Goal: Task Accomplishment & Management: Complete application form

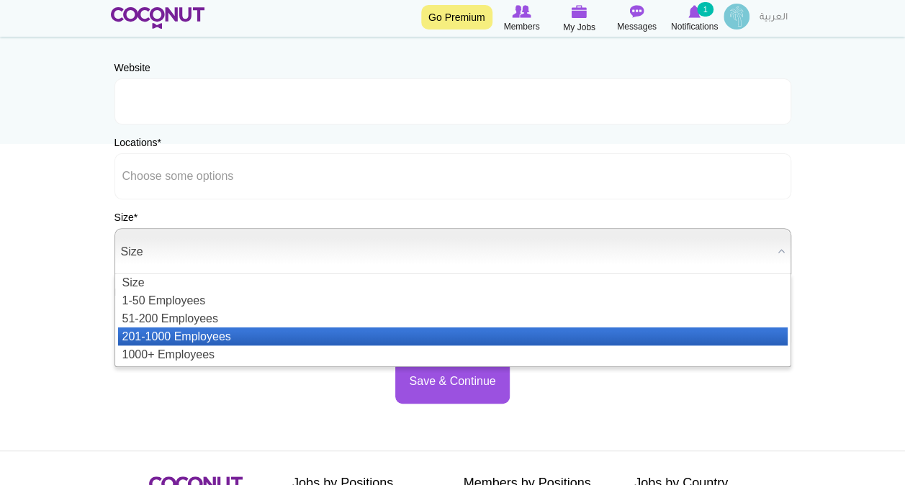
click at [201, 337] on li "201-1000 Employees" at bounding box center [453, 337] width 670 height 18
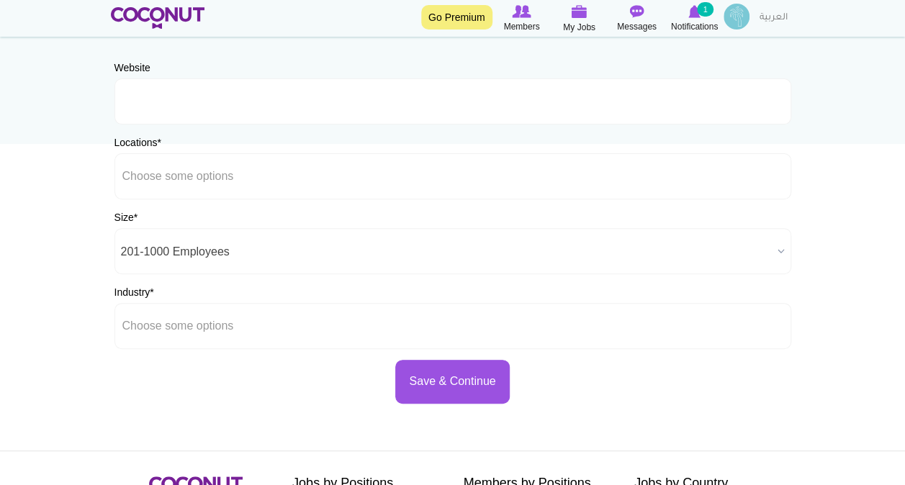
click at [183, 384] on div "Save & Continue" at bounding box center [452, 382] width 677 height 44
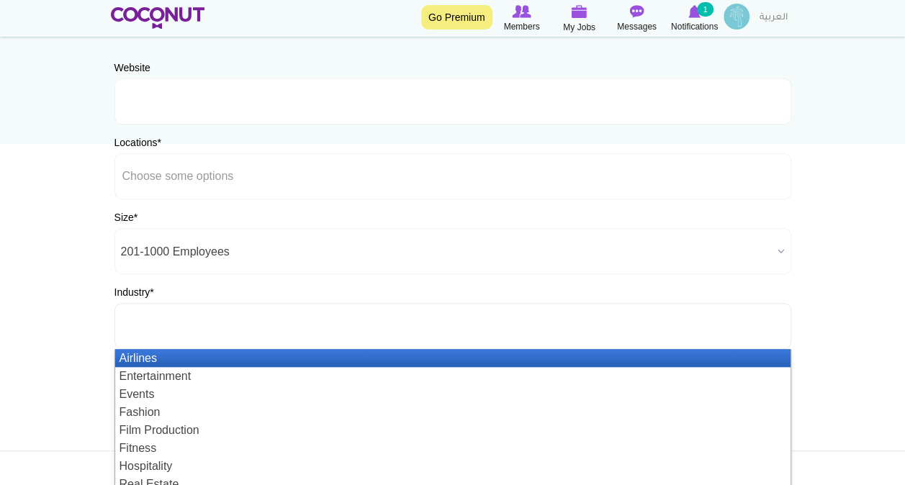
click at [201, 331] on input "text" at bounding box center [187, 326] width 130 height 13
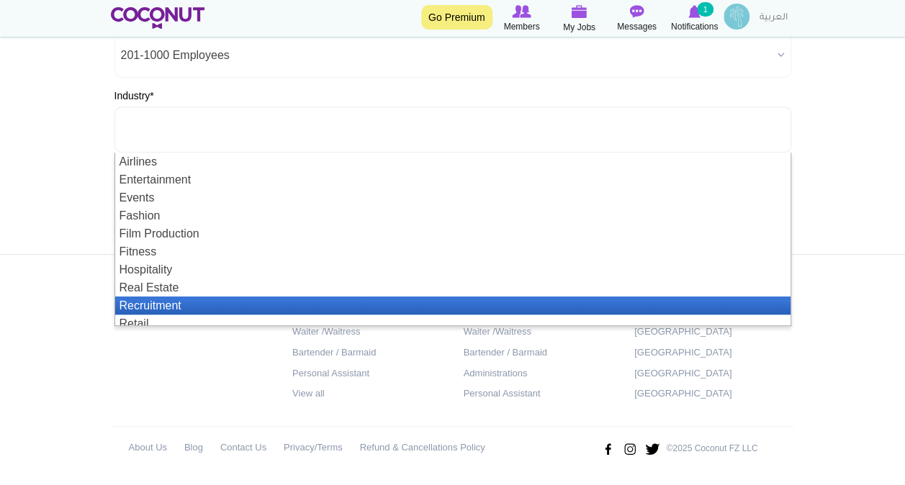
scroll to position [7, 0]
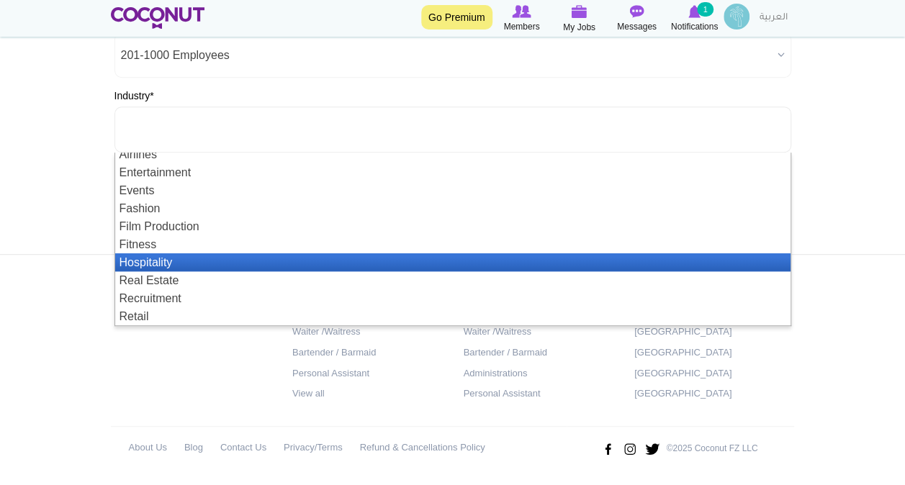
click at [179, 268] on li "Hospitality" at bounding box center [452, 262] width 675 height 18
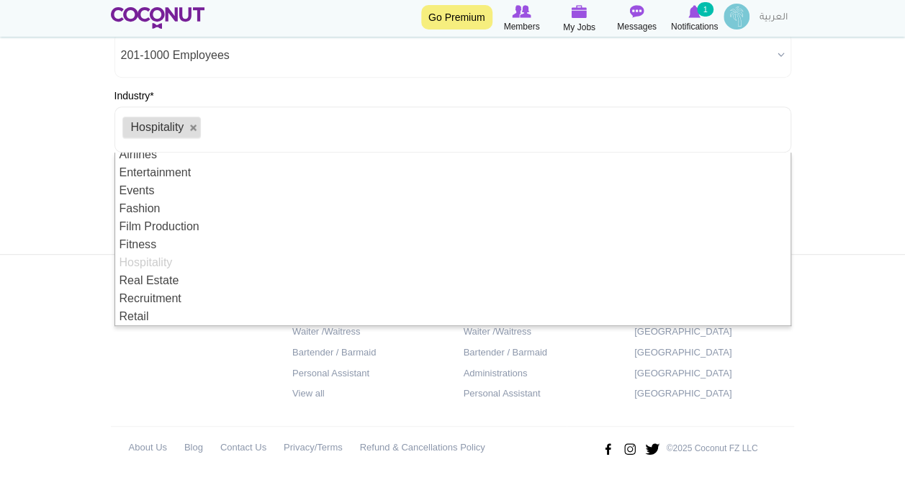
scroll to position [0, 0]
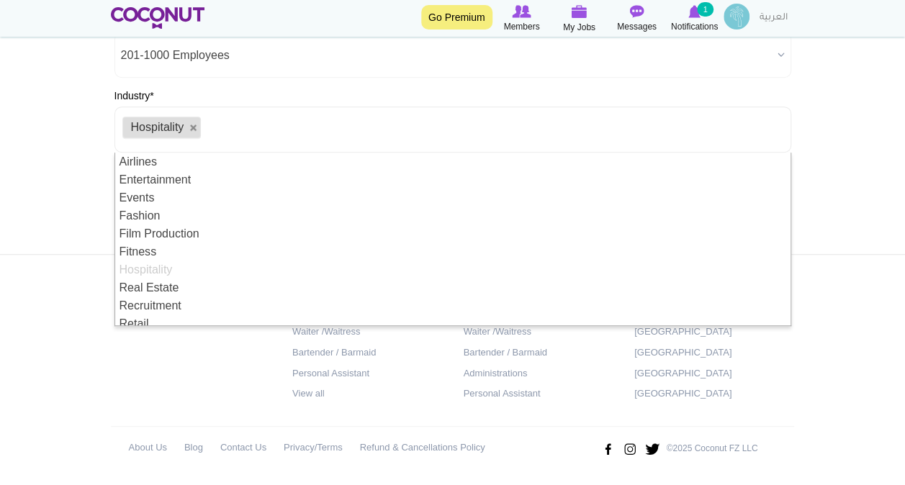
click at [26, 202] on body "Toggle navigation Go Premium Members My Jobs Post a Job Messages Notifications …" at bounding box center [452, 72] width 905 height 827
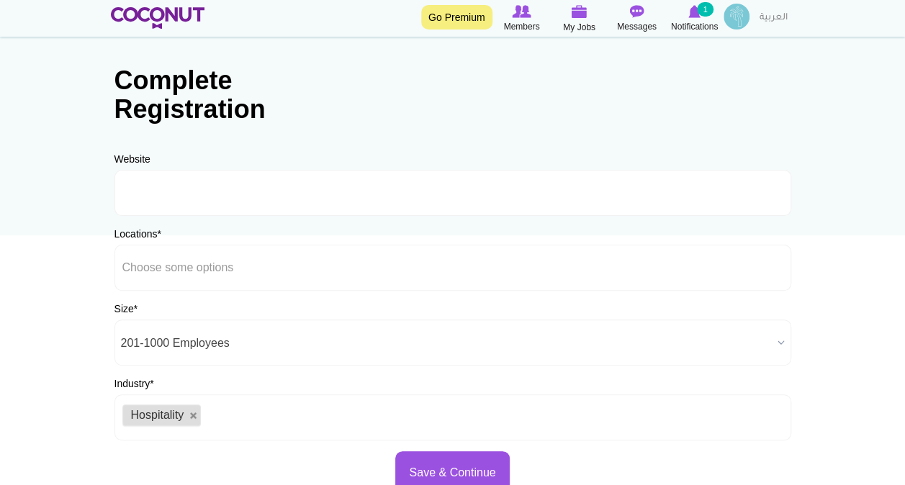
scroll to position [125, 0]
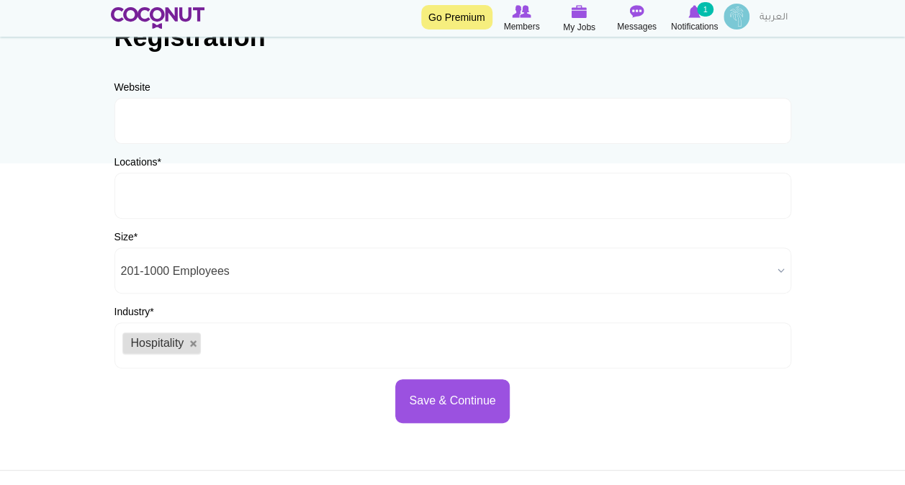
click at [223, 183] on li at bounding box center [187, 196] width 130 height 30
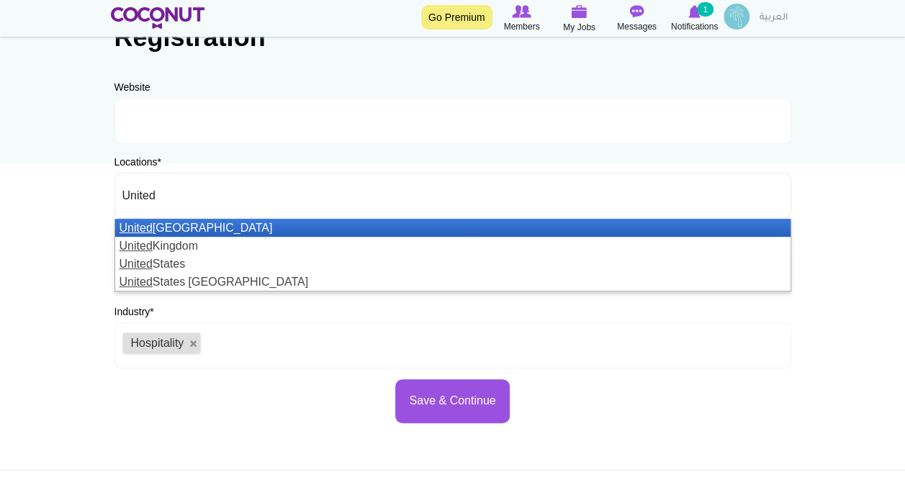
type input "United"
click at [199, 227] on li "United Arab Emirates" at bounding box center [452, 228] width 675 height 18
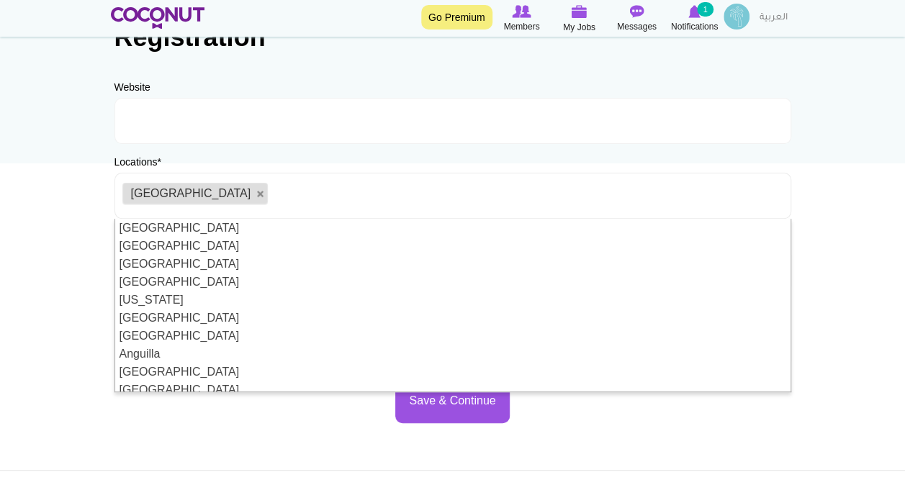
click at [44, 189] on body "Toggle navigation Go Premium Members My Jobs Post a Job Messages Notifications …" at bounding box center [452, 288] width 905 height 827
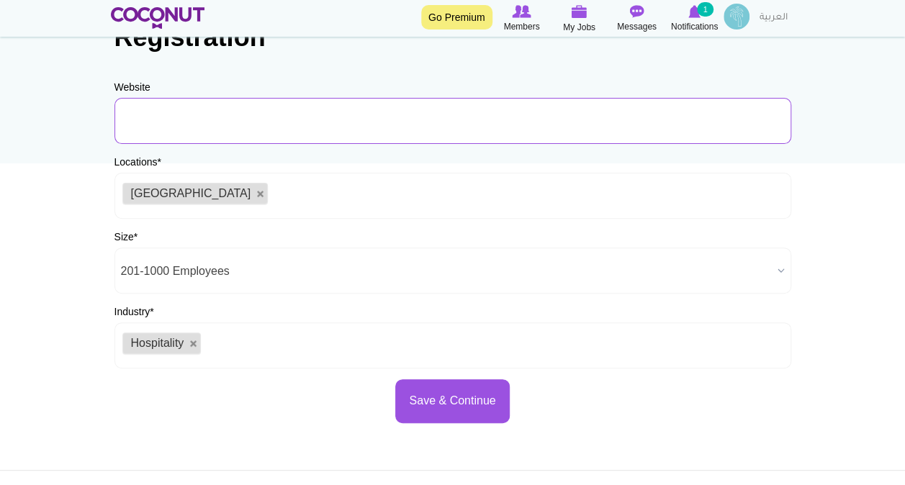
click at [219, 124] on input "URL" at bounding box center [452, 121] width 677 height 46
paste input "fourpointssheikhzayedroad.com"
click at [125, 122] on input "fourpointssheikhzayedroad.com" at bounding box center [452, 121] width 677 height 46
type input "www.fourpointssheikhzayedroad.com"
click at [42, 197] on body "Toggle navigation Go Premium Members My Jobs Post a Job Messages Notifications …" at bounding box center [452, 288] width 905 height 827
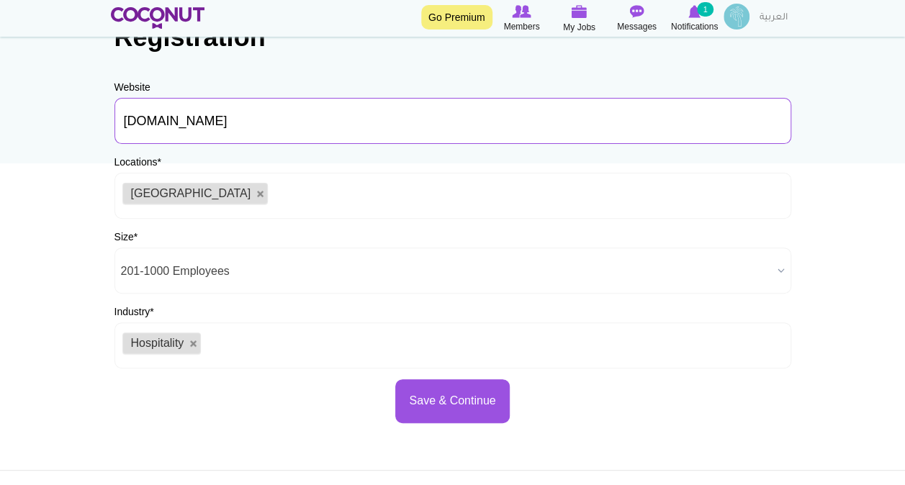
drag, startPoint x: 354, startPoint y: 125, endPoint x: 120, endPoint y: 109, distance: 234.5
click at [120, 109] on input "www.fourpointssheikhzayedroad.com" at bounding box center [452, 121] width 677 height 46
click at [48, 217] on body "Toggle navigation Go Premium Members My Jobs Post a Job Messages Notifications …" at bounding box center [452, 288] width 905 height 827
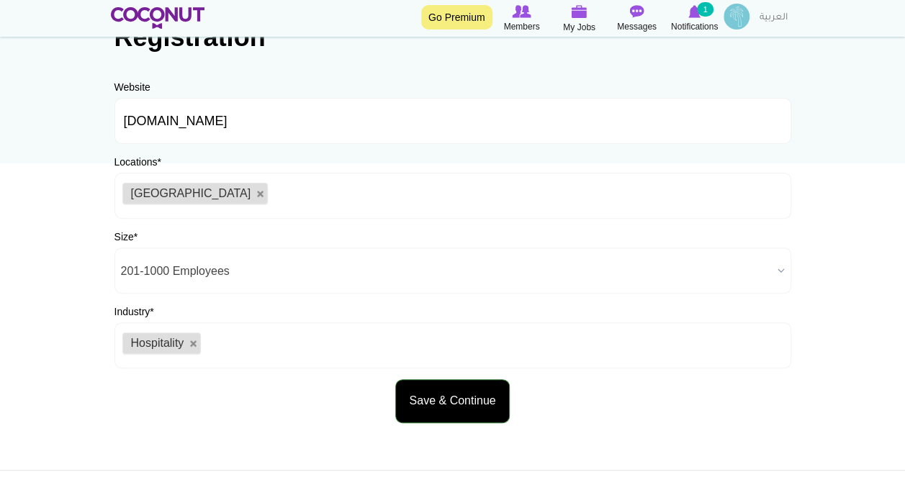
click at [436, 411] on button "Save & Continue" at bounding box center [452, 401] width 114 height 44
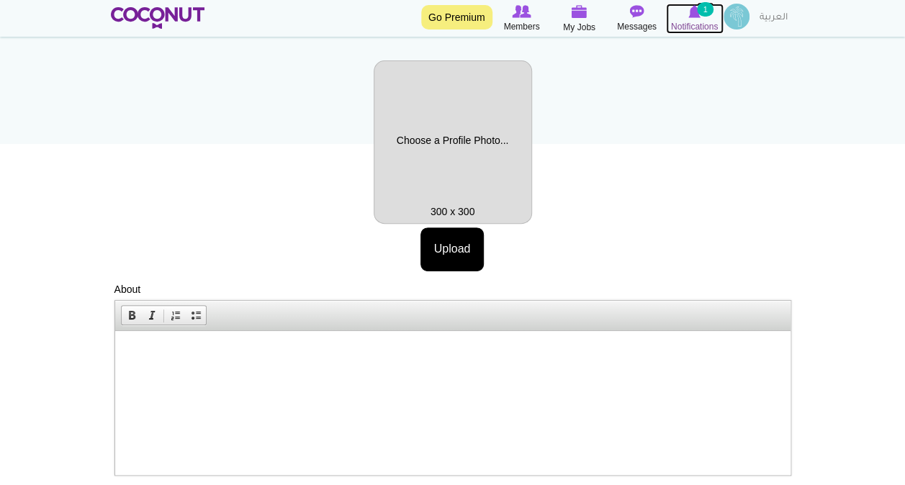
click at [690, 21] on span "Notifications" at bounding box center [694, 26] width 47 height 14
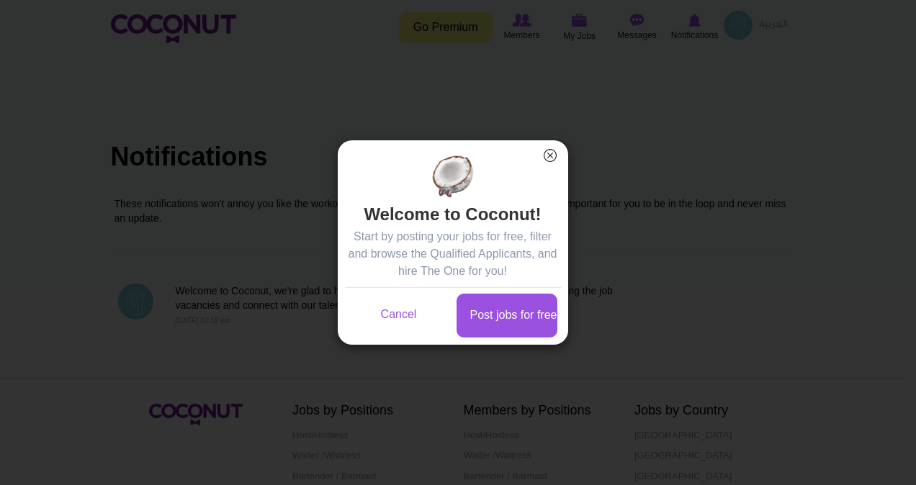
click at [549, 157] on button "×" at bounding box center [550, 155] width 19 height 19
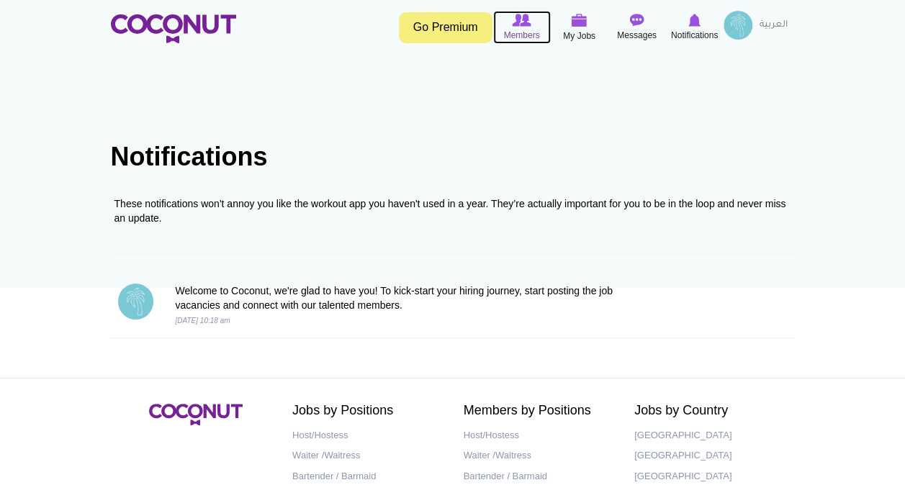
click at [530, 35] on span "Members" at bounding box center [521, 35] width 36 height 14
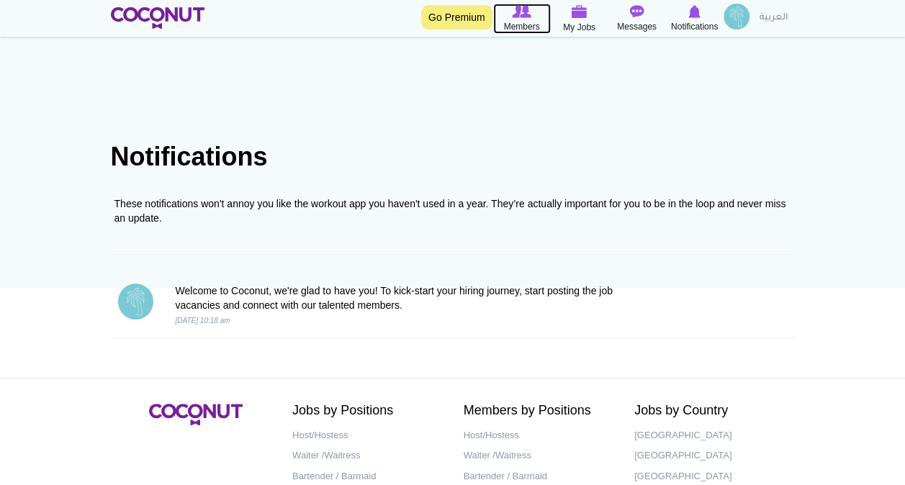
scroll to position [66, 0]
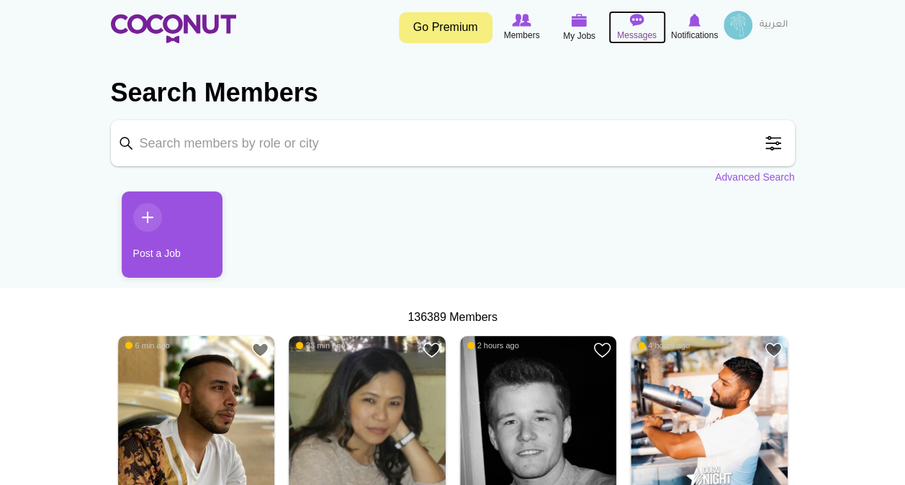
click at [641, 29] on span "Messages" at bounding box center [637, 35] width 40 height 14
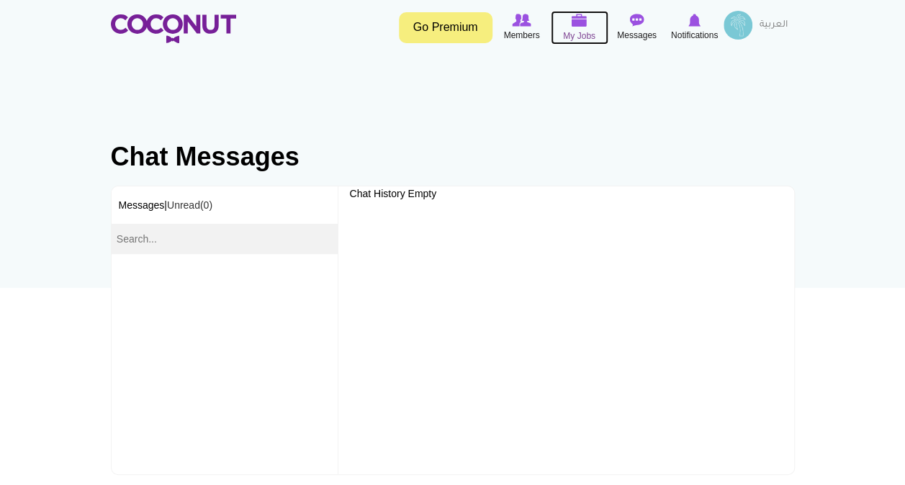
click at [571, 27] on icon at bounding box center [579, 20] width 55 height 17
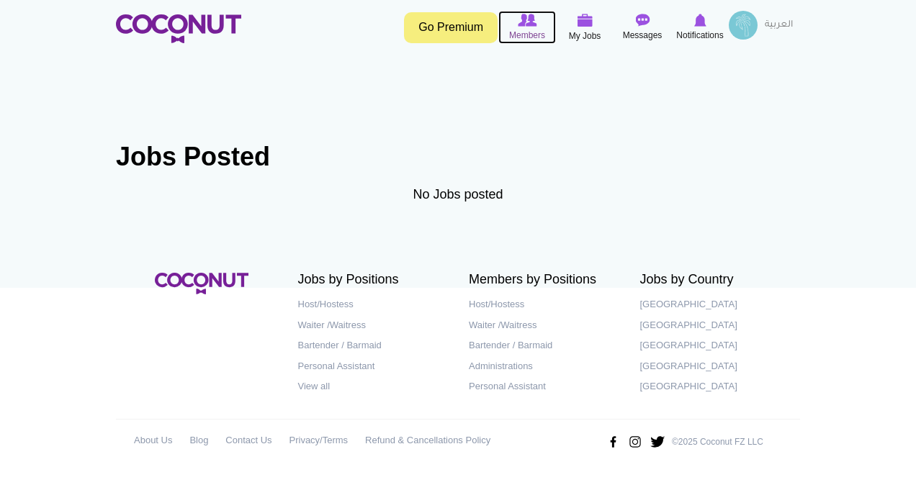
click at [520, 35] on span "Members" at bounding box center [527, 35] width 36 height 14
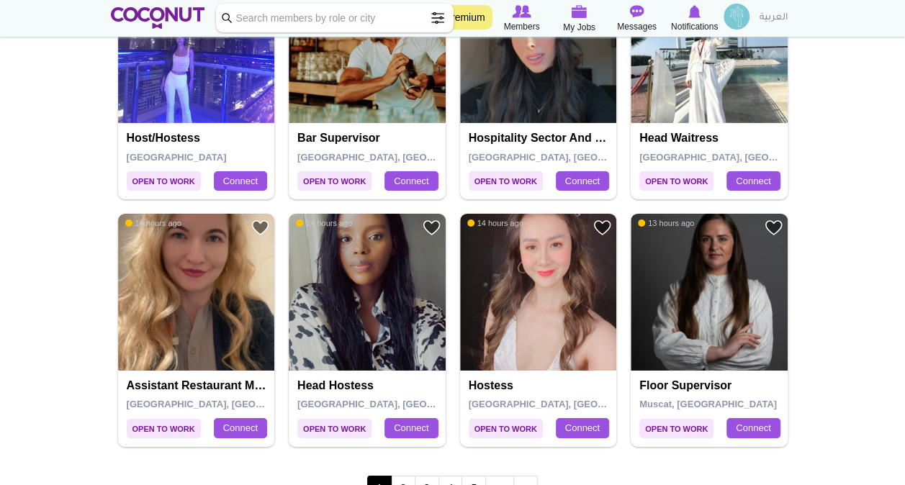
scroll to position [2636, 0]
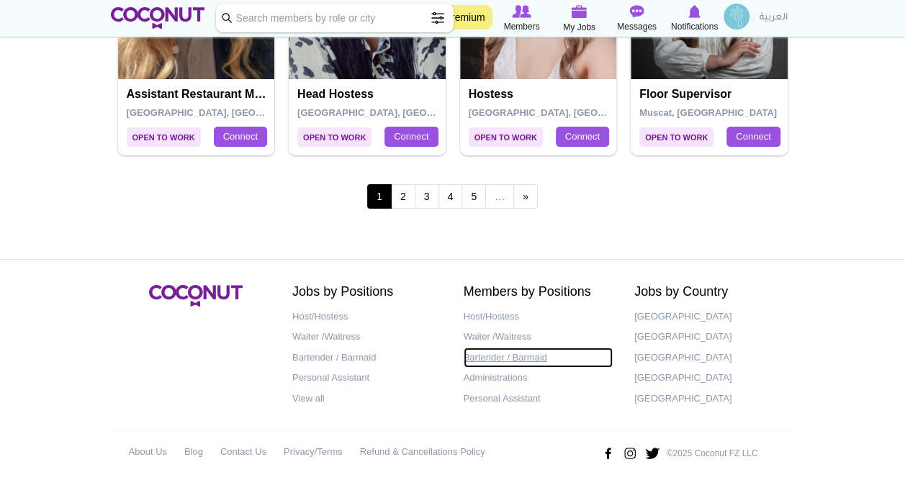
click at [497, 353] on link "Bartender / Barmaid" at bounding box center [539, 358] width 150 height 21
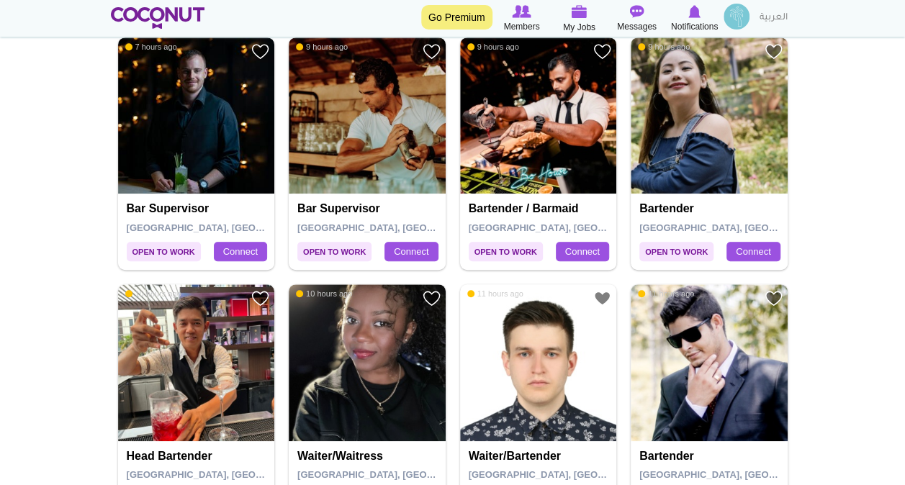
scroll to position [288, 0]
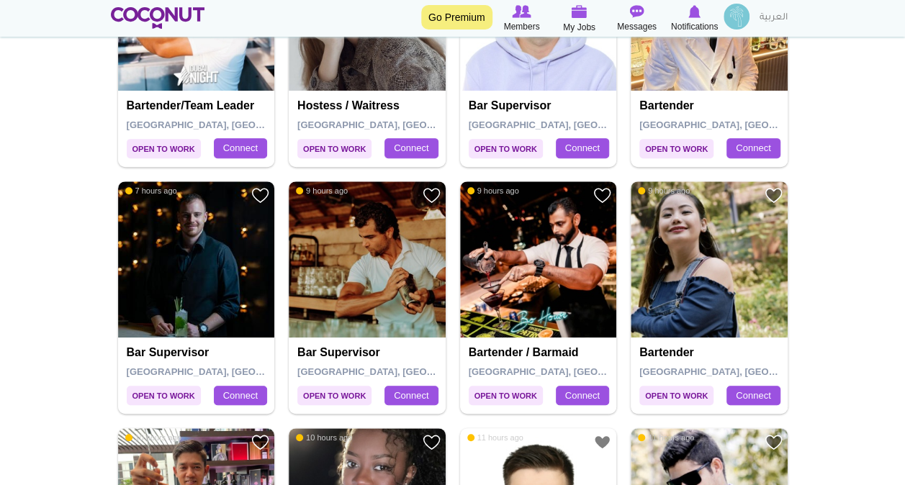
click at [685, 150] on span "Open to Work" at bounding box center [676, 148] width 74 height 19
click at [656, 148] on span "Open to Work" at bounding box center [676, 148] width 74 height 19
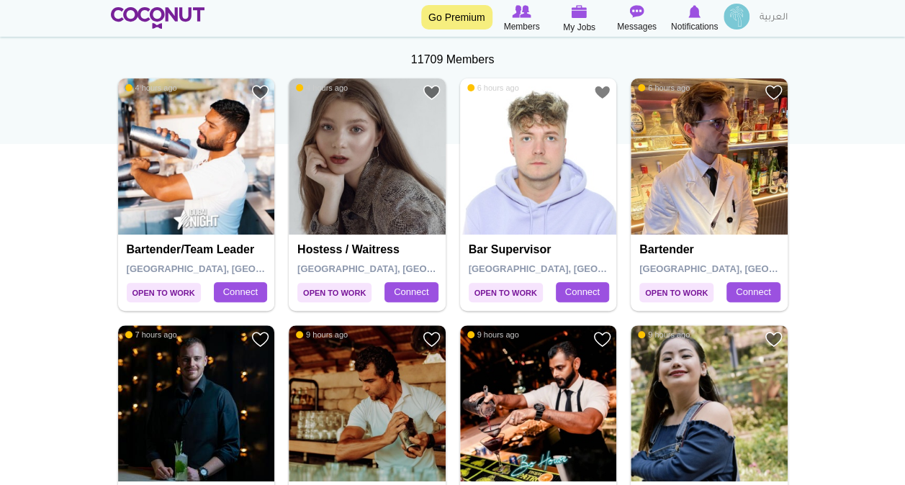
scroll to position [0, 0]
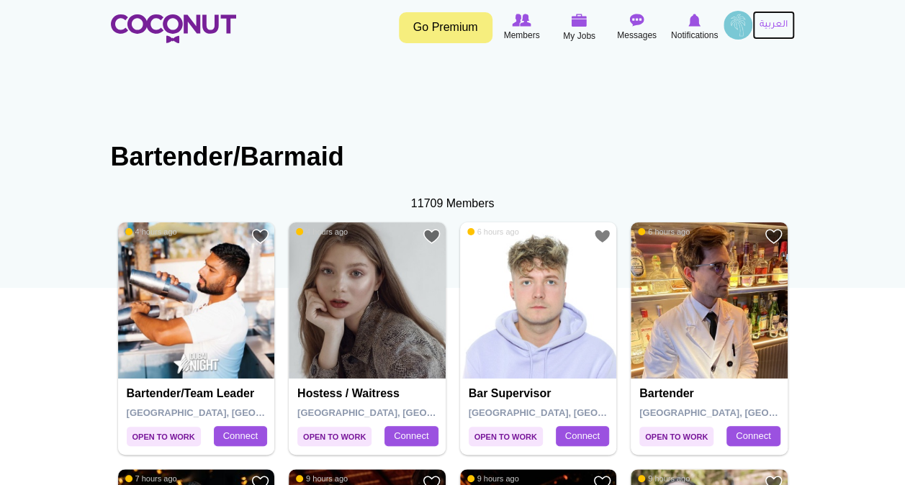
click at [773, 26] on link "العربية" at bounding box center [773, 25] width 42 height 29
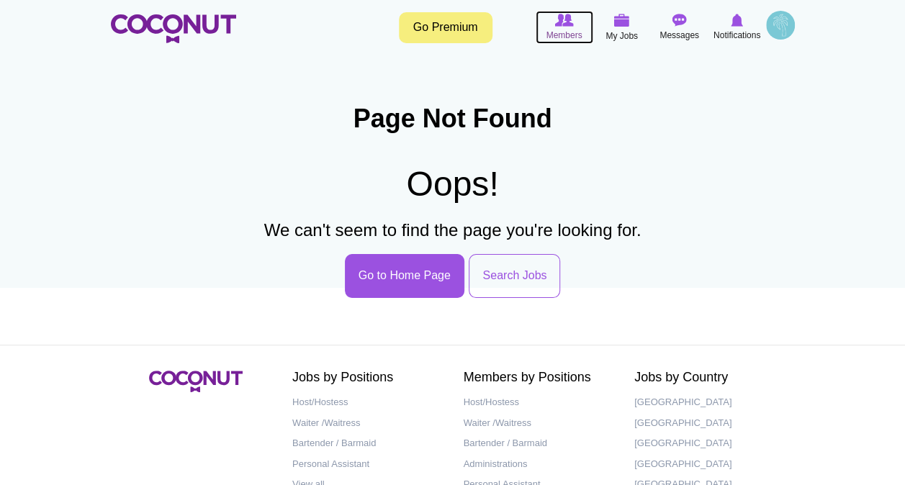
click at [569, 27] on icon at bounding box center [564, 20] width 55 height 16
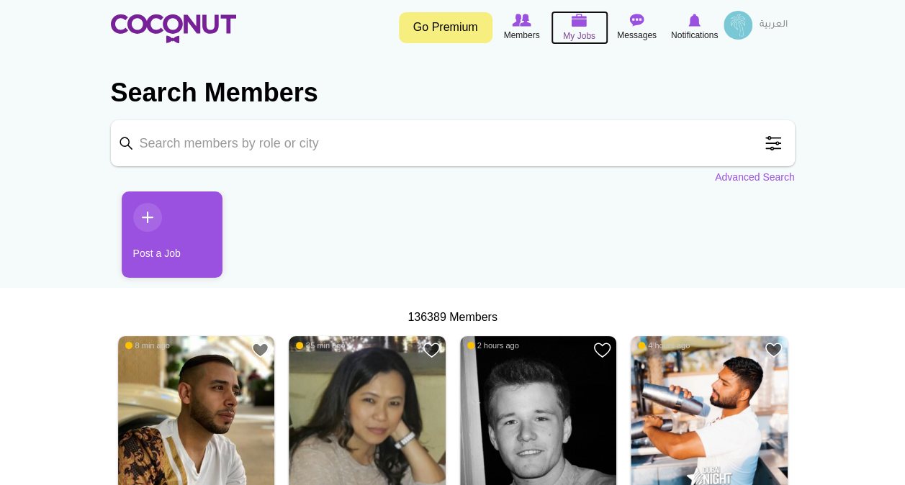
click at [572, 32] on span "My Jobs" at bounding box center [579, 36] width 32 height 14
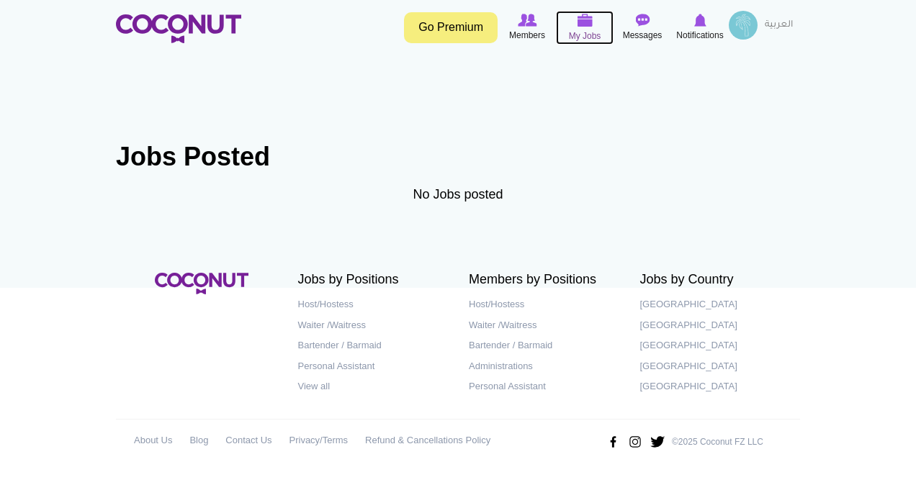
click at [586, 29] on span "My Jobs" at bounding box center [585, 36] width 32 height 14
click at [587, 30] on span "My Jobs" at bounding box center [585, 36] width 32 height 14
click at [433, 438] on link "Refund & Cancellations Policy" at bounding box center [427, 441] width 125 height 21
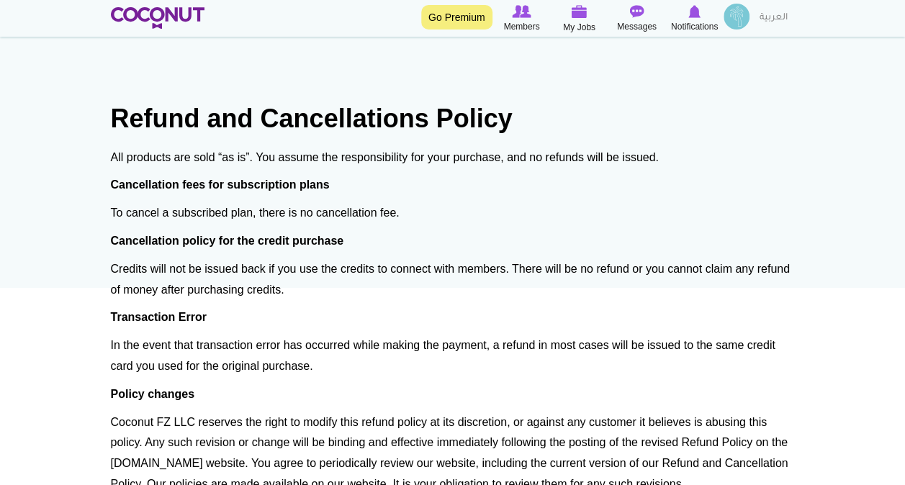
scroll to position [274, 0]
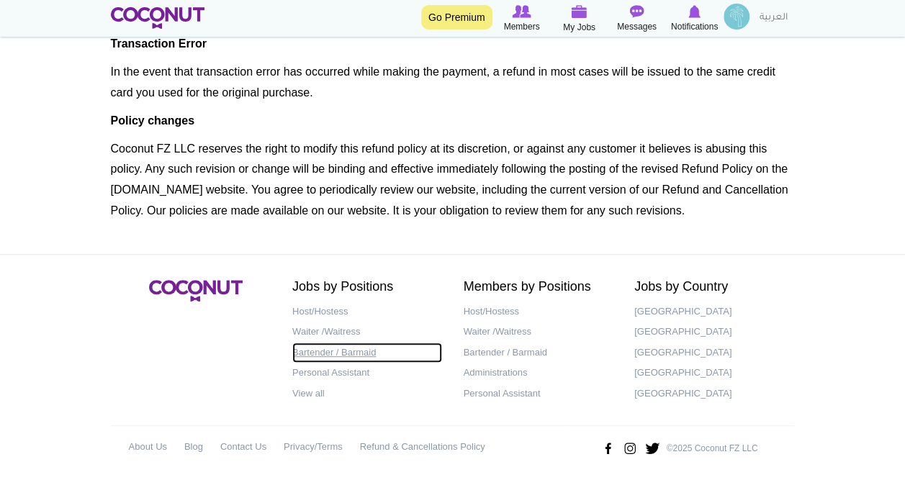
click at [315, 348] on link "Bartender / Barmaid" at bounding box center [367, 353] width 150 height 21
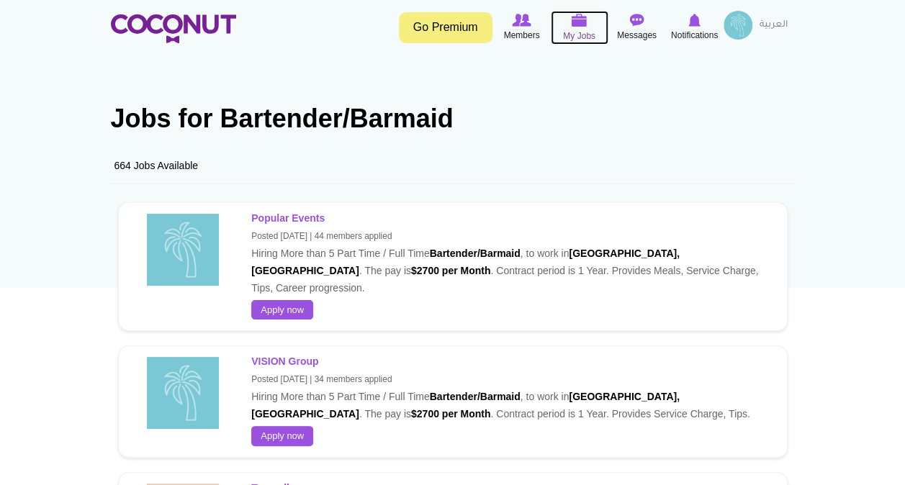
click at [574, 33] on span "My Jobs" at bounding box center [579, 36] width 32 height 14
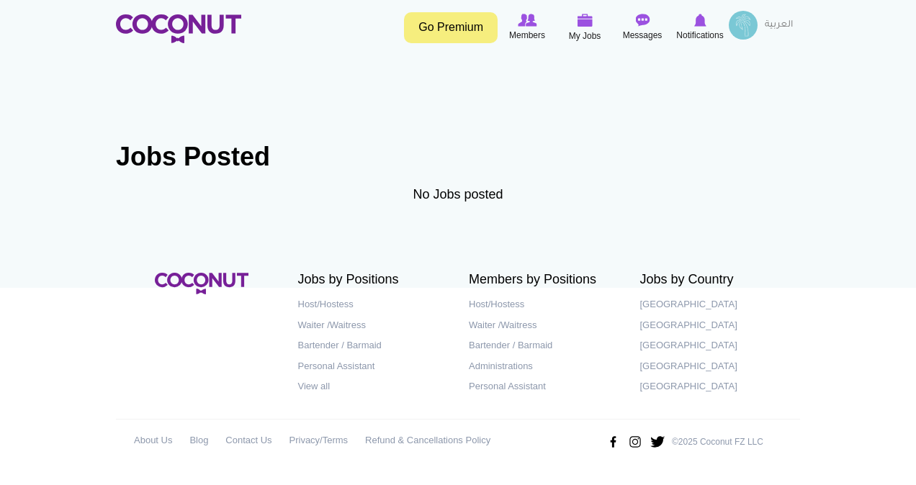
click at [213, 161] on h1 "Jobs Posted" at bounding box center [458, 157] width 684 height 29
click at [433, 194] on div "No Jobs posted" at bounding box center [458, 201] width 684 height 30
click at [527, 33] on span "Members" at bounding box center [527, 35] width 36 height 14
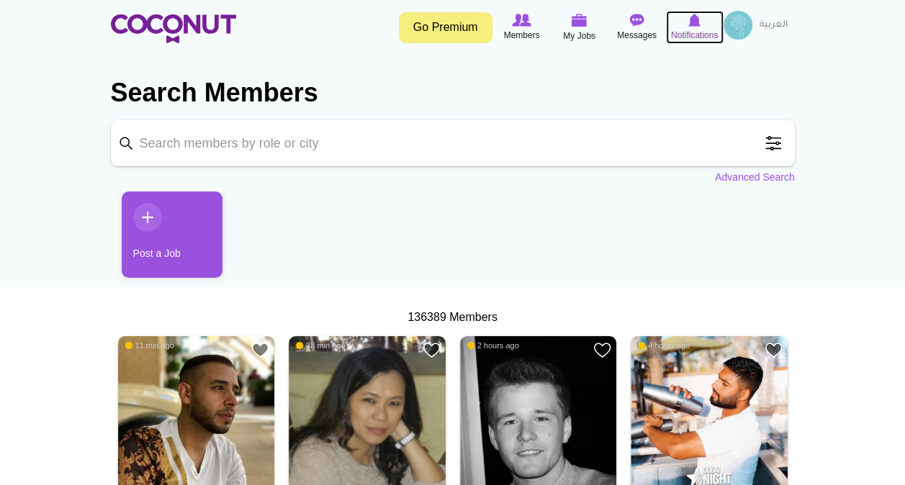
click at [689, 34] on span "Notifications" at bounding box center [694, 35] width 47 height 14
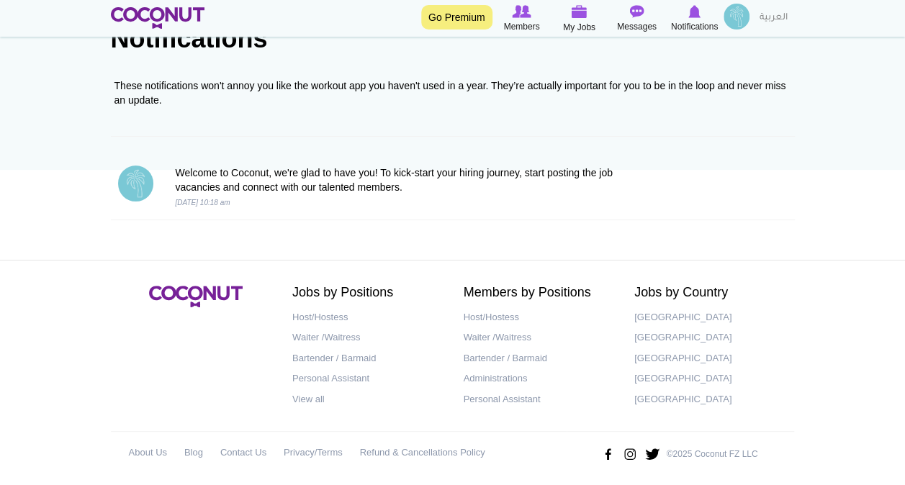
scroll to position [124, 0]
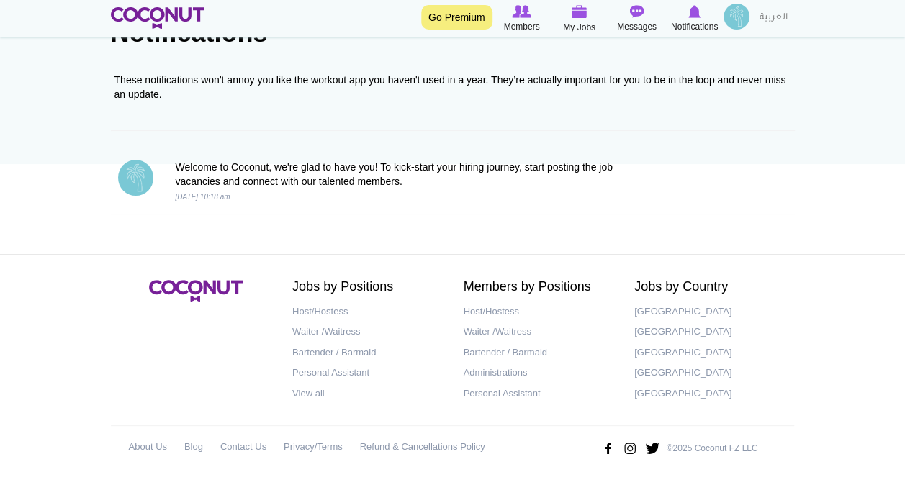
click at [203, 198] on icon "24 Sep 2025, 10:18 am" at bounding box center [202, 197] width 55 height 8
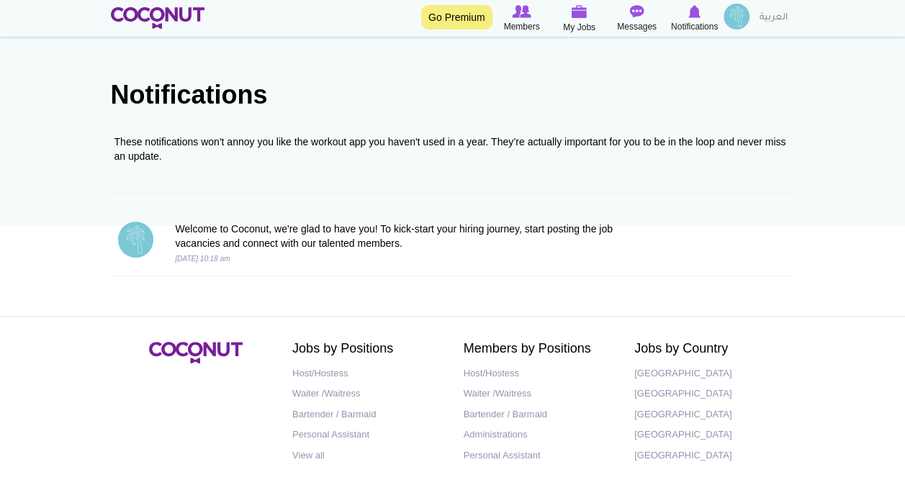
scroll to position [0, 0]
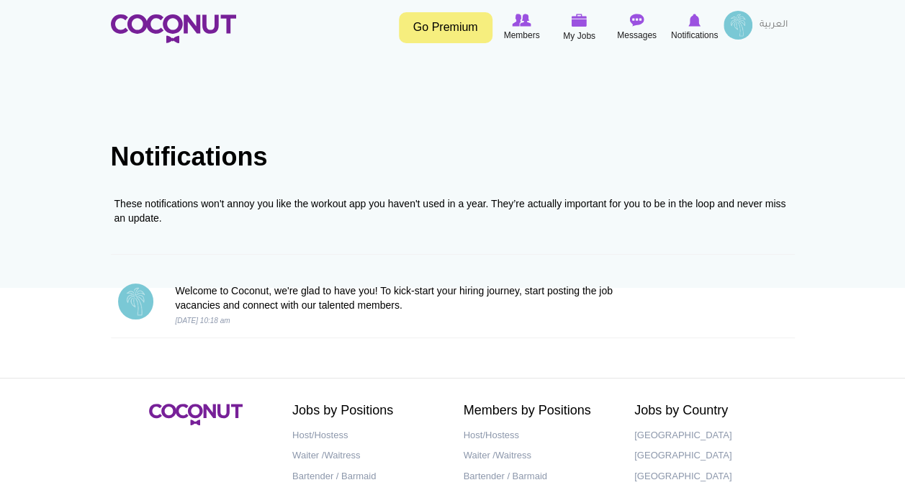
click at [461, 35] on link "Go Premium" at bounding box center [446, 27] width 94 height 31
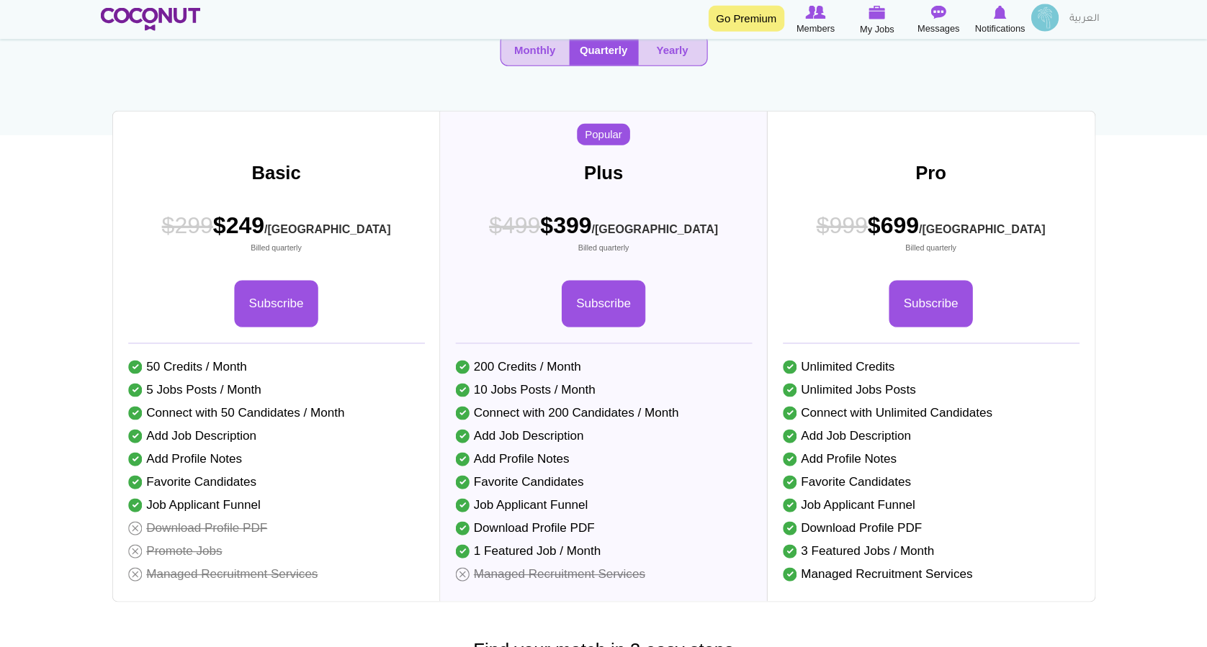
scroll to position [161, 0]
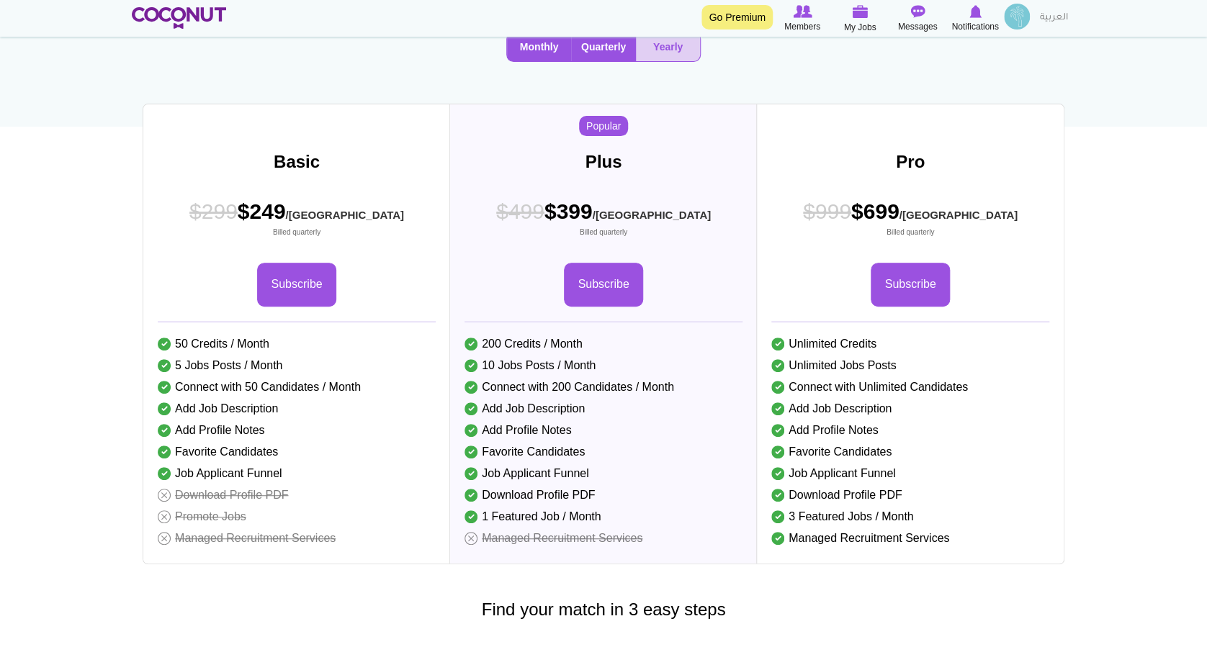
click at [547, 61] on button "Monthly" at bounding box center [539, 46] width 64 height 29
click at [592, 61] on button "Quarterly" at bounding box center [603, 46] width 65 height 29
click at [534, 61] on button "Monthly" at bounding box center [539, 46] width 64 height 29
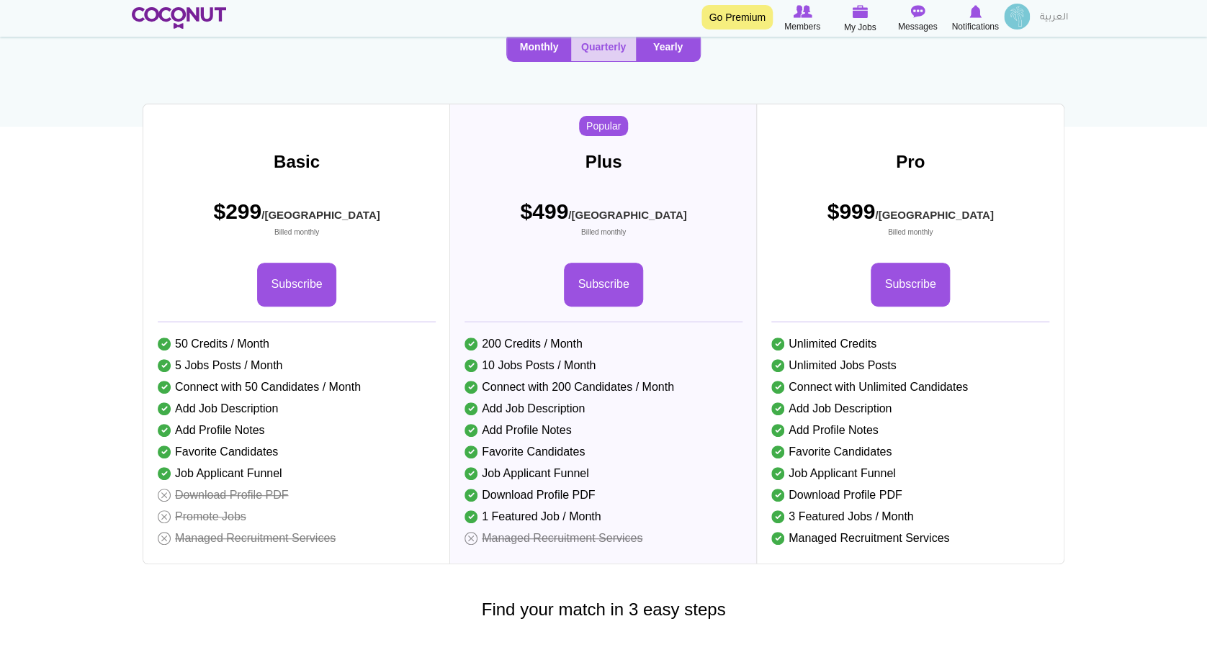
click at [662, 61] on button "Yearly" at bounding box center [668, 46] width 64 height 29
click at [537, 61] on button "Monthly" at bounding box center [539, 46] width 64 height 29
click at [598, 61] on button "Quarterly" at bounding box center [603, 46] width 65 height 29
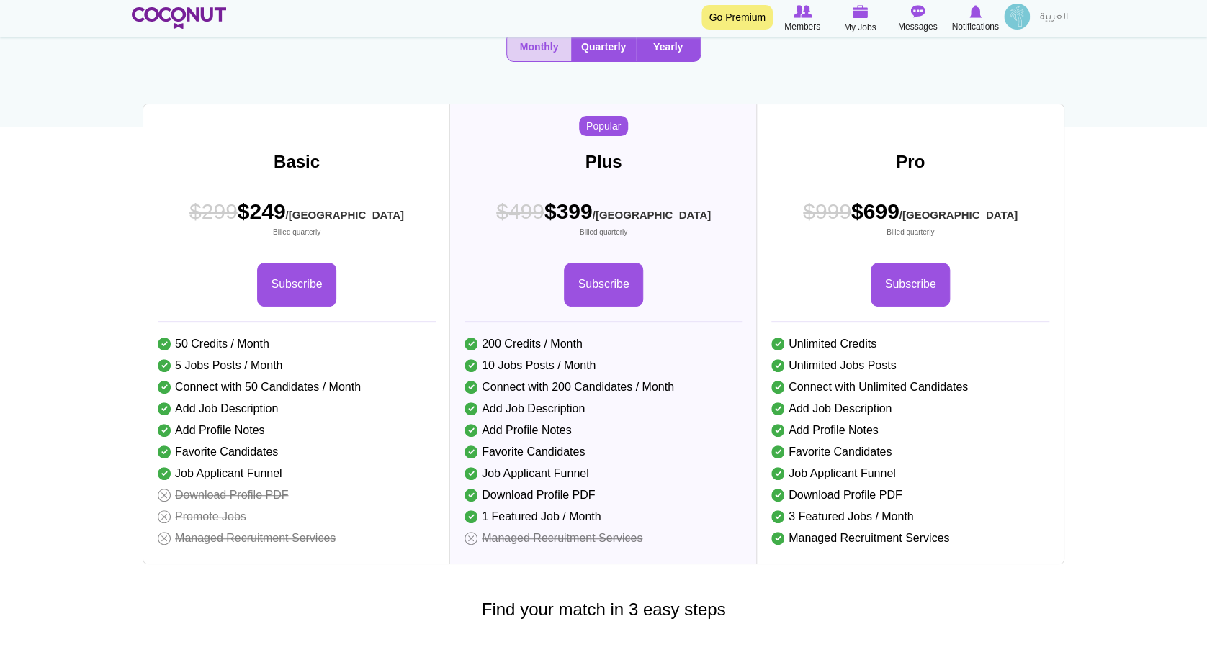
click at [667, 61] on button "Yearly" at bounding box center [668, 46] width 64 height 29
click at [599, 61] on button "Quarterly" at bounding box center [603, 46] width 65 height 29
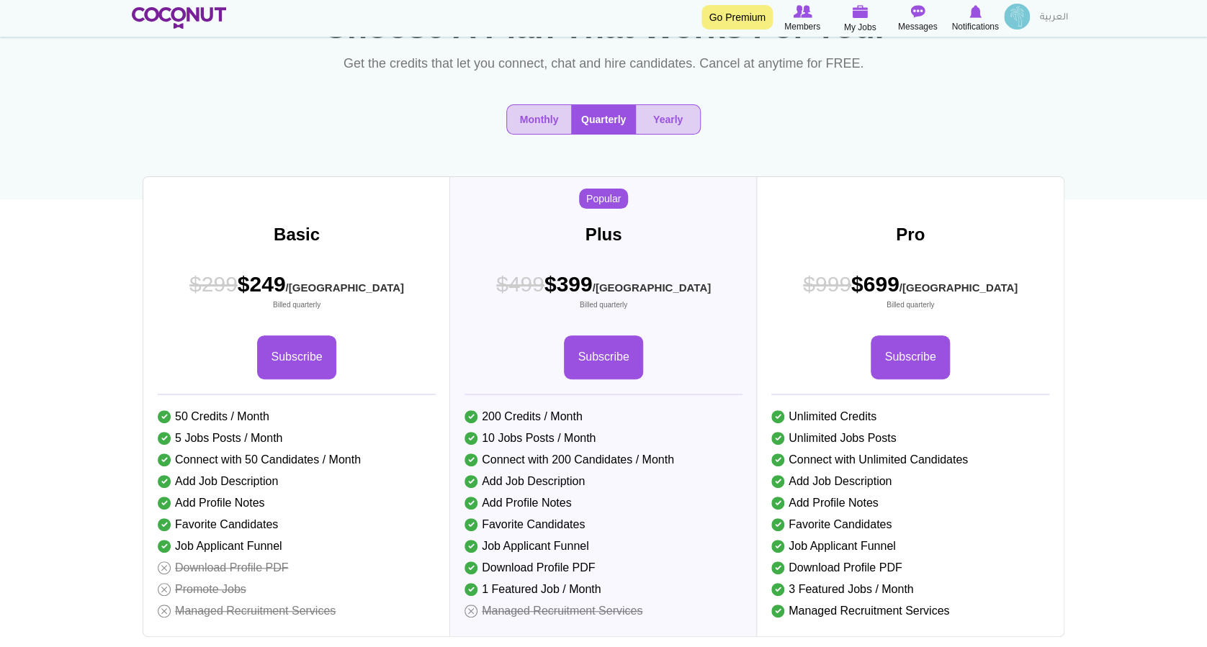
scroll to position [0, 0]
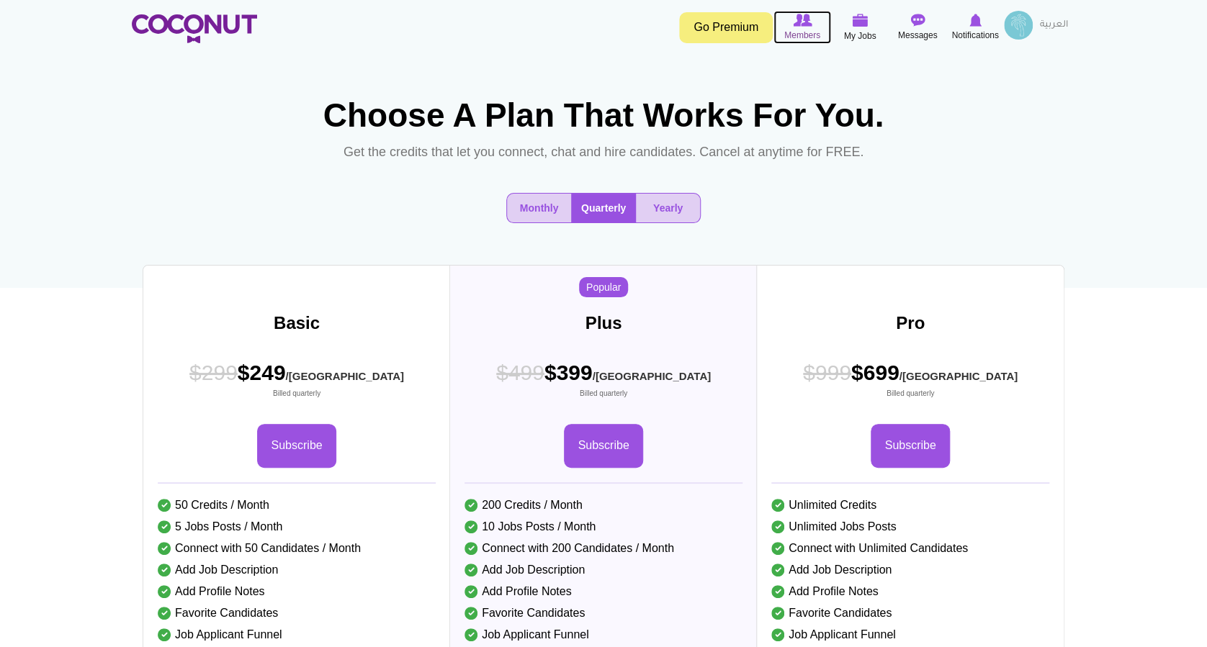
click at [791, 40] on span "Members" at bounding box center [802, 35] width 36 height 14
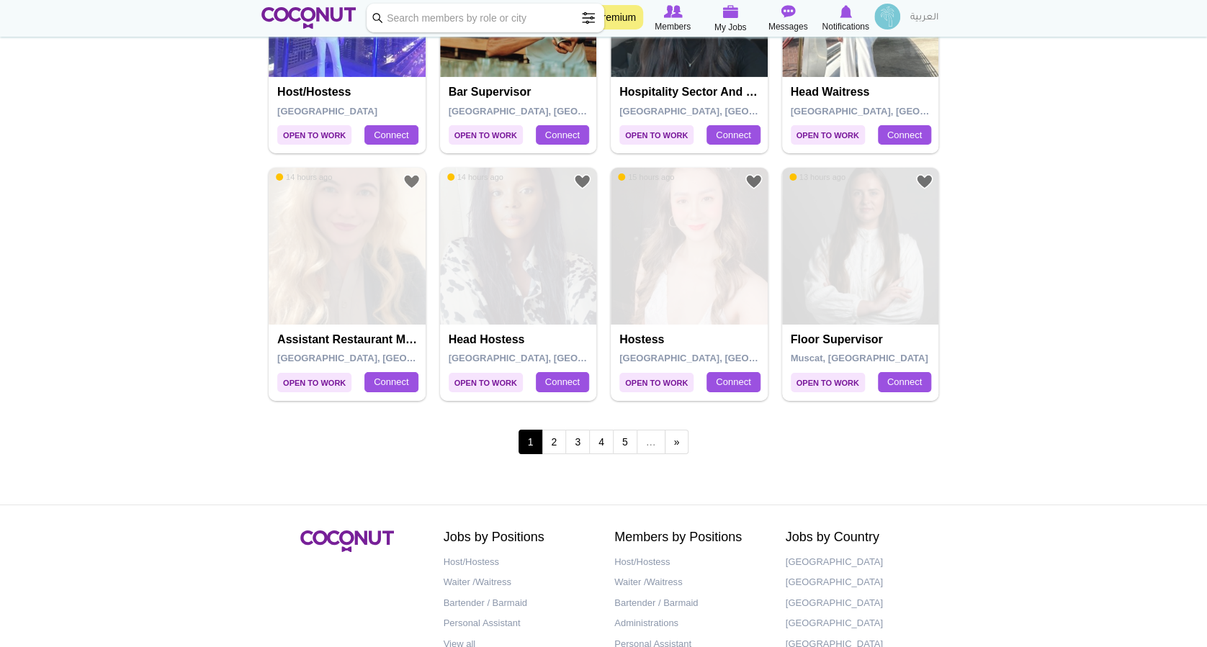
scroll to position [2478, 0]
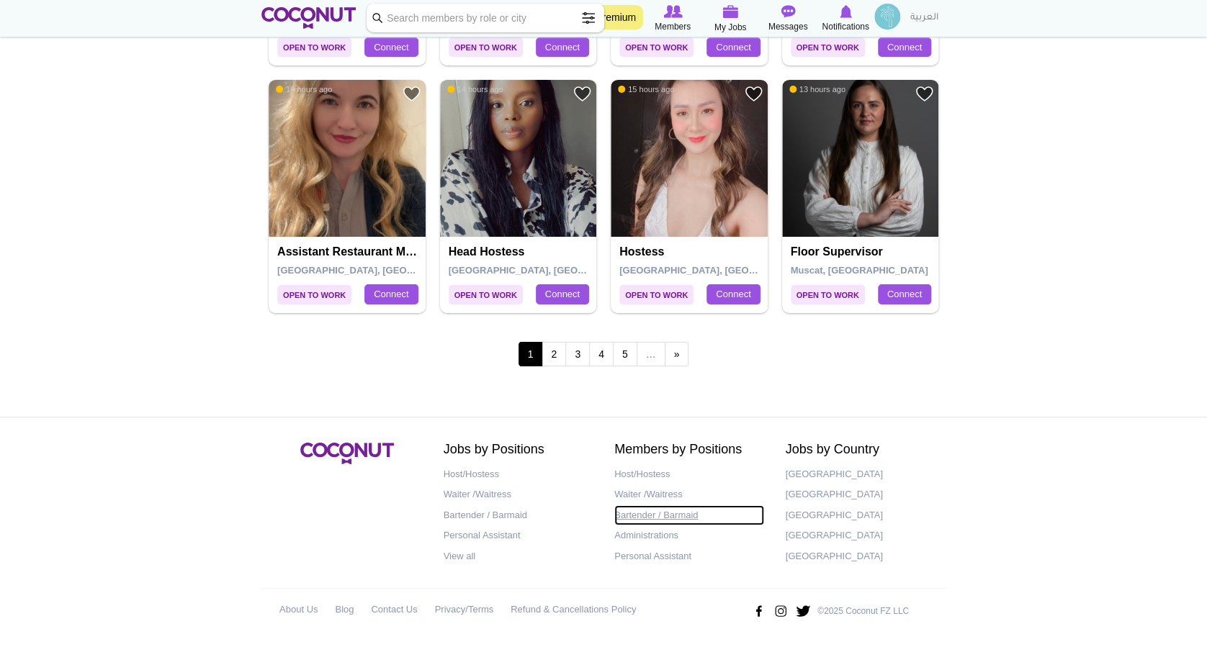
click at [670, 512] on link "Bartender / Barmaid" at bounding box center [689, 515] width 150 height 21
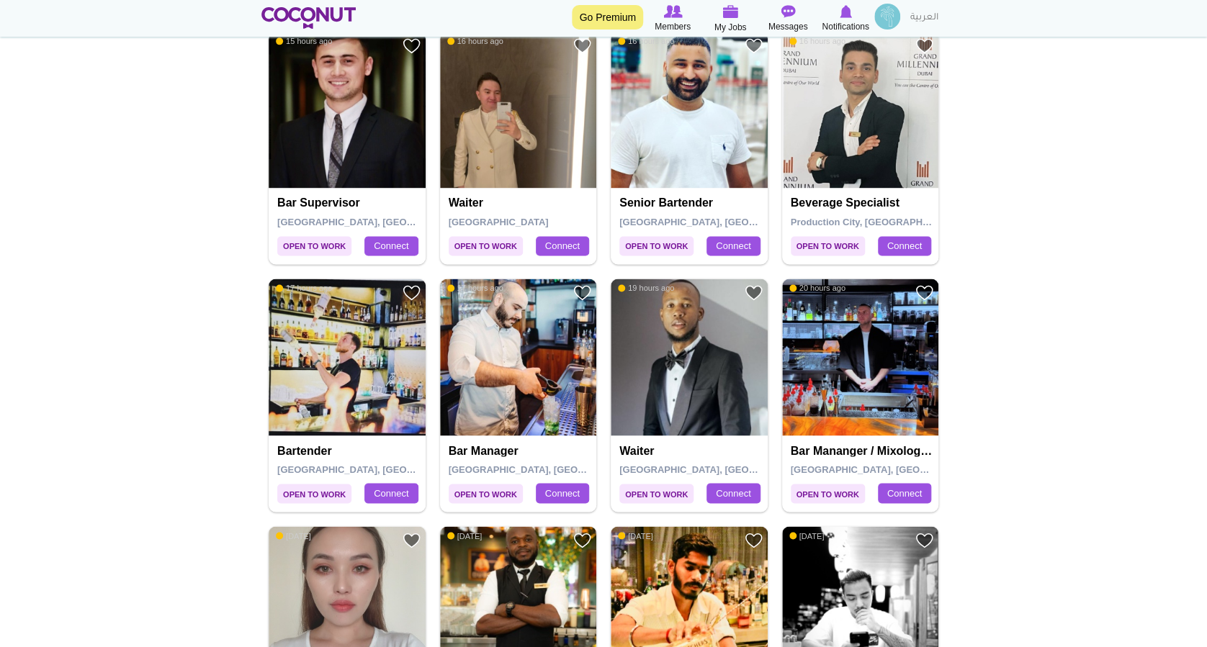
scroll to position [960, 0]
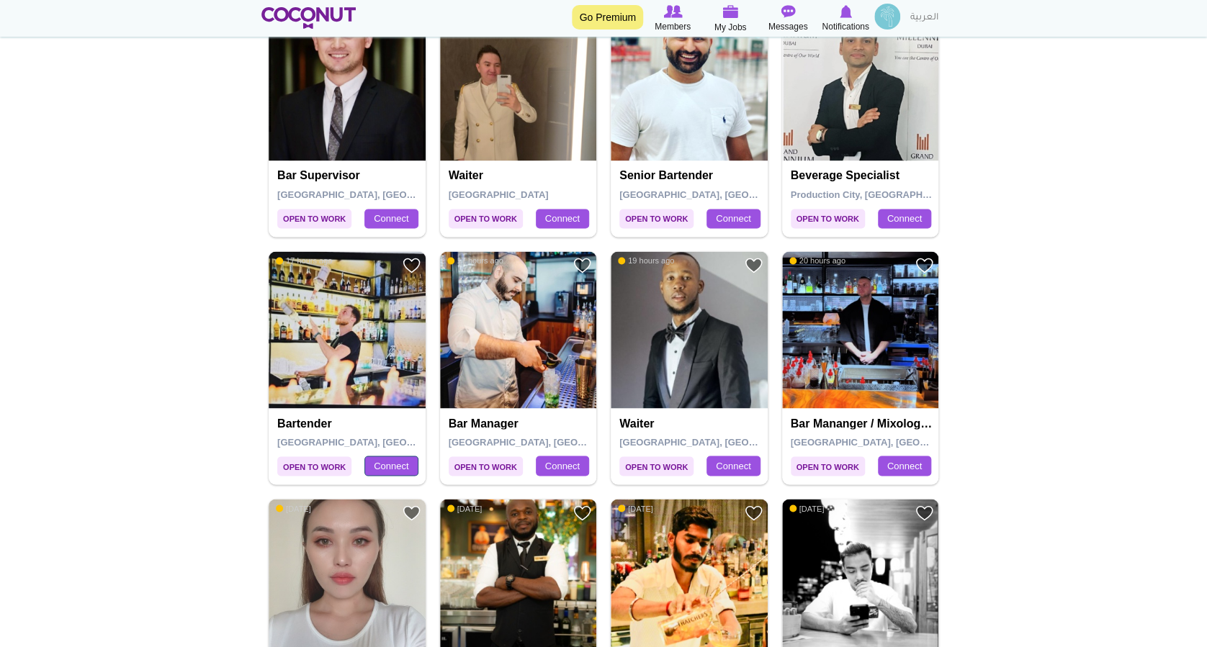
click at [389, 459] on link "Connect" at bounding box center [390, 466] width 53 height 20
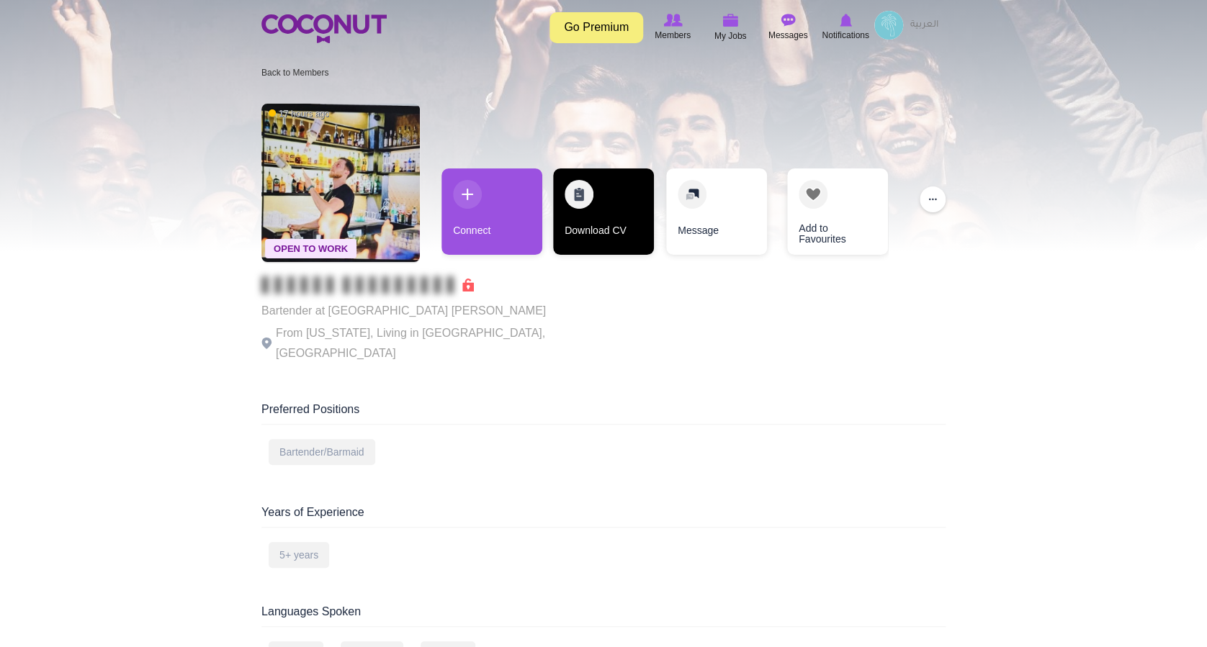
click at [592, 209] on link "Download CV" at bounding box center [603, 211] width 101 height 86
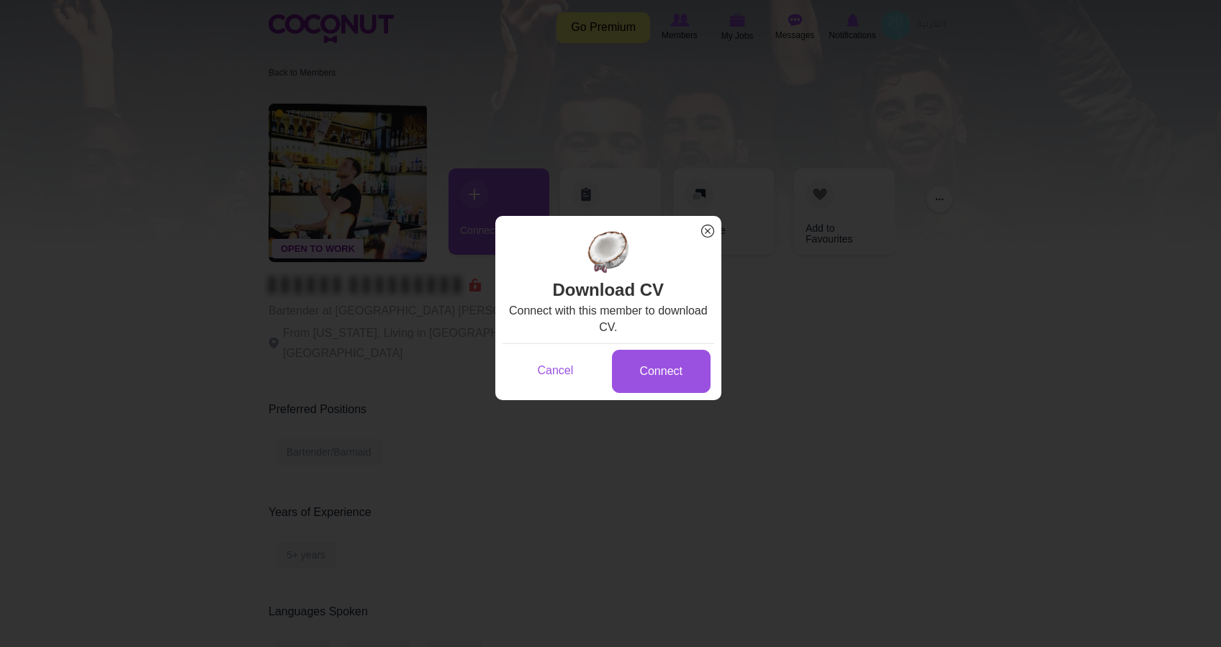
click at [708, 230] on span "x" at bounding box center [707, 231] width 19 height 19
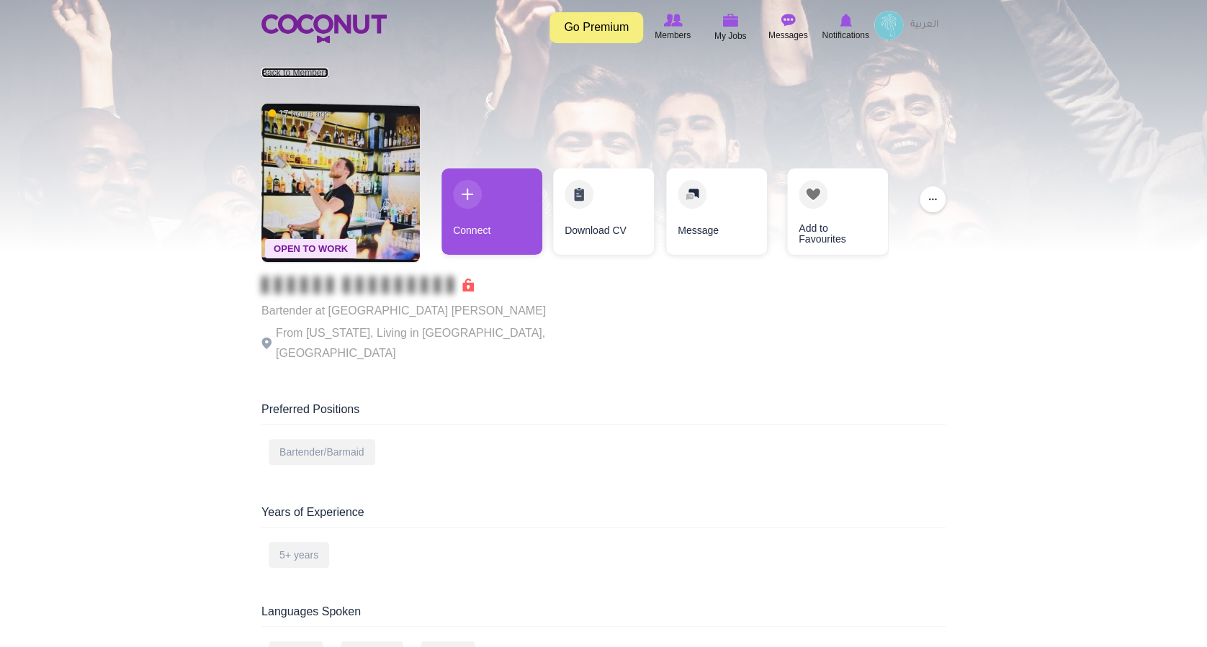
click at [282, 72] on link "Back to Members" at bounding box center [294, 73] width 67 height 10
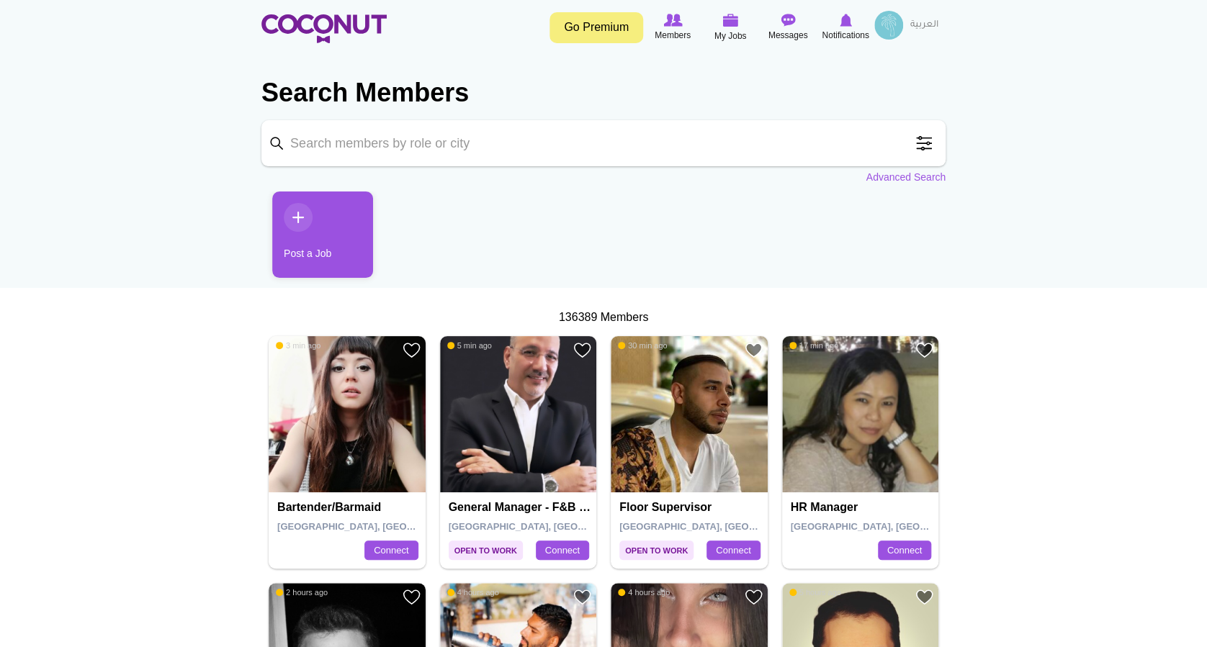
click at [328, 245] on link "Post a Job" at bounding box center [322, 234] width 101 height 86
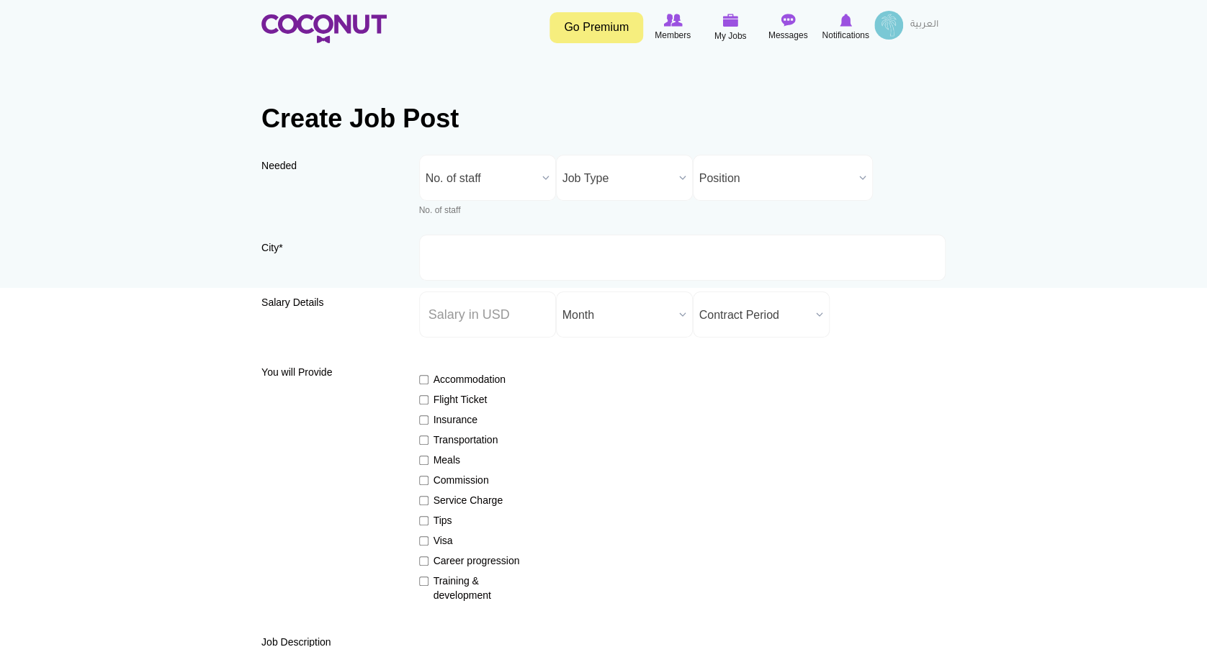
click at [524, 170] on span "No. of staff" at bounding box center [480, 179] width 111 height 46
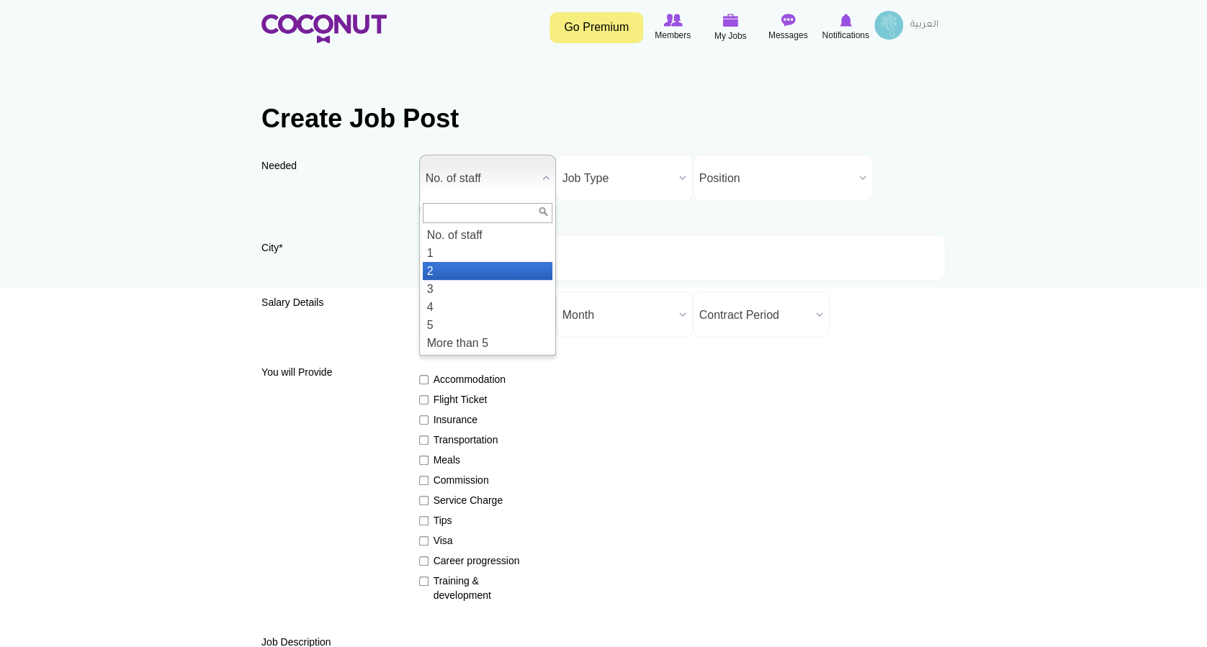
click at [451, 263] on li "2" at bounding box center [488, 271] width 130 height 18
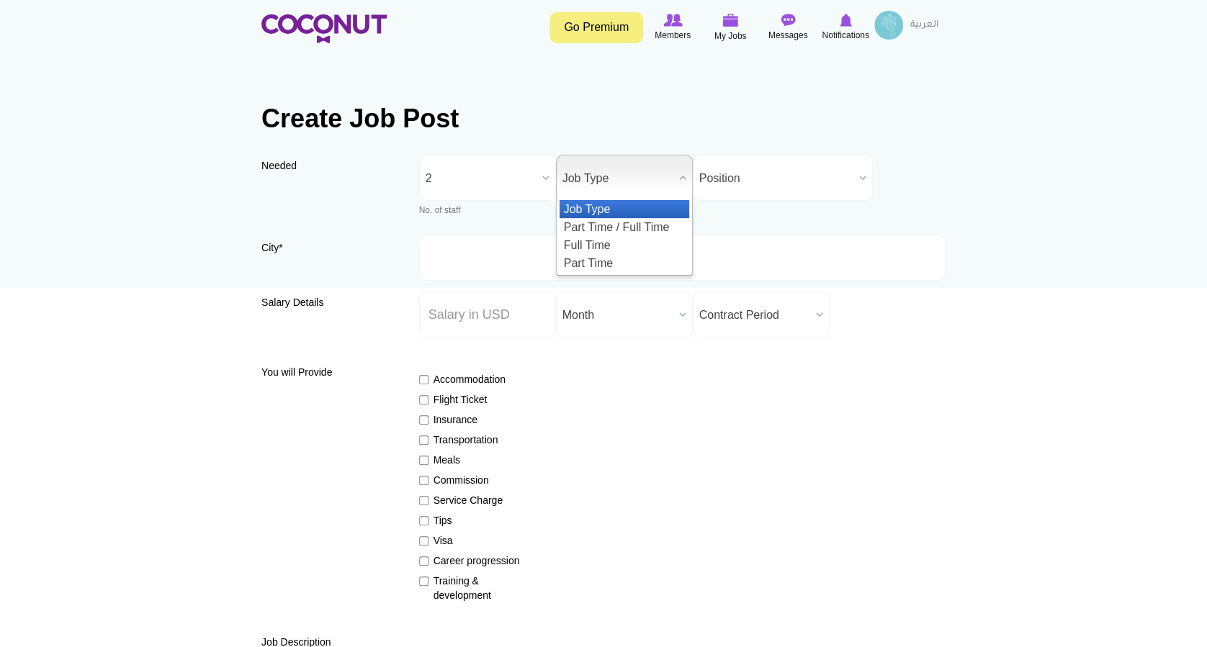
click at [618, 182] on span "Job Type" at bounding box center [617, 179] width 111 height 46
click at [601, 242] on li "Full Time" at bounding box center [624, 245] width 130 height 18
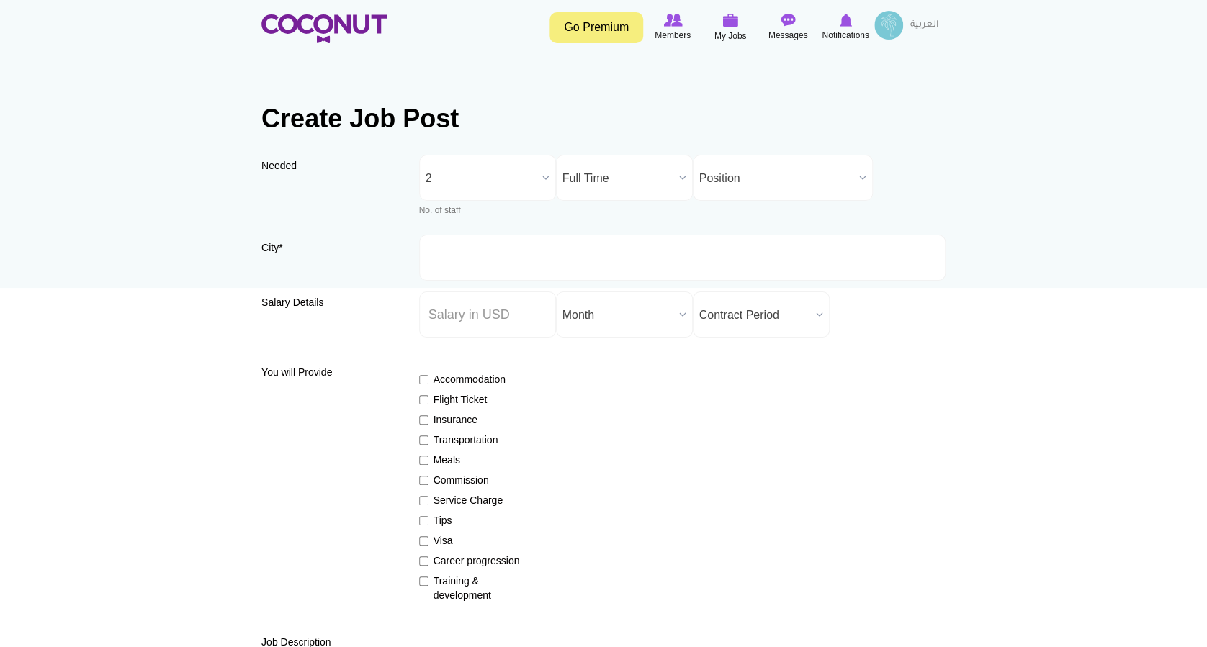
click at [670, 225] on div "Needed Needed * No. of staff 1 2 3 4 5 More than 5 2 No. of staff 1 2 3 4 5 Mor…" at bounding box center [603, 195] width 684 height 80
click at [717, 181] on span "Position" at bounding box center [776, 179] width 154 height 46
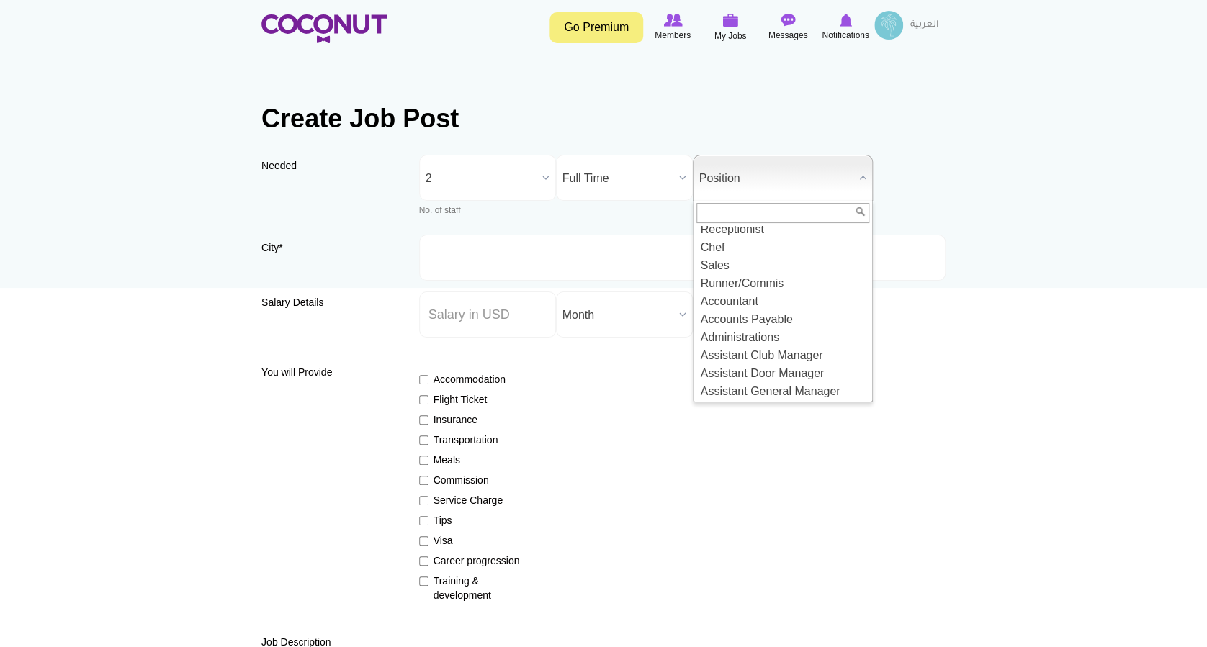
scroll to position [90, 0]
click at [736, 209] on input "text" at bounding box center [782, 213] width 173 height 20
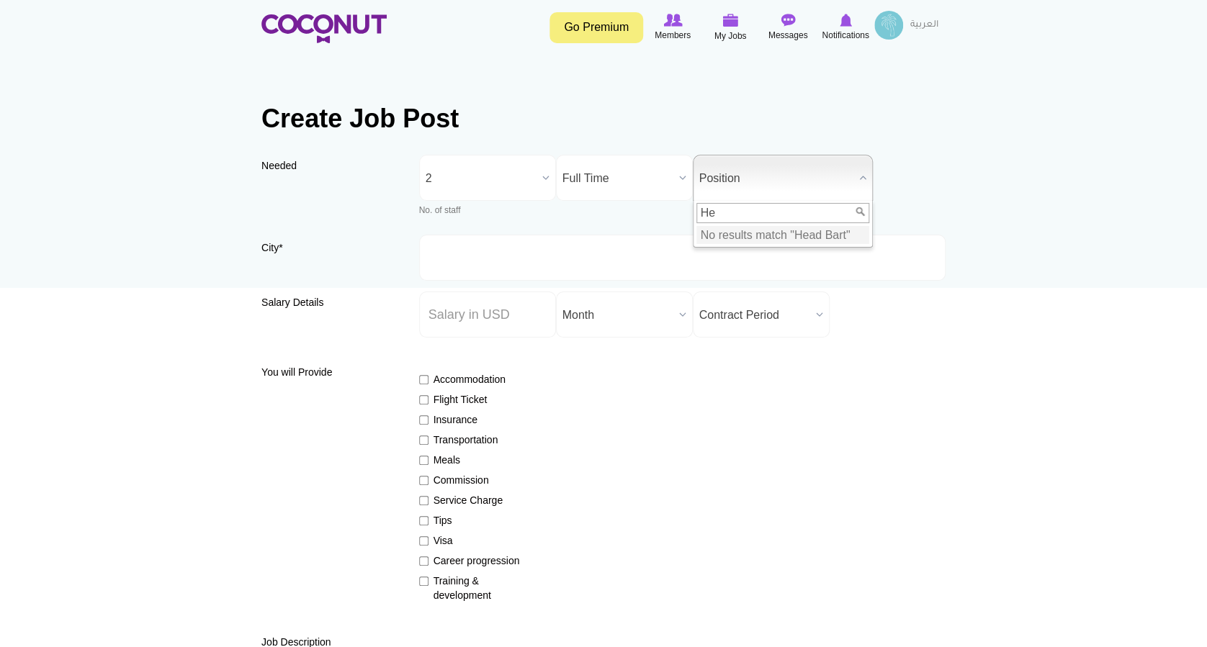
type input "H"
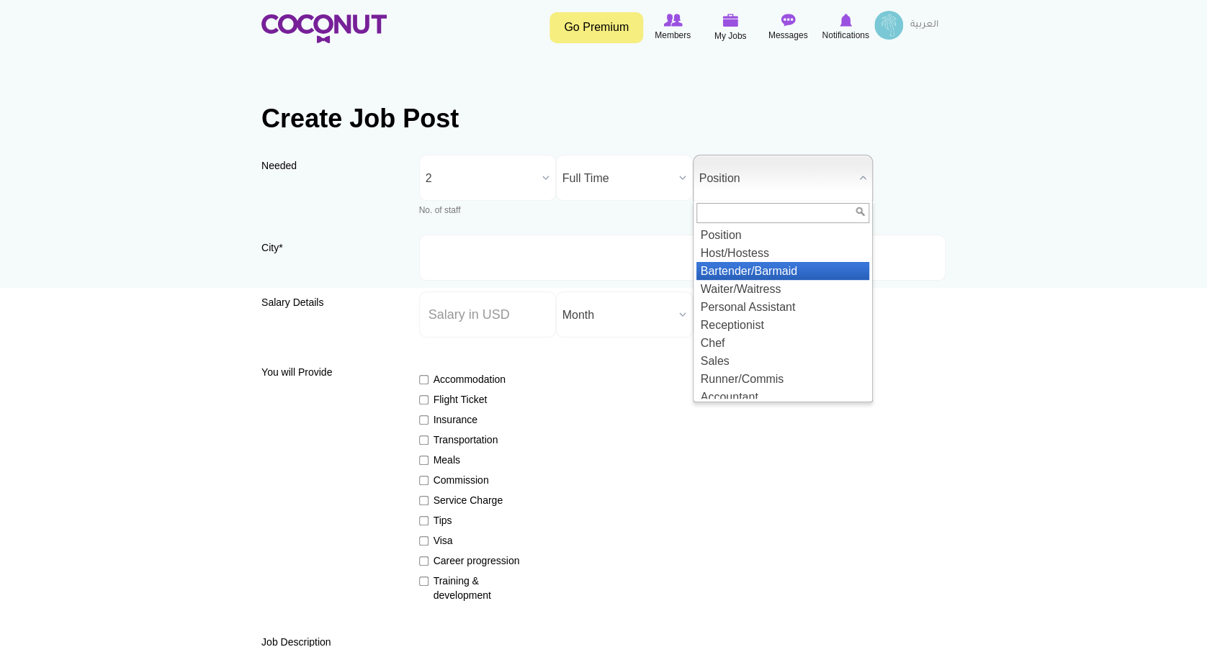
click at [769, 270] on li "Bartender/Barmaid" at bounding box center [782, 271] width 173 height 18
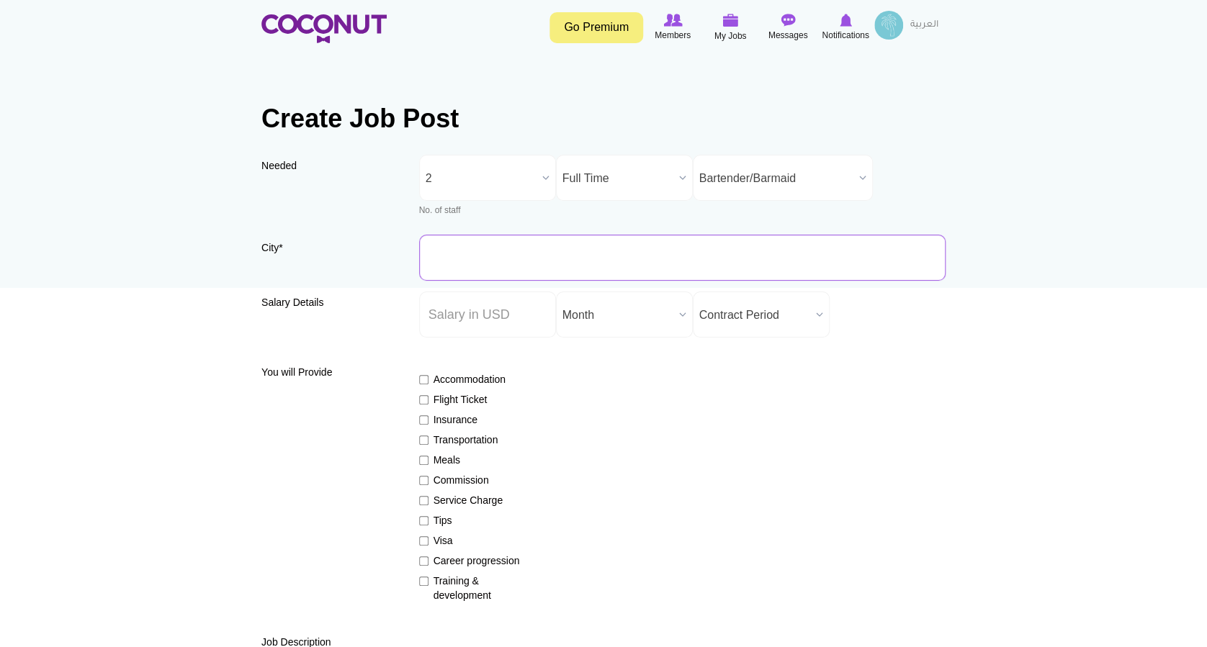
click at [473, 258] on input "City *" at bounding box center [682, 258] width 527 height 46
type input "Dubai"
click at [643, 403] on div "Accommodation Flight Ticket Insurance Transportation Meals Commission Service C…" at bounding box center [682, 480] width 527 height 243
click at [519, 322] on input "Salary ($) *" at bounding box center [487, 315] width 137 height 46
click at [795, 309] on span "Contract Period" at bounding box center [754, 315] width 111 height 46
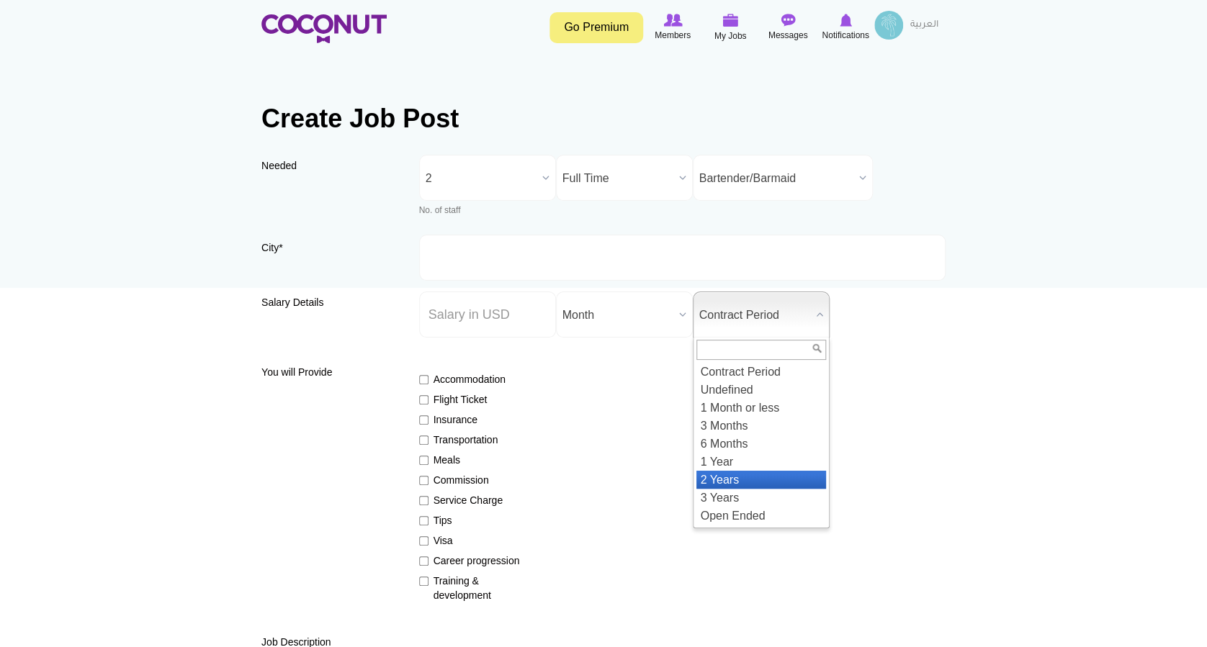
click at [737, 482] on li "2 Years" at bounding box center [761, 480] width 130 height 18
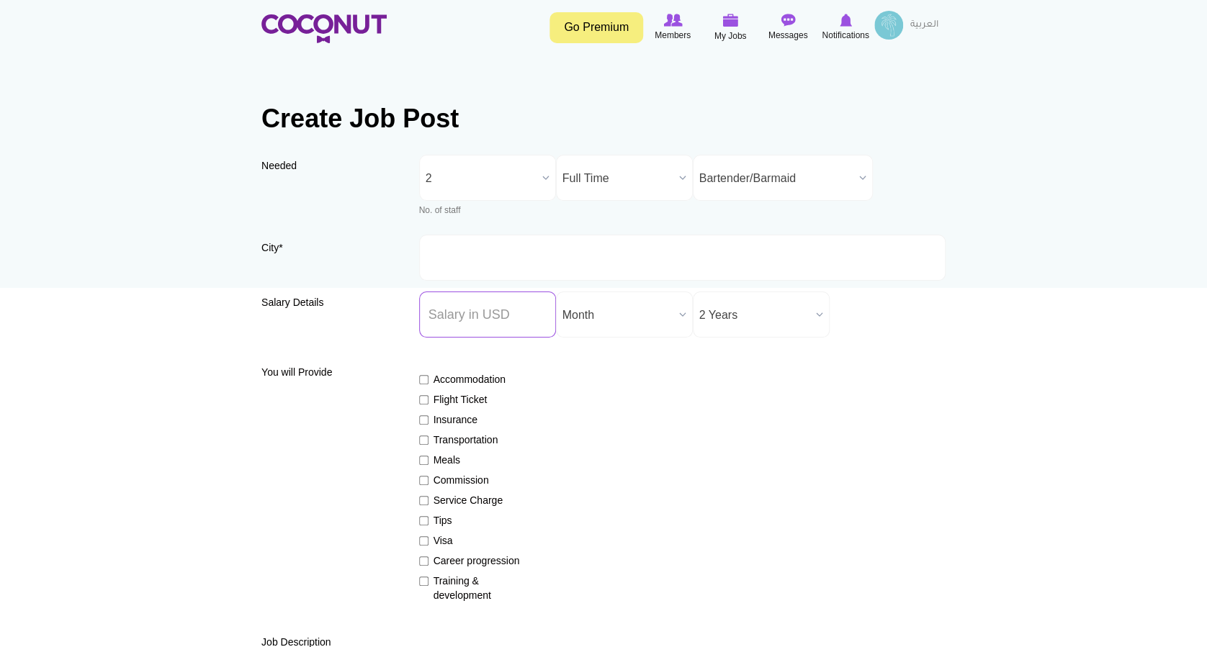
click at [510, 306] on input "Salary ($) *" at bounding box center [487, 315] width 137 height 46
type input "682"
click at [891, 344] on div "Salary Details Salary ($) * 682 Salary Period * Year Month Week Day Hour Month …" at bounding box center [603, 320] width 684 height 57
click at [508, 320] on input "682" at bounding box center [487, 315] width 137 height 46
click at [670, 379] on div "Accommodation Flight Ticket Insurance Transportation Meals Commission Service C…" at bounding box center [682, 480] width 527 height 243
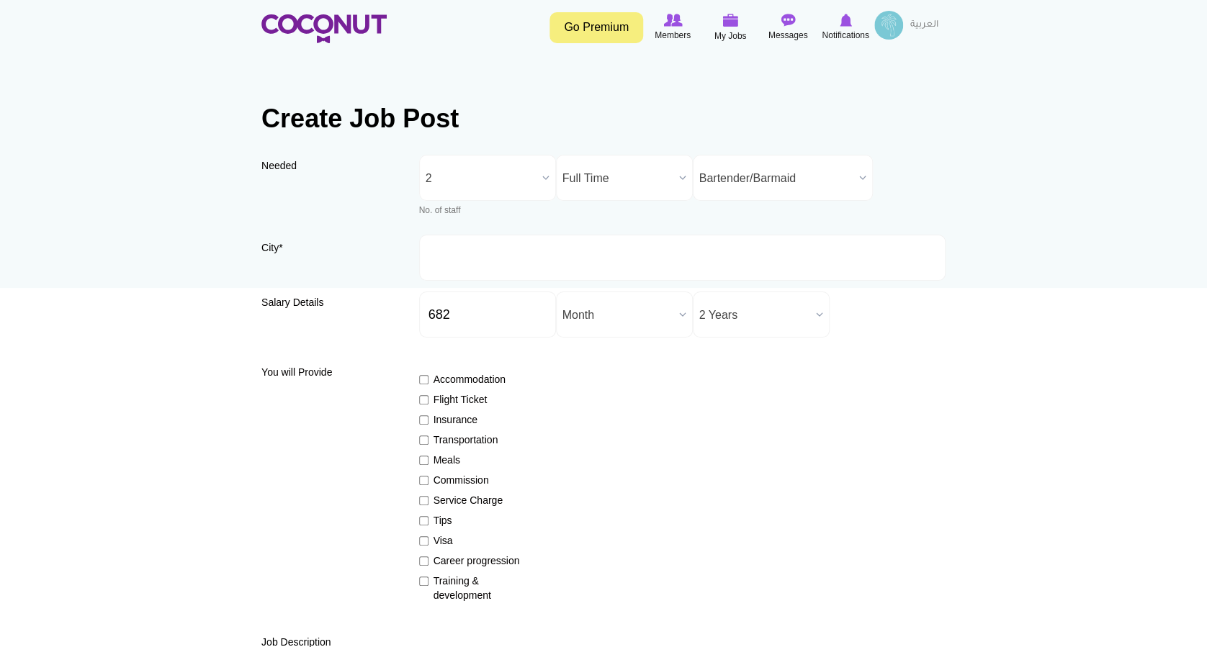
click at [496, 379] on label "Accommodation" at bounding box center [471, 379] width 105 height 14
click at [428, 379] on input "Accommodation" at bounding box center [423, 379] width 9 height 9
click at [484, 377] on label "Accommodation" at bounding box center [471, 379] width 105 height 14
click at [428, 377] on input "Accommodation" at bounding box center [423, 379] width 9 height 9
click at [484, 377] on label "Accommodation" at bounding box center [471, 379] width 105 height 14
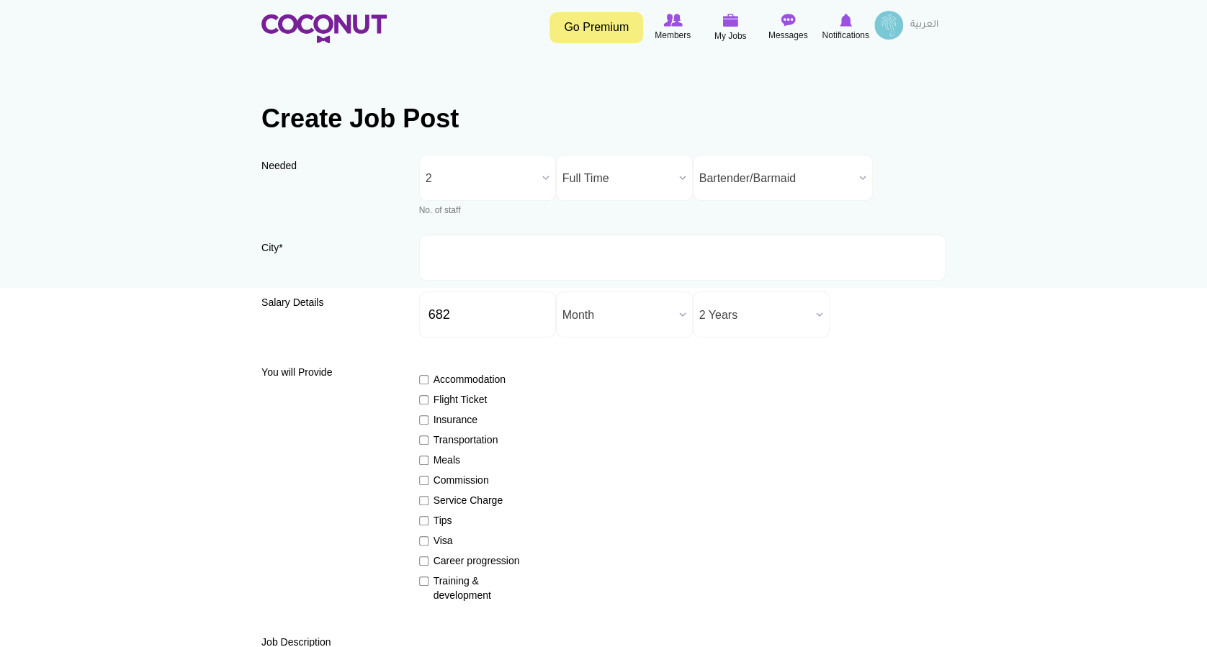
click at [428, 377] on input "Accommodation" at bounding box center [423, 379] width 9 height 9
checkbox input "true"
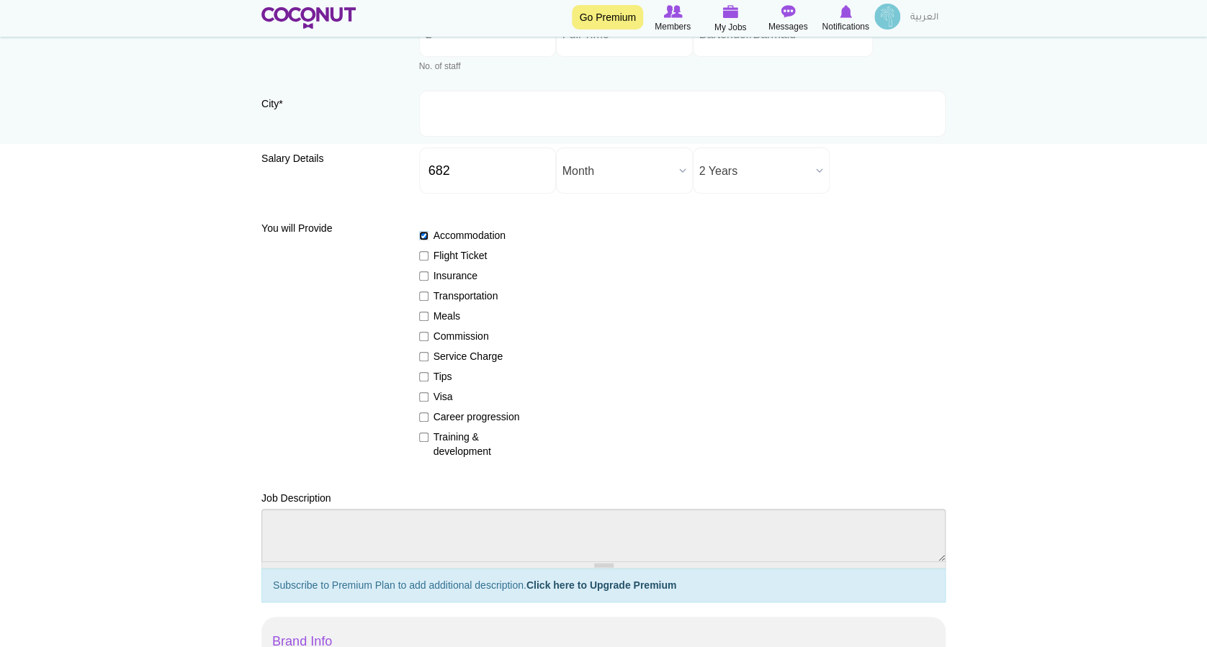
scroll to position [191, 0]
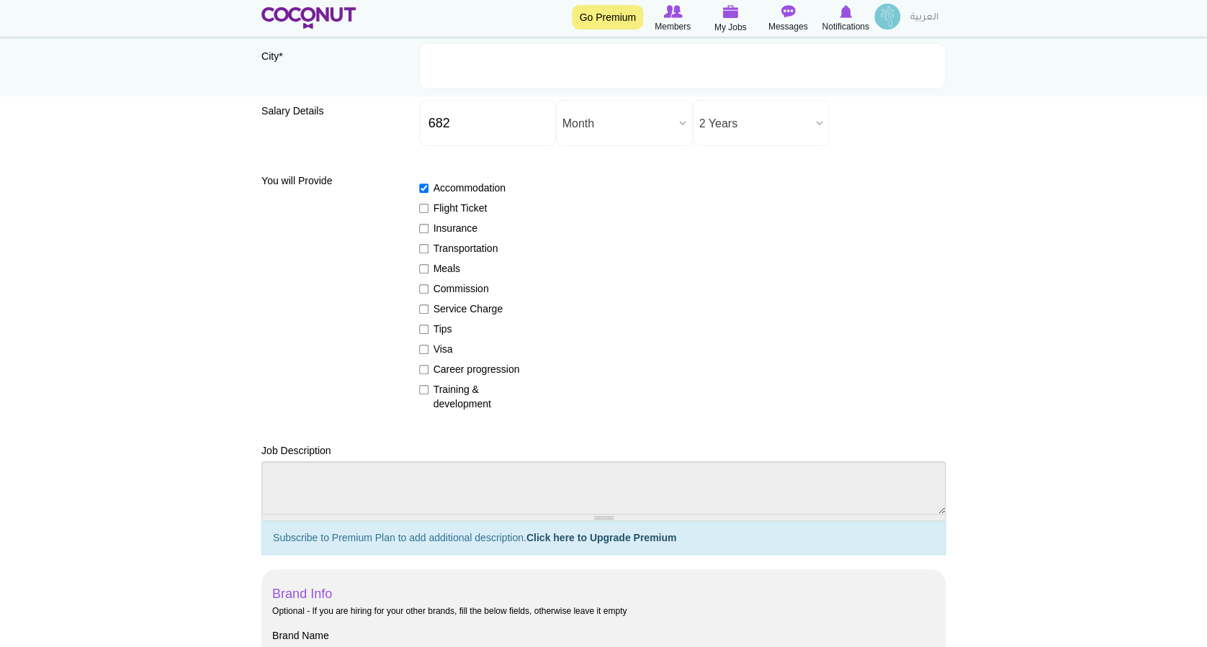
click at [464, 224] on label "Insurance" at bounding box center [471, 228] width 105 height 14
click at [428, 224] on input "Insurance" at bounding box center [423, 228] width 9 height 9
checkbox input "true"
click at [461, 201] on label "Flight Ticket" at bounding box center [471, 208] width 105 height 14
click at [428, 204] on input "Flight Ticket" at bounding box center [423, 208] width 9 height 9
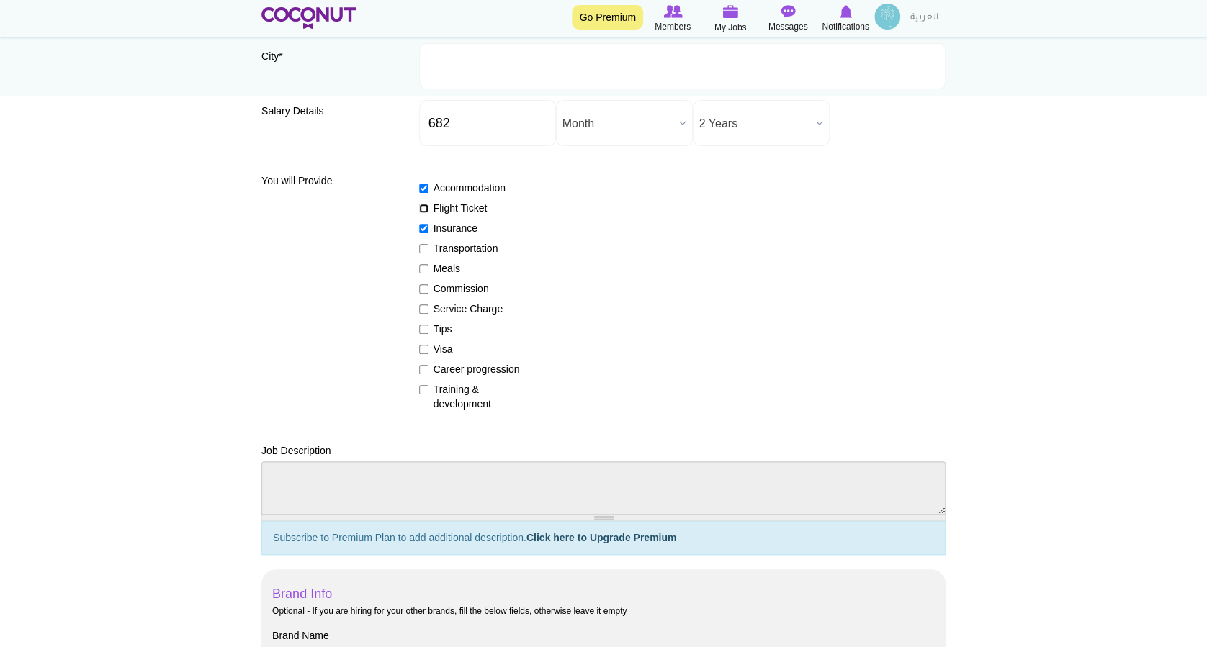
checkbox input "true"
click at [482, 245] on label "Transportation" at bounding box center [471, 248] width 105 height 14
click at [428, 245] on input "Transportation" at bounding box center [423, 248] width 9 height 9
checkbox input "true"
click at [439, 265] on label "Meals" at bounding box center [471, 268] width 105 height 14
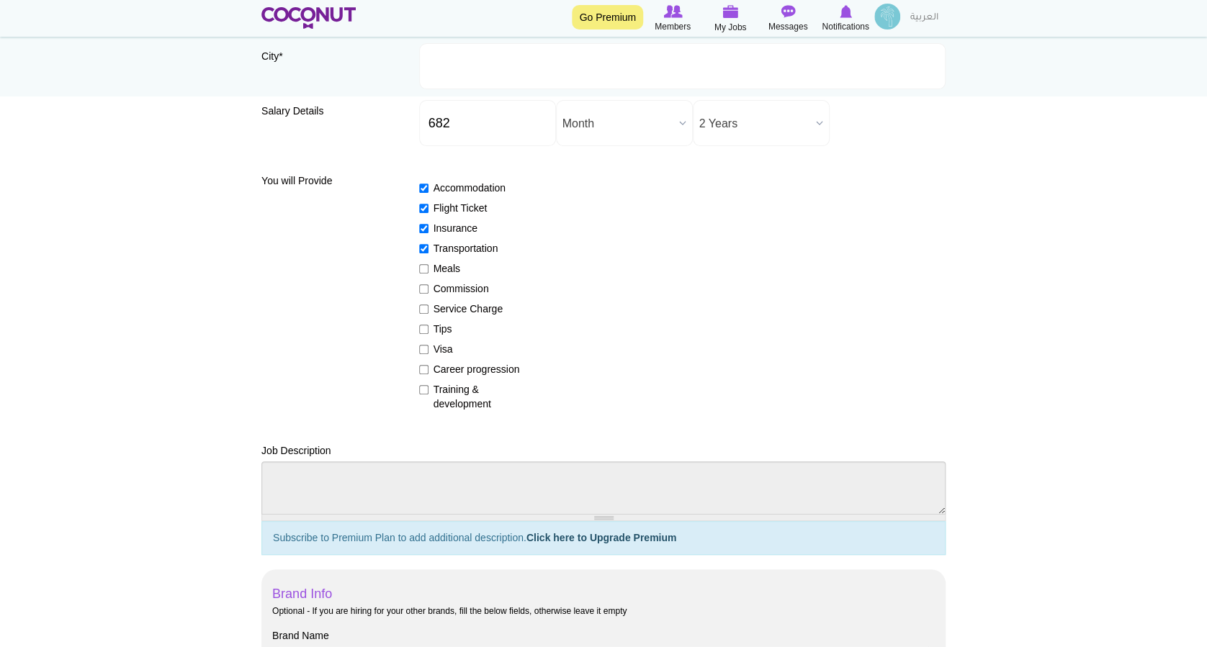
click at [428, 265] on input "Meals" at bounding box center [423, 268] width 9 height 9
checkbox input "true"
click at [472, 306] on label "Service Charge" at bounding box center [471, 309] width 105 height 14
click at [428, 306] on input "Service Charge" at bounding box center [423, 309] width 9 height 9
checkbox input "true"
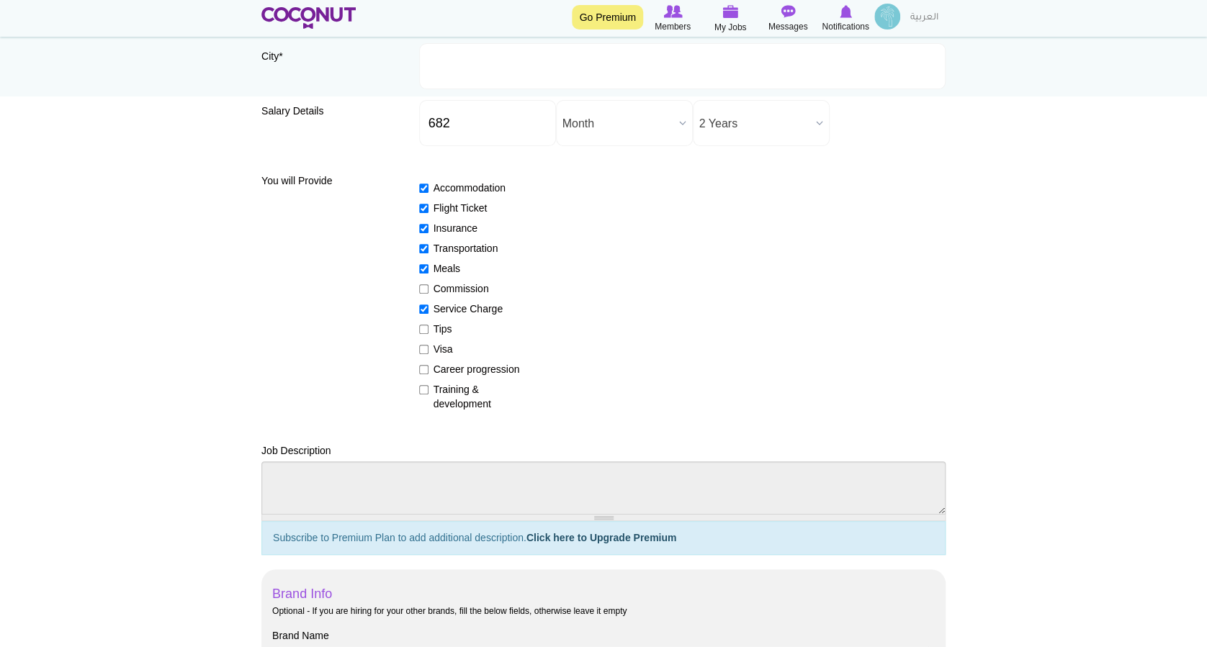
click at [449, 327] on label "Tips" at bounding box center [471, 329] width 105 height 14
click at [428, 327] on input "Tips" at bounding box center [423, 329] width 9 height 9
checkbox input "true"
click at [444, 351] on label "Visa" at bounding box center [471, 349] width 105 height 14
click at [428, 351] on input "Visa" at bounding box center [423, 349] width 9 height 9
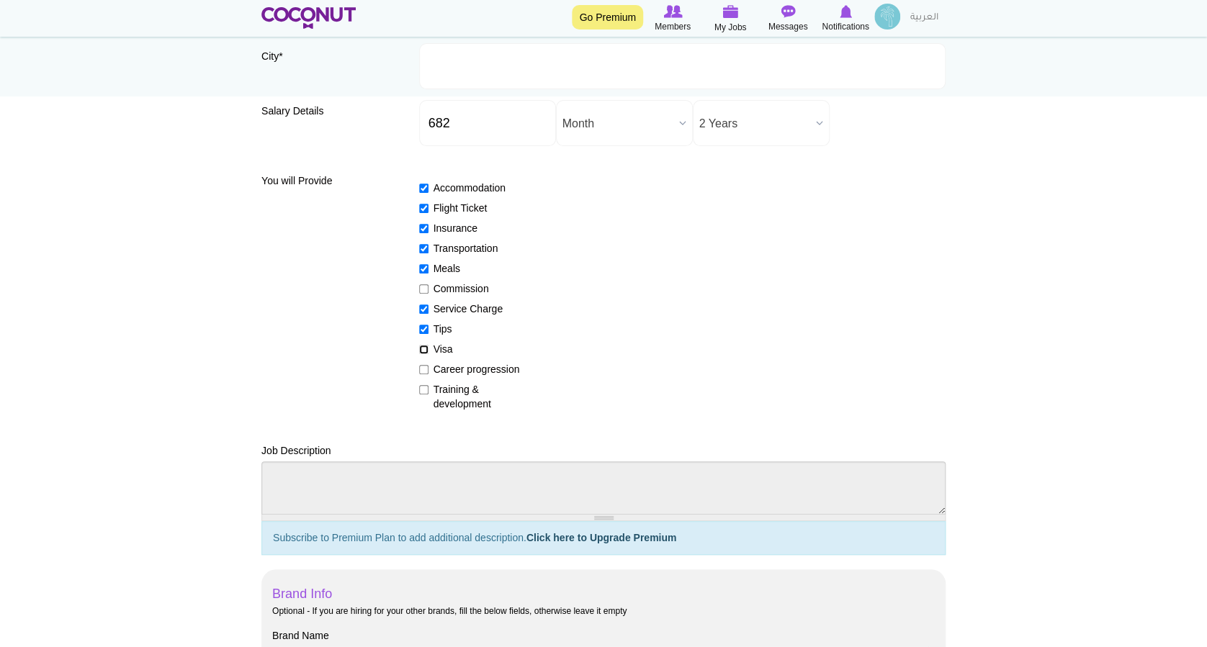
checkbox input "true"
click at [505, 369] on label "Career progression" at bounding box center [471, 369] width 105 height 14
click at [428, 369] on input "Career progression" at bounding box center [423, 369] width 9 height 9
checkbox input "true"
click at [469, 407] on label "Training & development" at bounding box center [471, 396] width 105 height 29
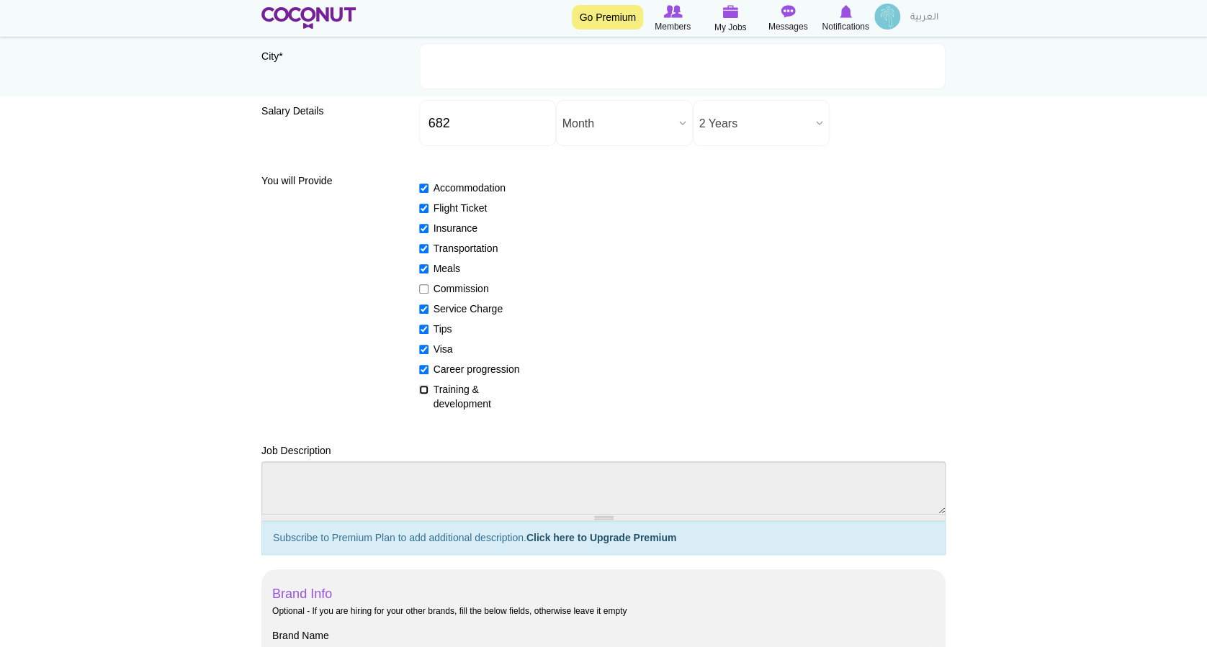
click at [428, 395] on input "Training & development" at bounding box center [423, 389] width 9 height 9
checkbox input "true"
click at [636, 333] on div "Accommodation Flight Ticket Insurance Transportation Meals Commission Service C…" at bounding box center [682, 289] width 527 height 243
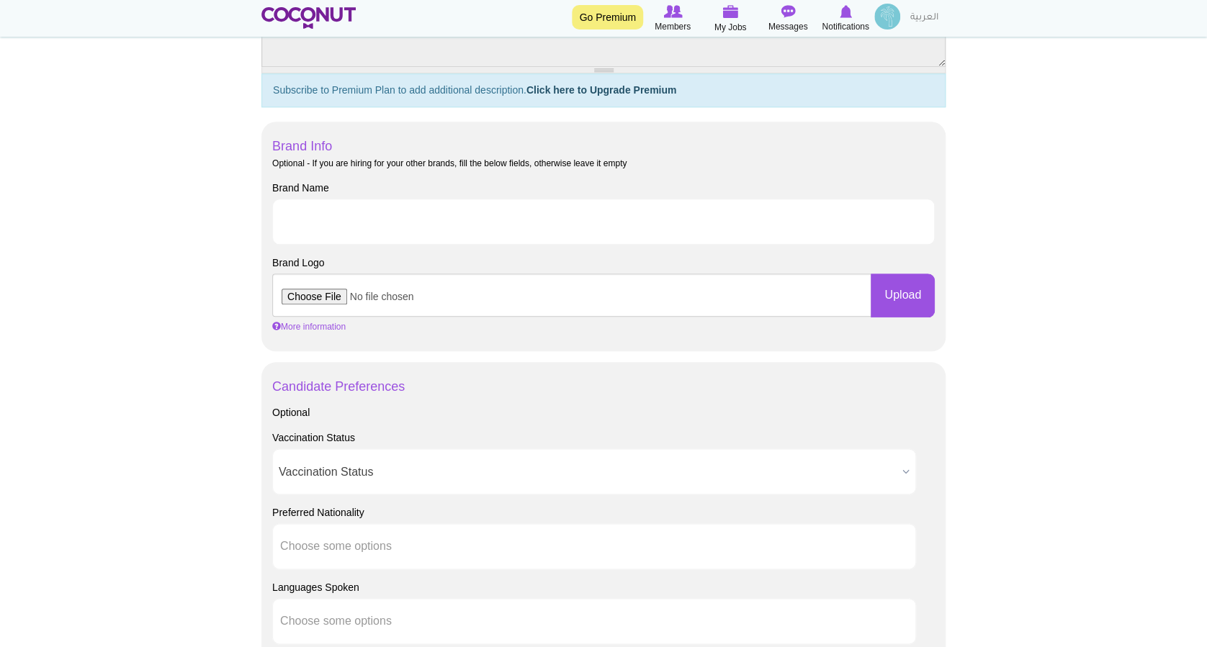
scroll to position [672, 0]
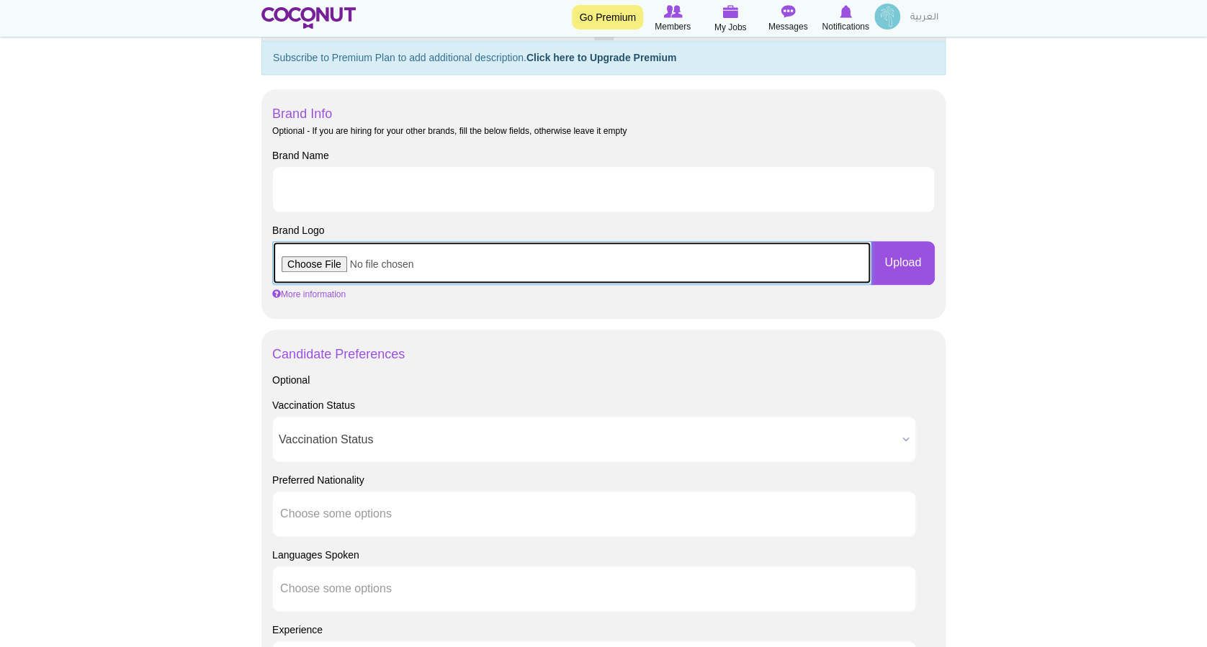
click at [328, 262] on input "file" at bounding box center [571, 262] width 599 height 43
type input "C:\fakepath\4points logo SZR-01.jpg"
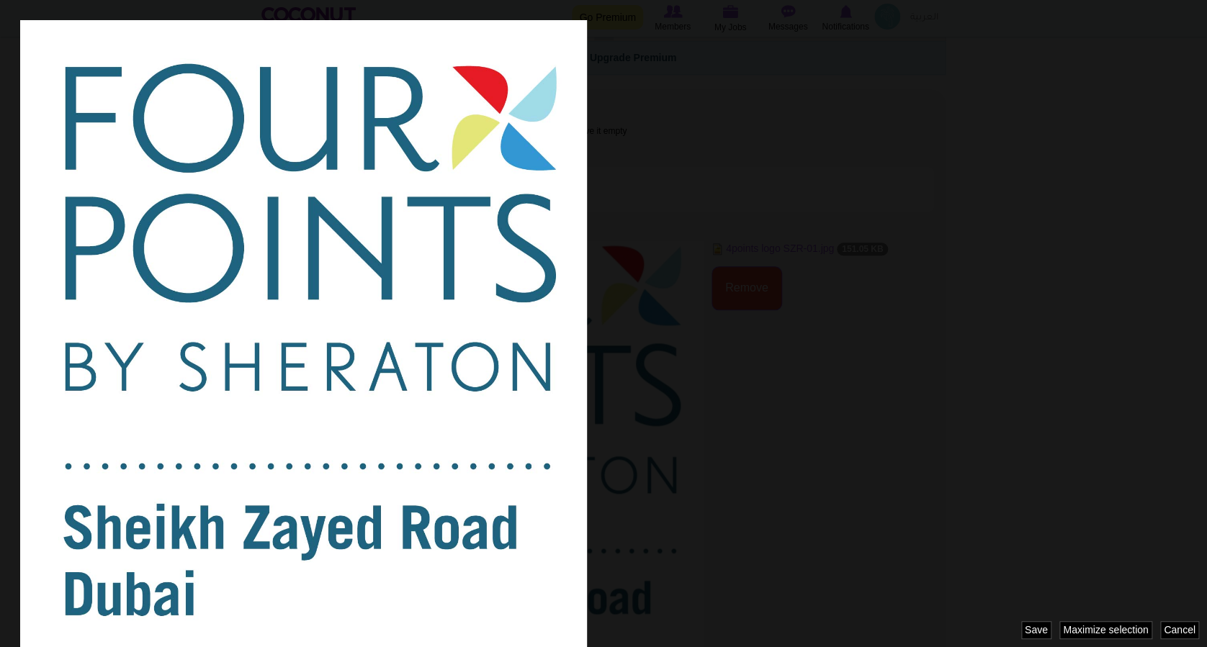
scroll to position [0, 0]
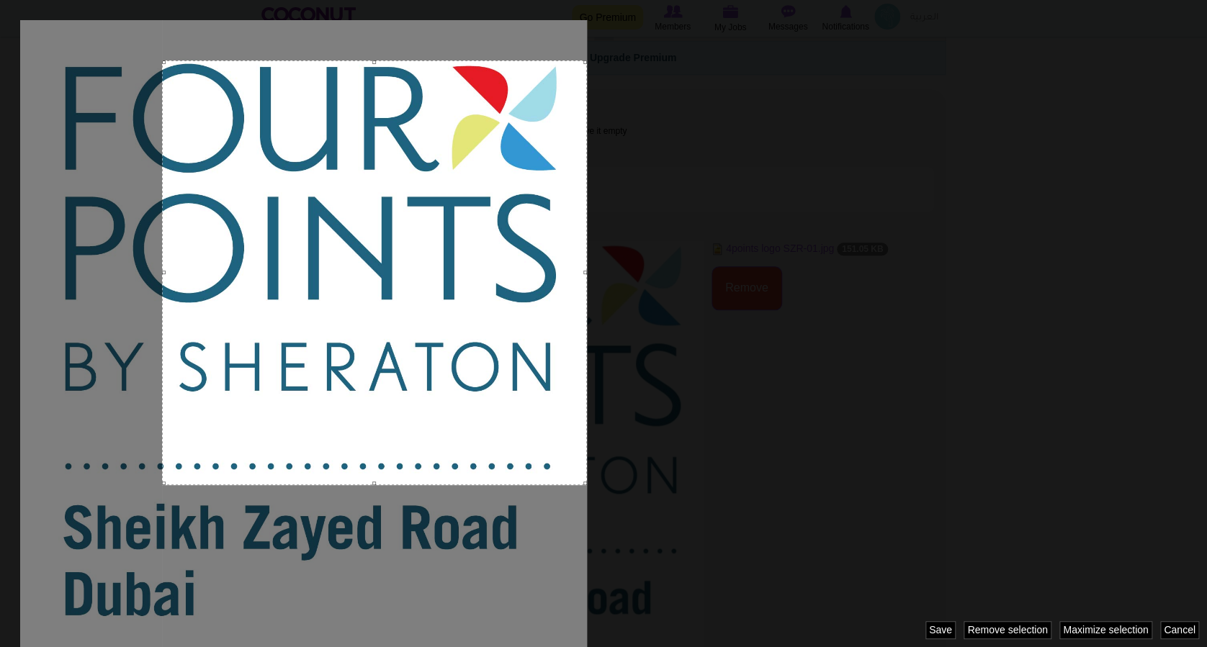
drag, startPoint x: 439, startPoint y: 206, endPoint x: 536, endPoint y: 12, distance: 217.3
click at [536, 12] on div at bounding box center [603, 323] width 1207 height 647
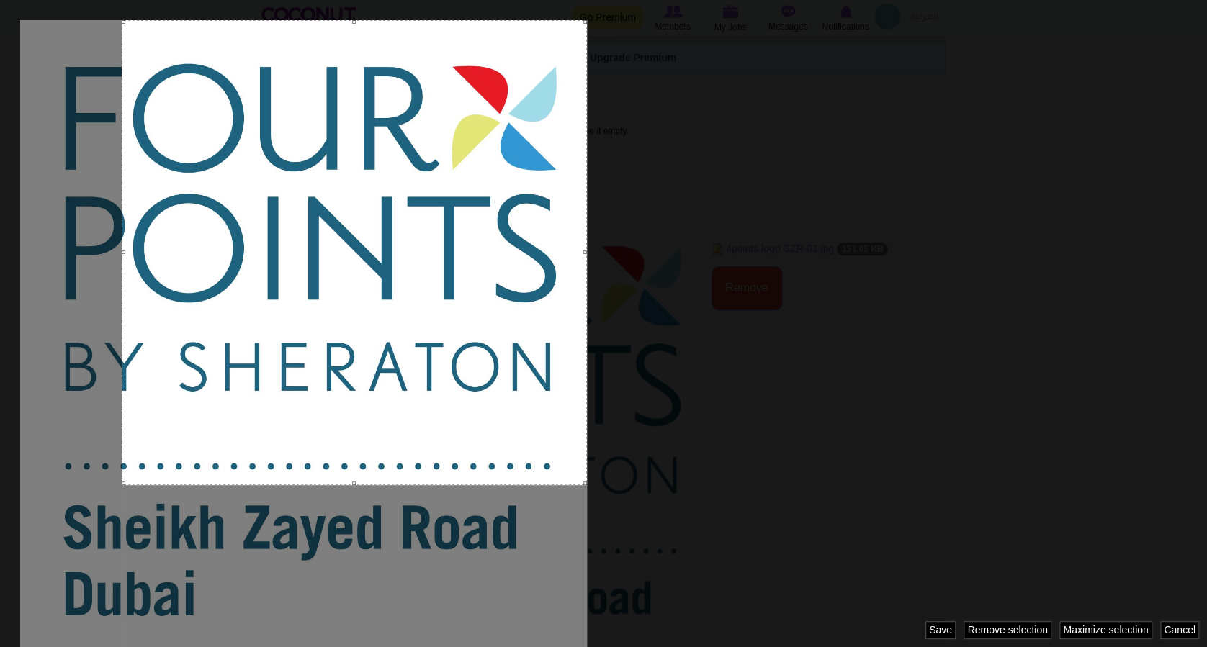
drag, startPoint x: 166, startPoint y: 61, endPoint x: 38, endPoint y: 32, distance: 131.3
click at [38, 32] on div at bounding box center [603, 323] width 1207 height 647
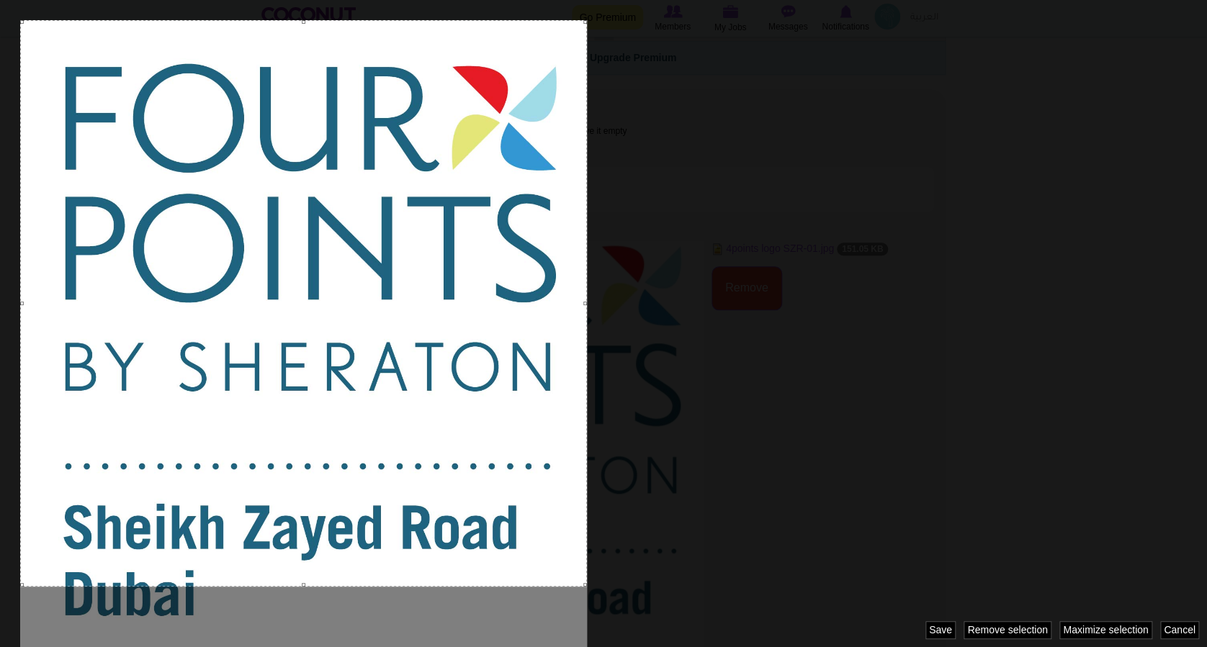
drag, startPoint x: 125, startPoint y: 253, endPoint x: 14, endPoint y: 246, distance: 111.8
click at [14, 246] on div at bounding box center [603, 323] width 1207 height 647
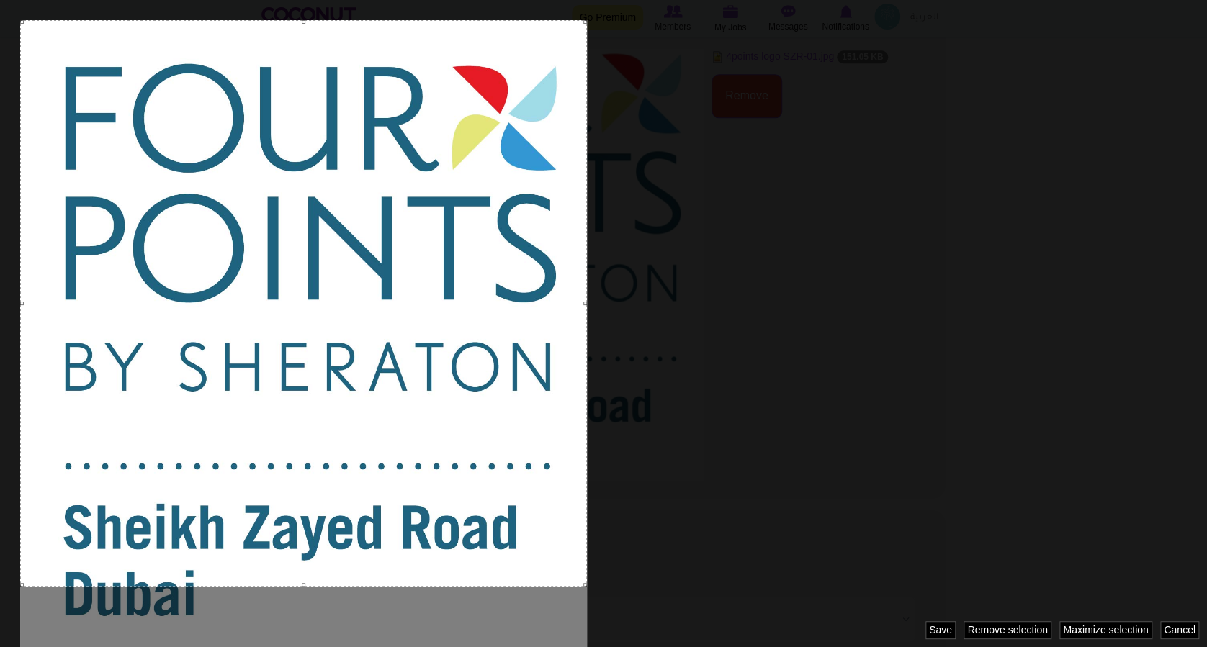
drag, startPoint x: 303, startPoint y: 581, endPoint x: 299, endPoint y: 628, distance: 46.9
click at [297, 637] on div at bounding box center [603, 323] width 1207 height 647
drag, startPoint x: 300, startPoint y: 584, endPoint x: 300, endPoint y: 613, distance: 29.5
click at [300, 613] on div at bounding box center [603, 323] width 1207 height 647
drag, startPoint x: 301, startPoint y: 584, endPoint x: 302, endPoint y: 618, distance: 34.6
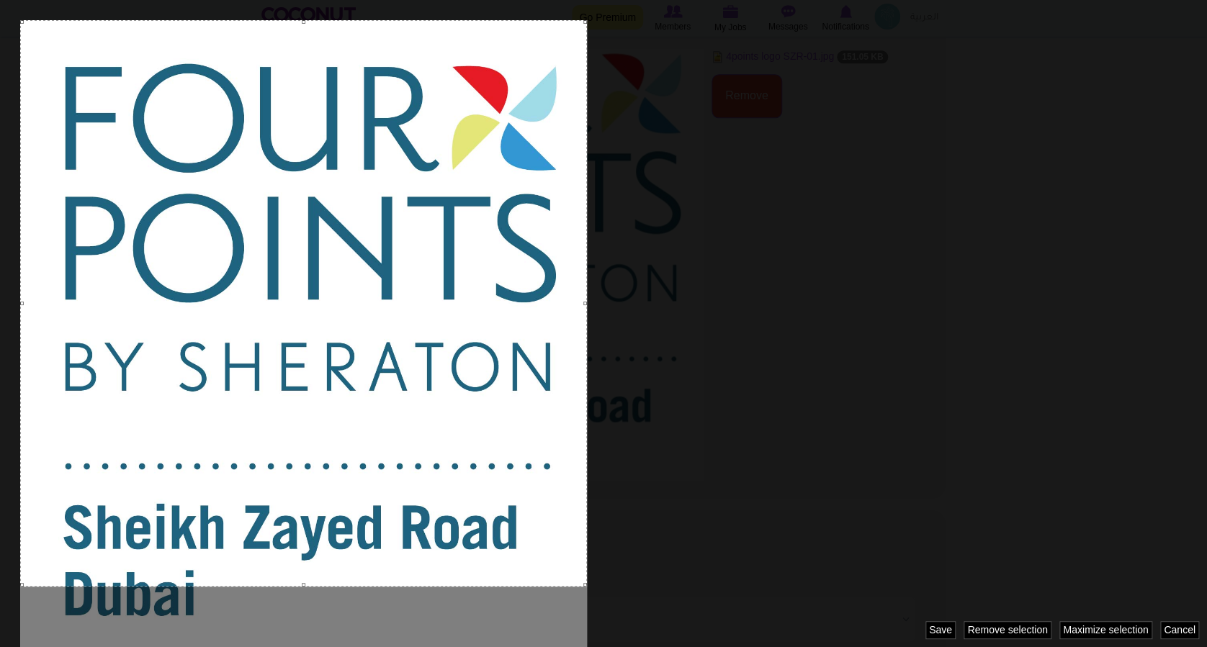
click at [302, 618] on div at bounding box center [603, 323] width 1207 height 647
click at [377, 469] on div at bounding box center [303, 303] width 567 height 567
click at [529, 609] on div at bounding box center [303, 627] width 567 height 81
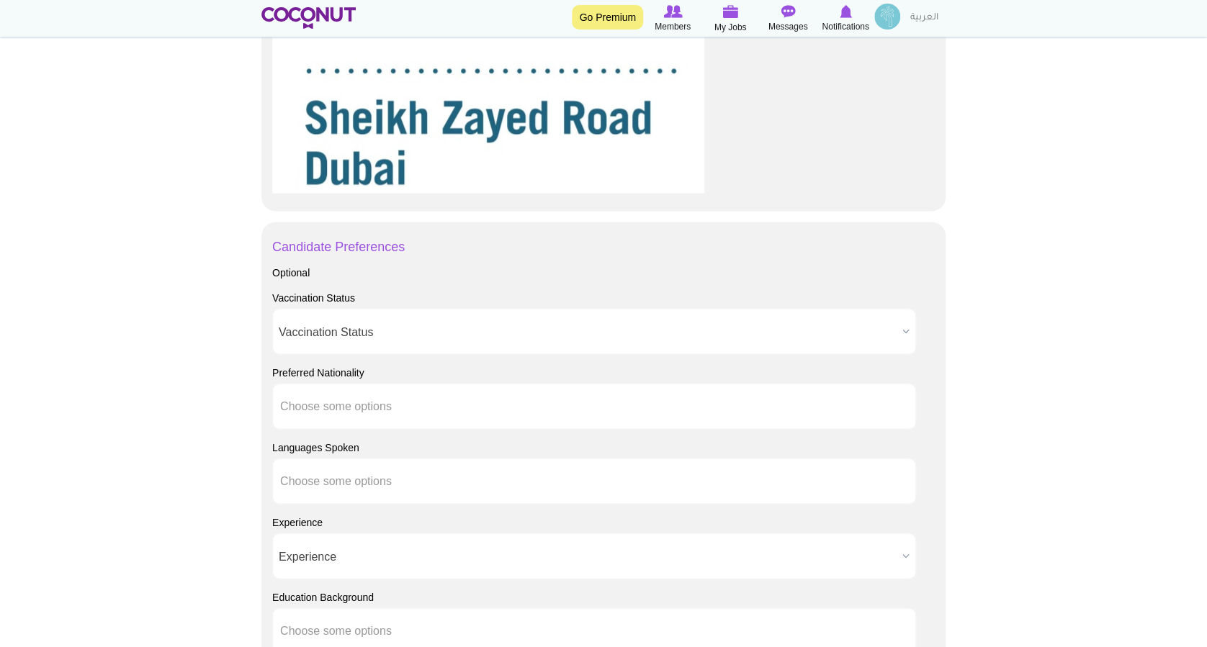
scroll to position [1248, 0]
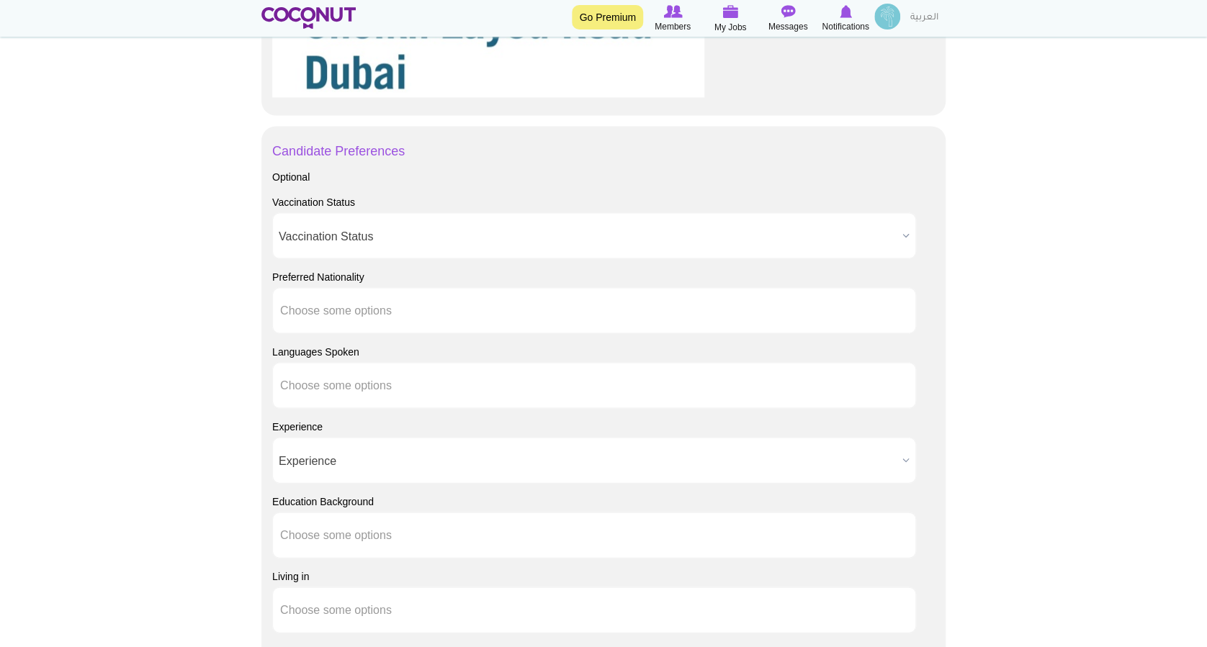
click at [898, 238] on b at bounding box center [905, 235] width 19 height 45
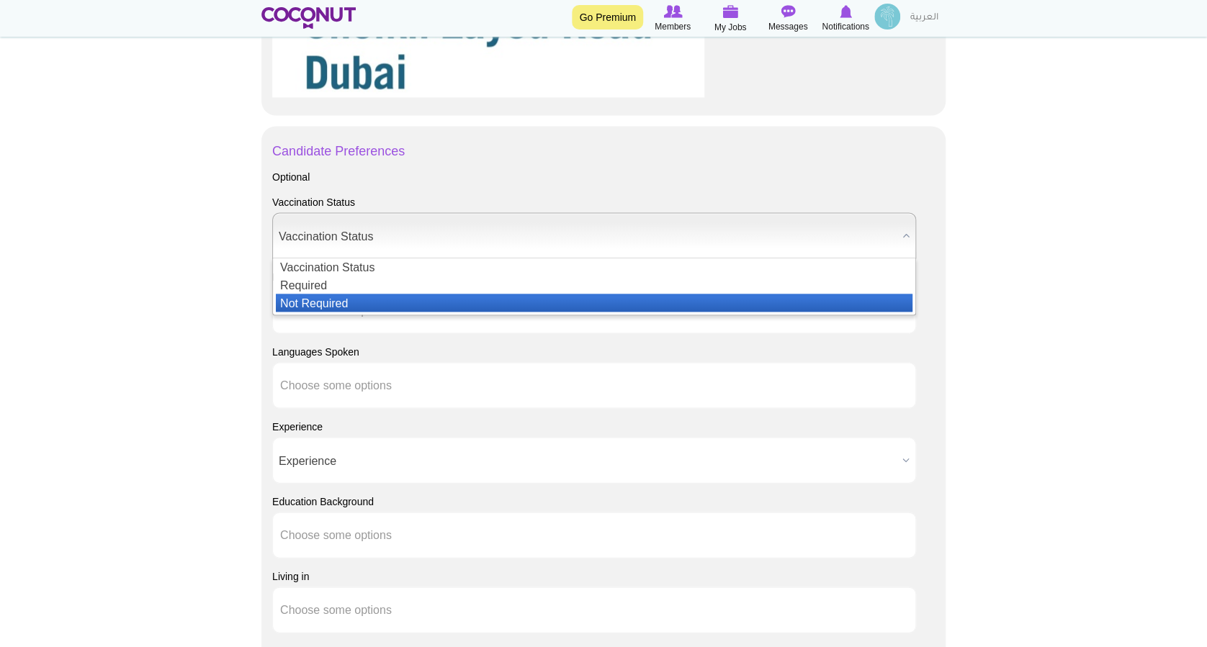
click at [326, 299] on li "Not Required" at bounding box center [594, 303] width 636 height 18
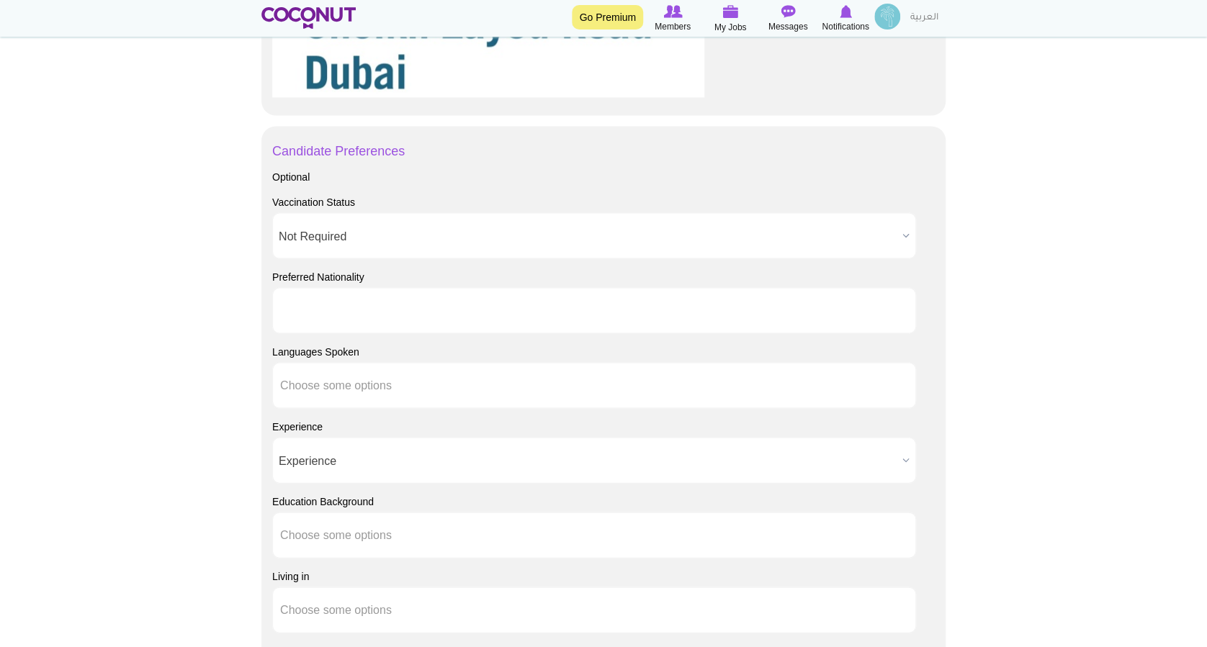
click at [405, 315] on input "text" at bounding box center [345, 310] width 130 height 13
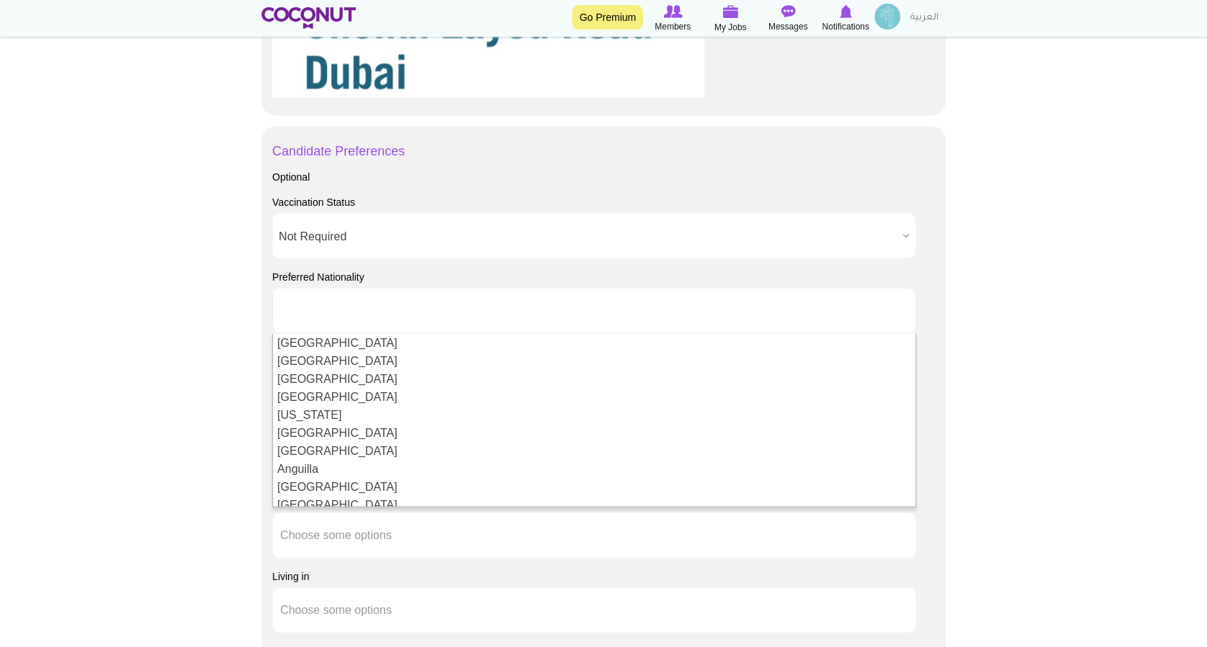
type input "Choose some options"
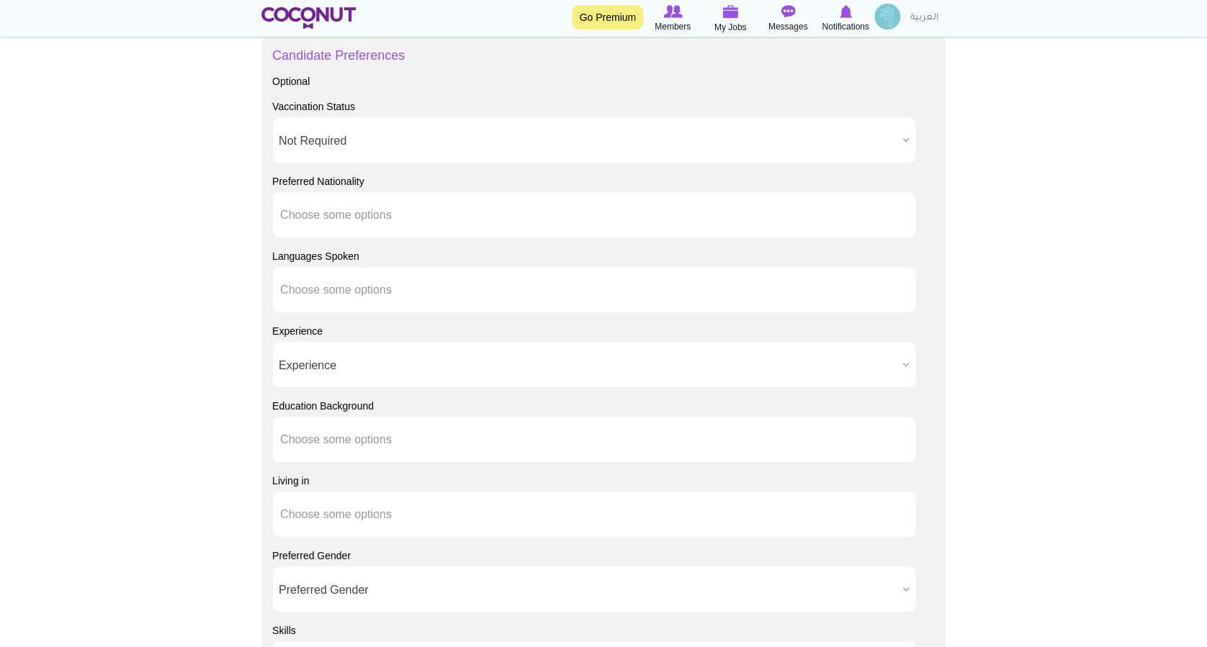
scroll to position [1440, 0]
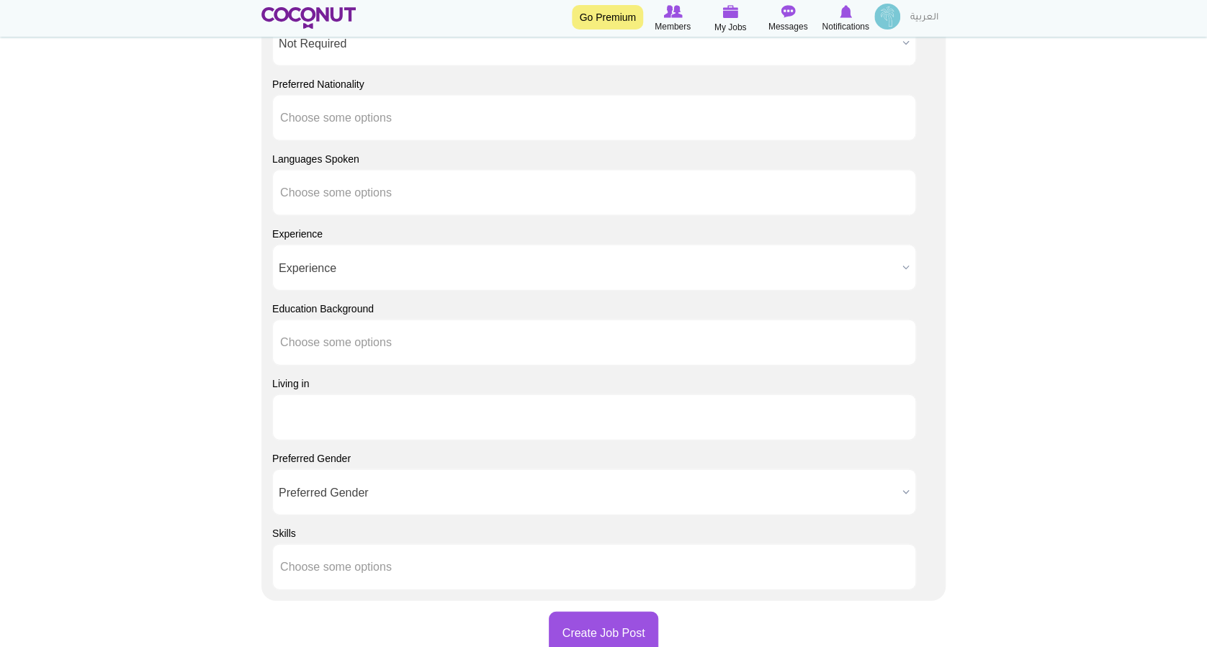
click at [393, 403] on li at bounding box center [345, 417] width 130 height 30
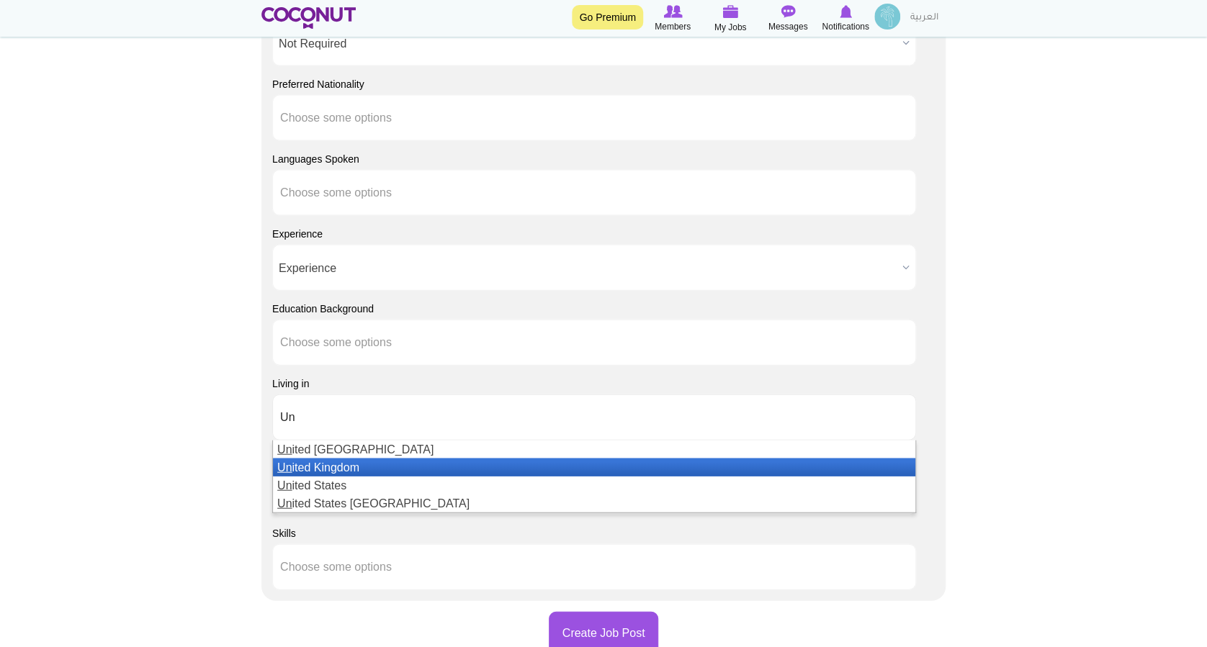
type input "Un"
click at [334, 464] on li "Un ited Kingdom" at bounding box center [594, 468] width 642 height 18
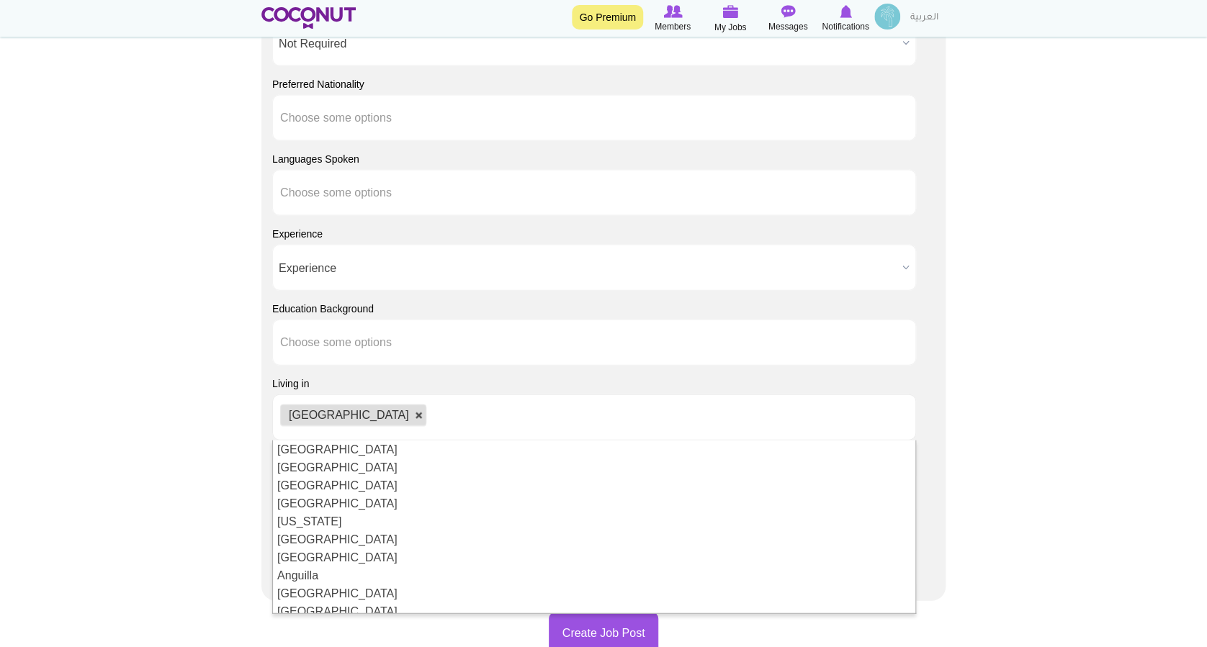
click at [415, 412] on link at bounding box center [419, 416] width 9 height 9
type input "Choose some options"
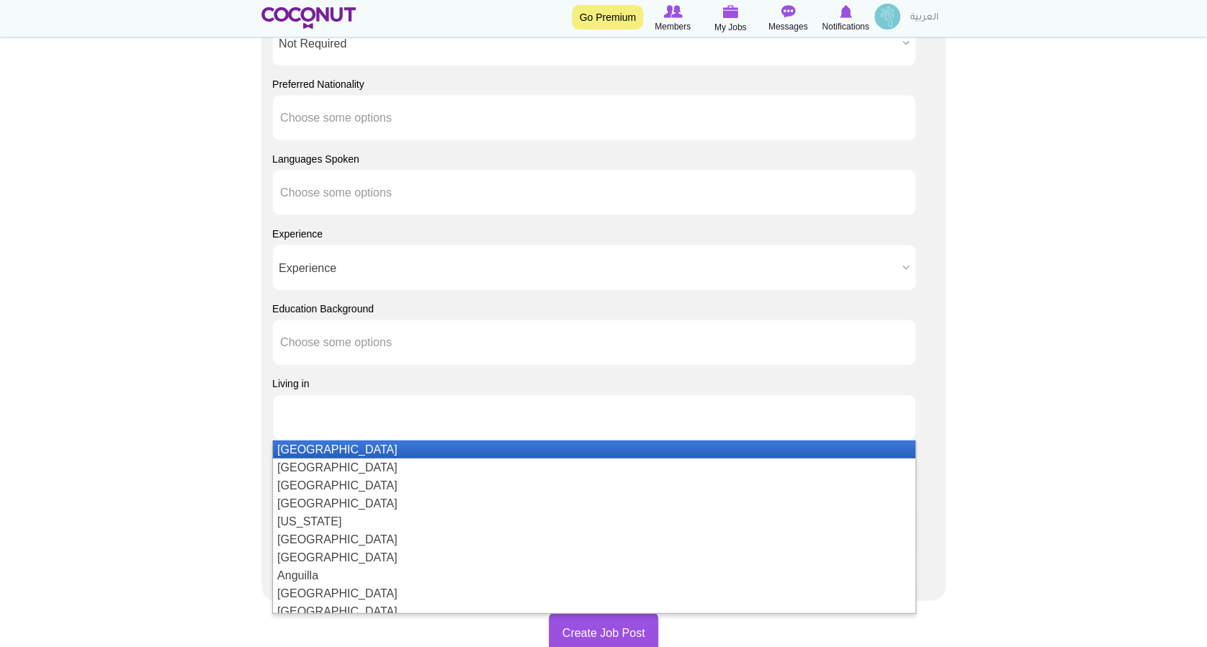
click at [328, 420] on input "text" at bounding box center [345, 417] width 130 height 13
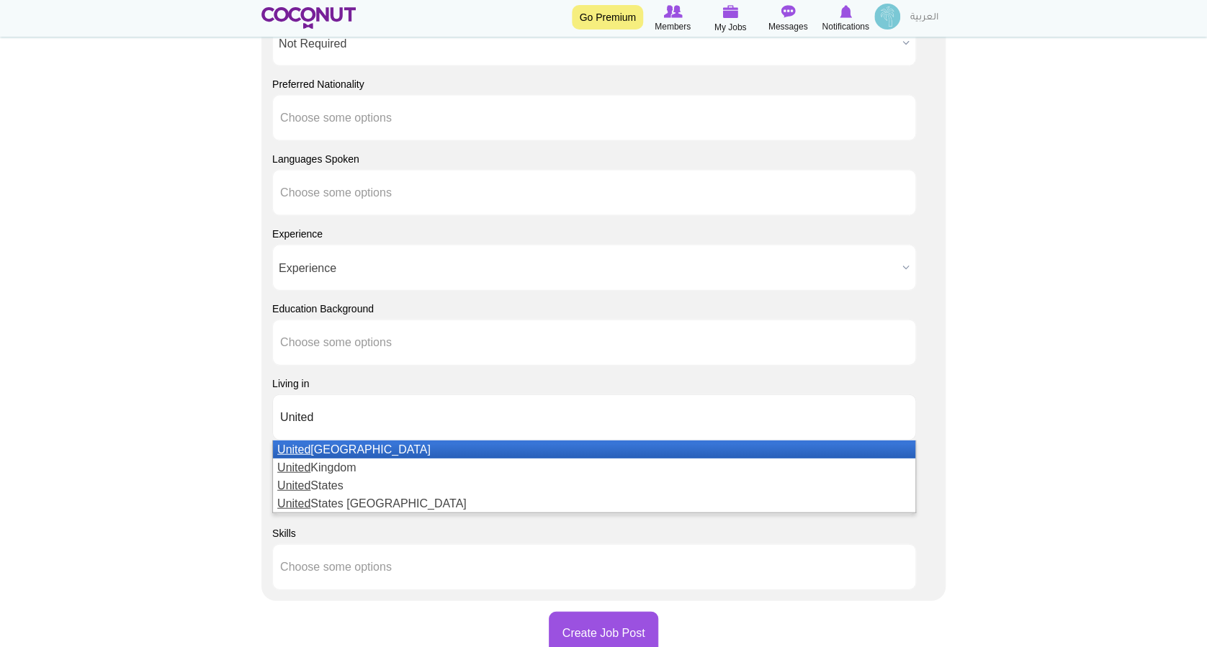
type input "United"
click at [334, 449] on li "United Arab Emirates" at bounding box center [594, 450] width 642 height 18
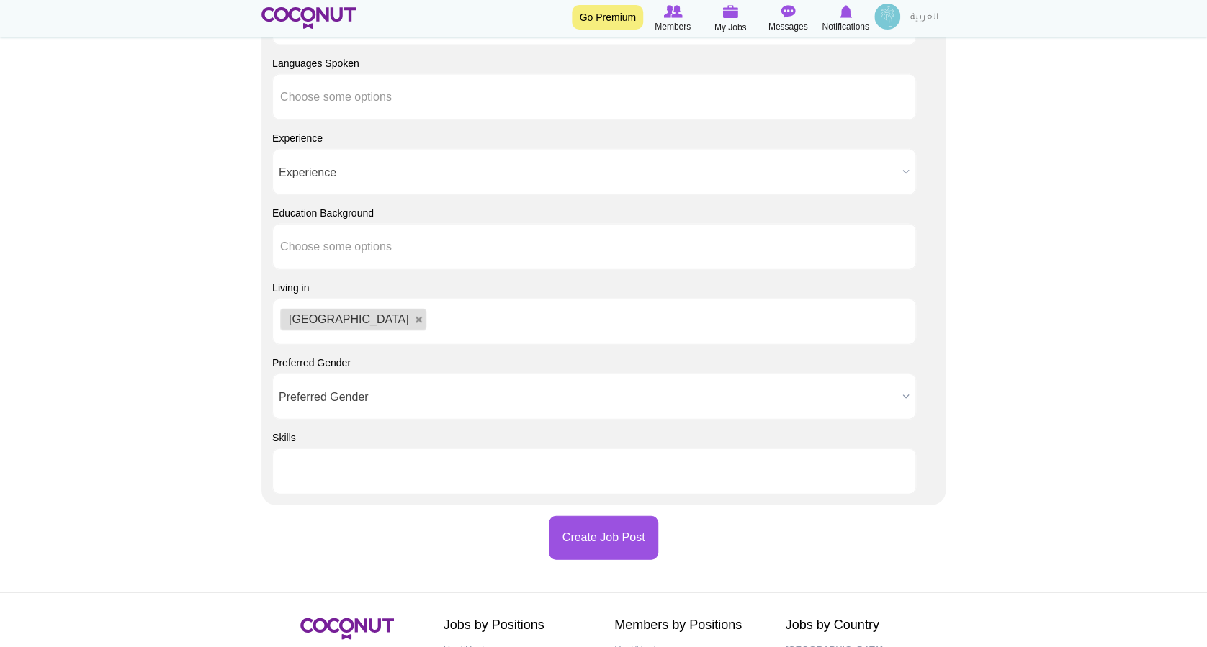
click at [883, 467] on ul at bounding box center [594, 472] width 644 height 46
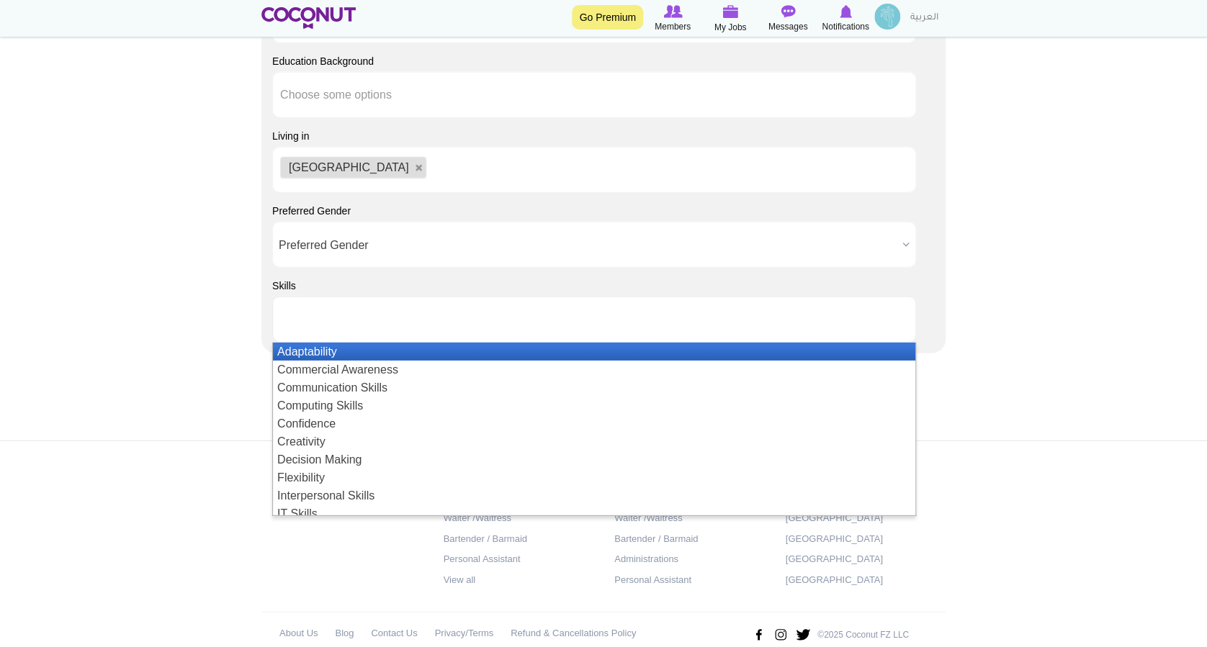
scroll to position [1712, 0]
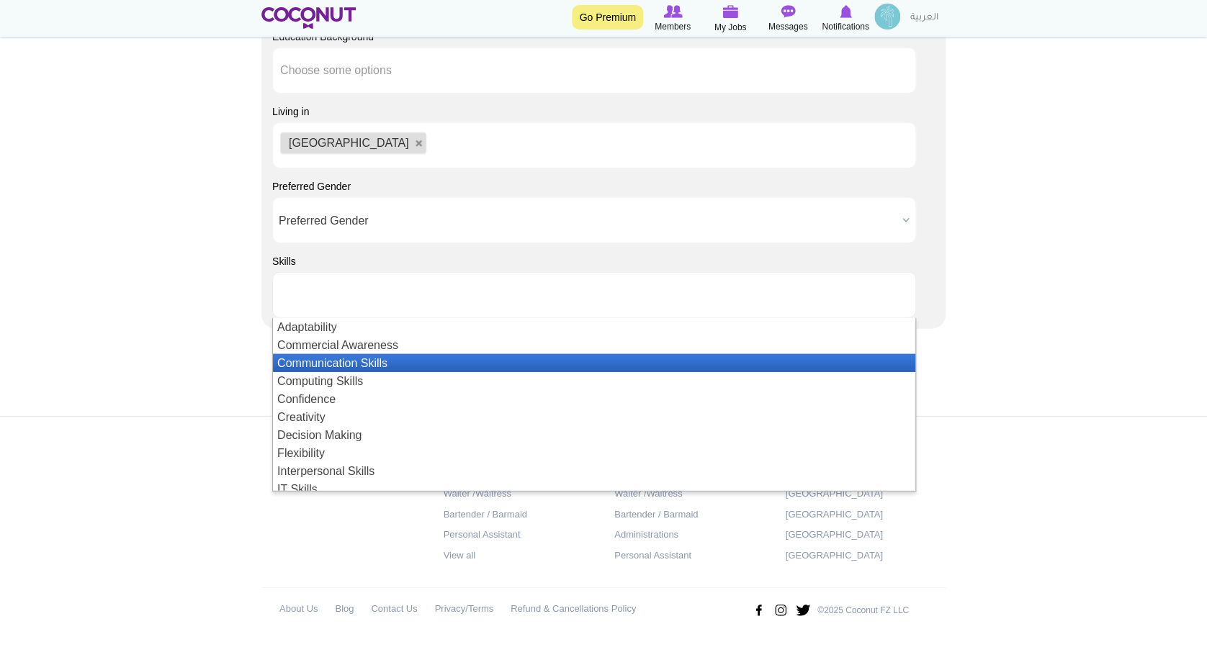
click at [392, 359] on li "Communication Skills" at bounding box center [594, 363] width 642 height 18
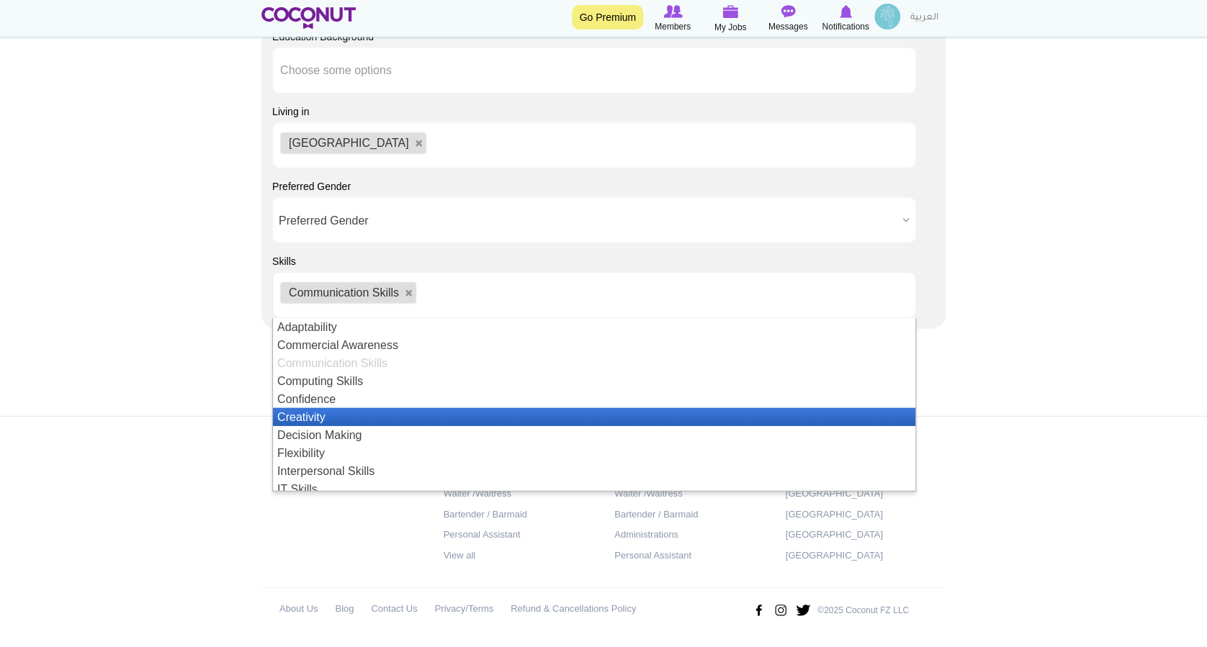
click at [323, 415] on li "Creativity" at bounding box center [594, 417] width 642 height 18
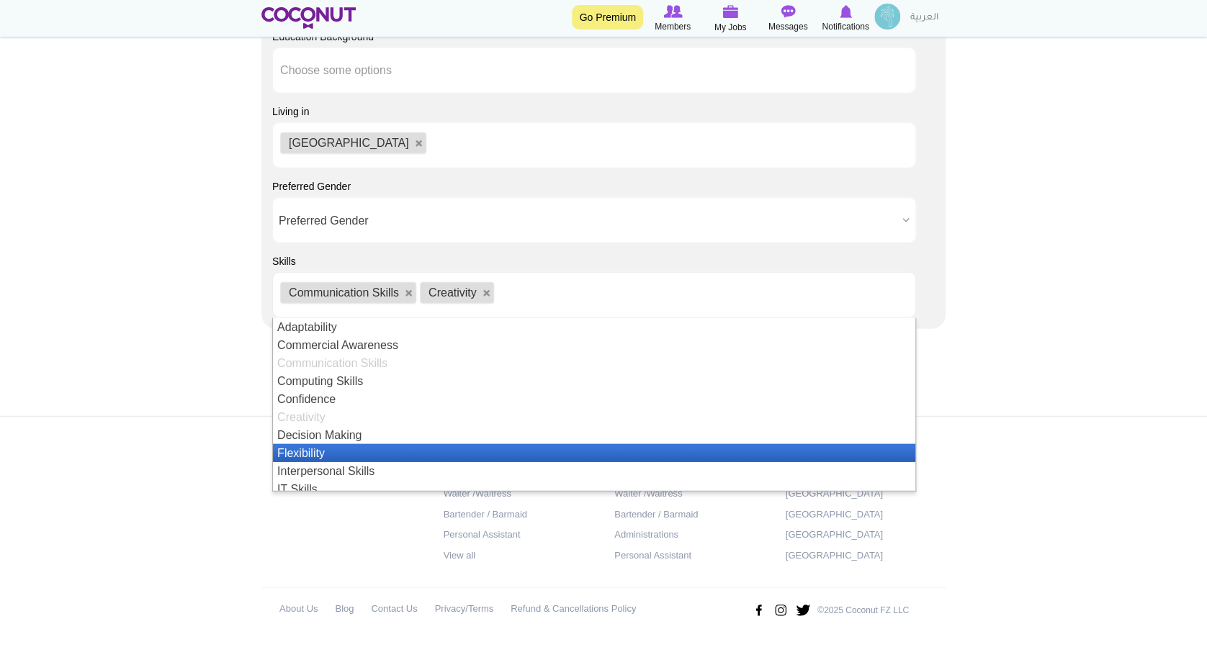
click at [402, 450] on li "Flexibility" at bounding box center [594, 453] width 642 height 18
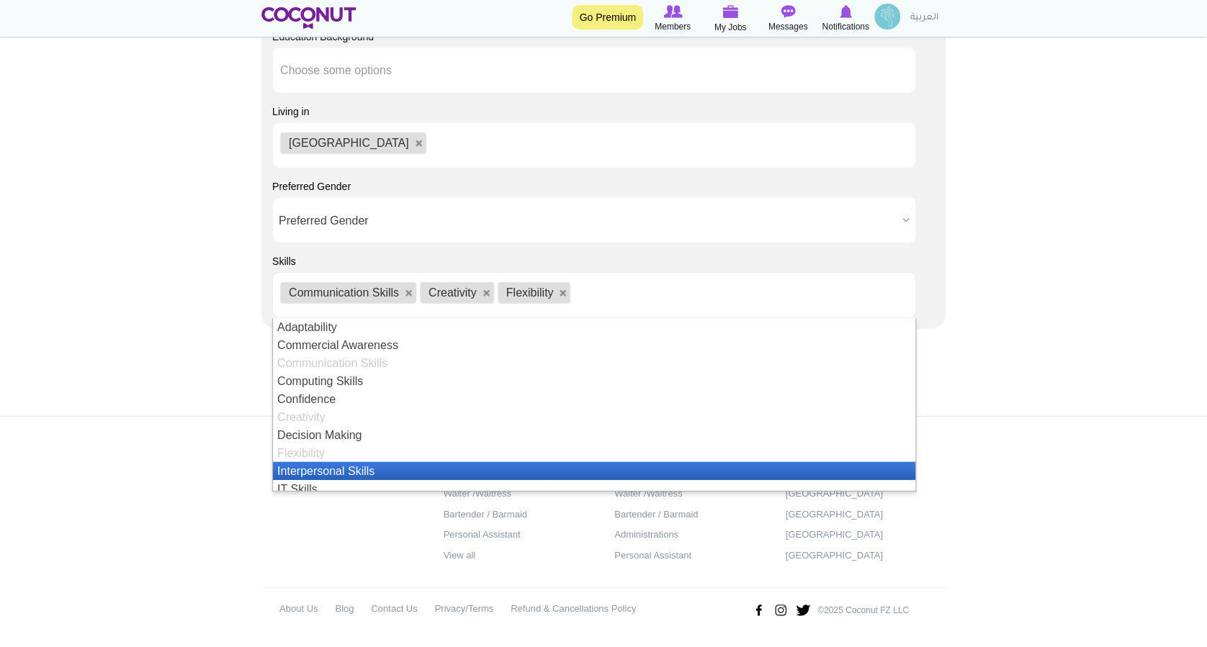
click at [369, 471] on li "Interpersonal Skills" at bounding box center [594, 471] width 642 height 18
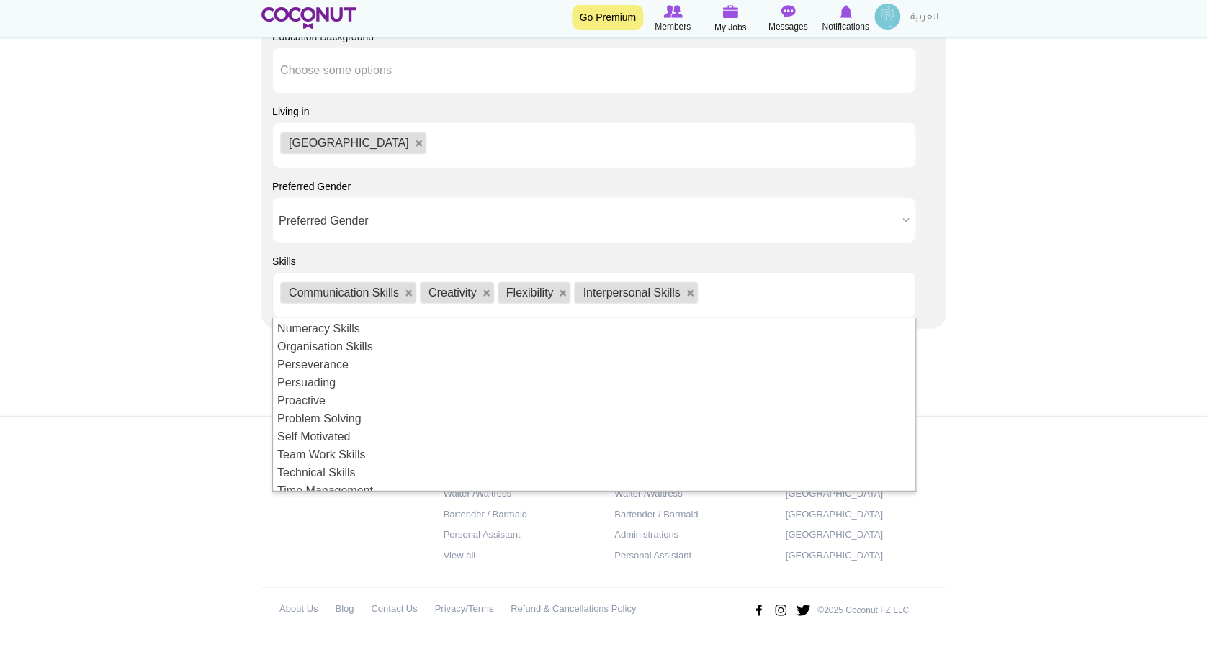
scroll to position [276, 0]
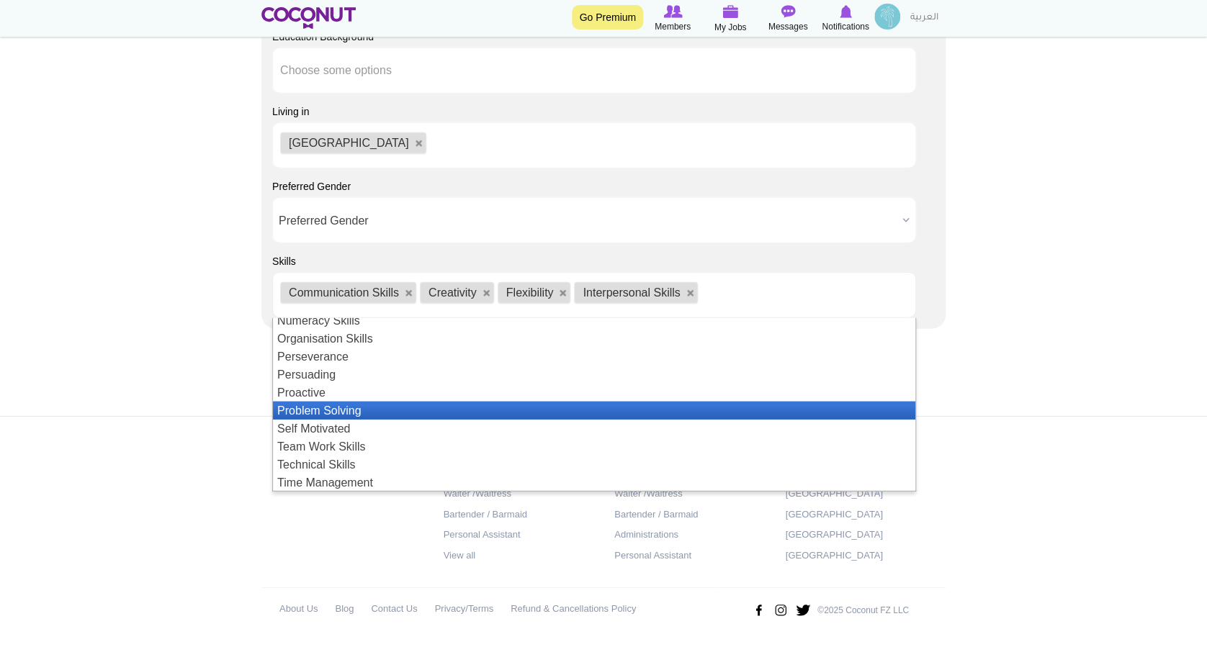
click at [325, 408] on li "Problem Solving" at bounding box center [594, 411] width 642 height 18
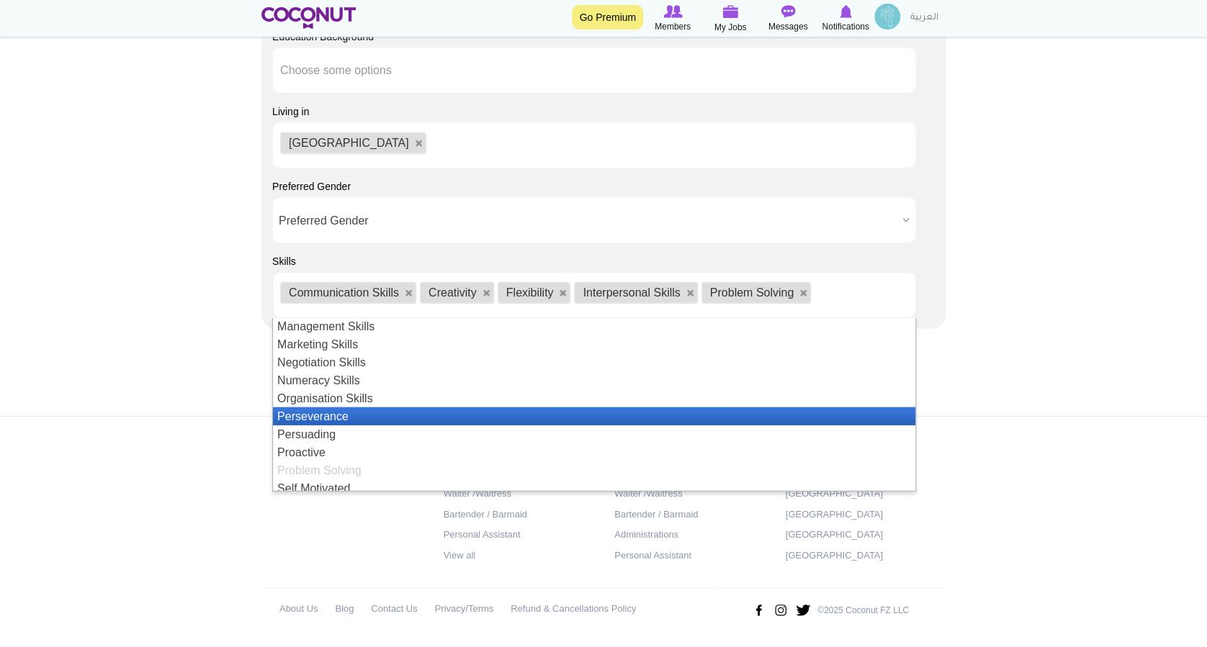
scroll to position [312, 0]
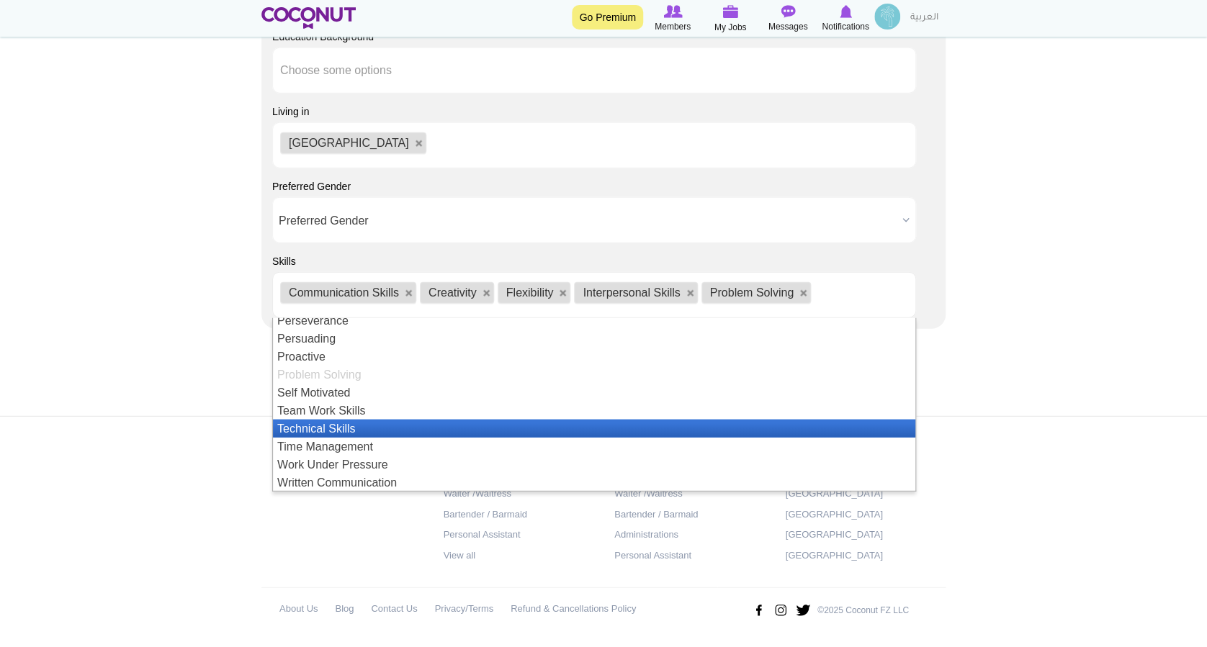
click at [312, 427] on li "Technical Skills" at bounding box center [594, 429] width 642 height 18
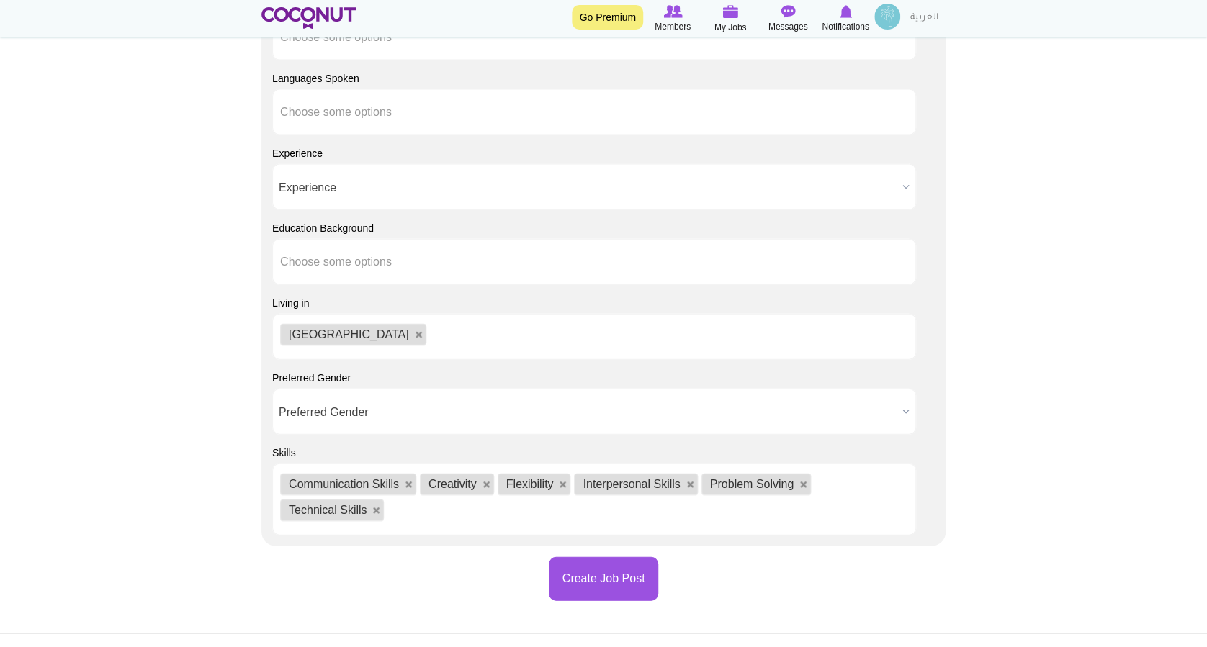
scroll to position [1424, 0]
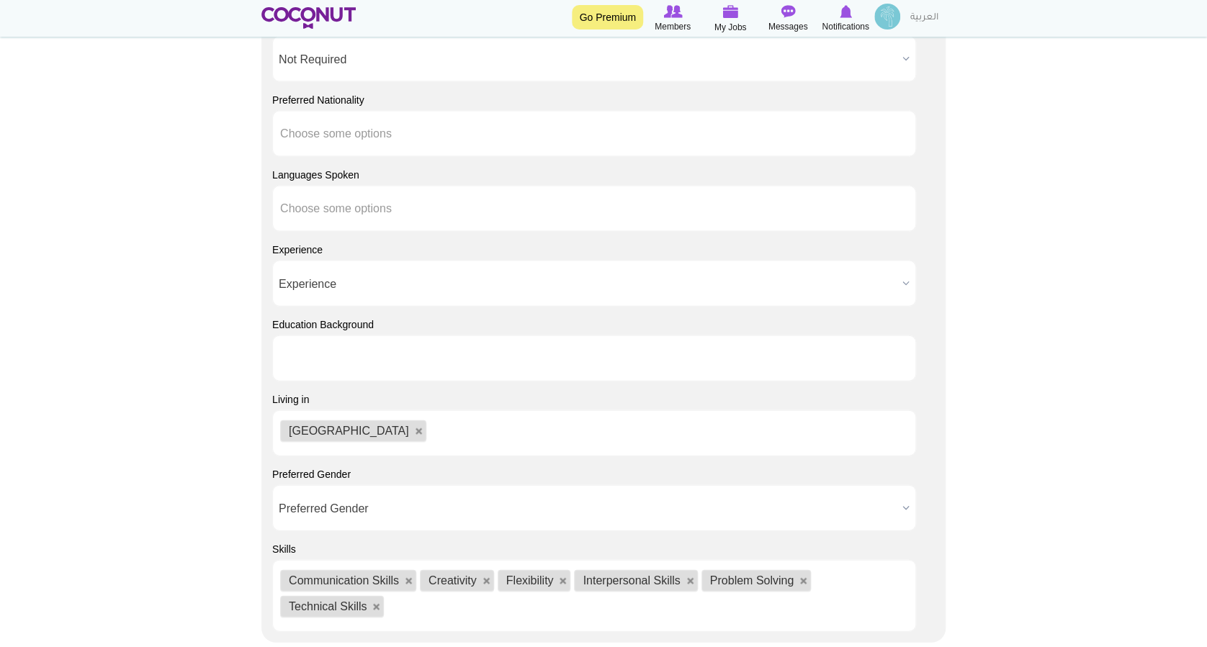
click at [502, 346] on ul at bounding box center [594, 358] width 644 height 46
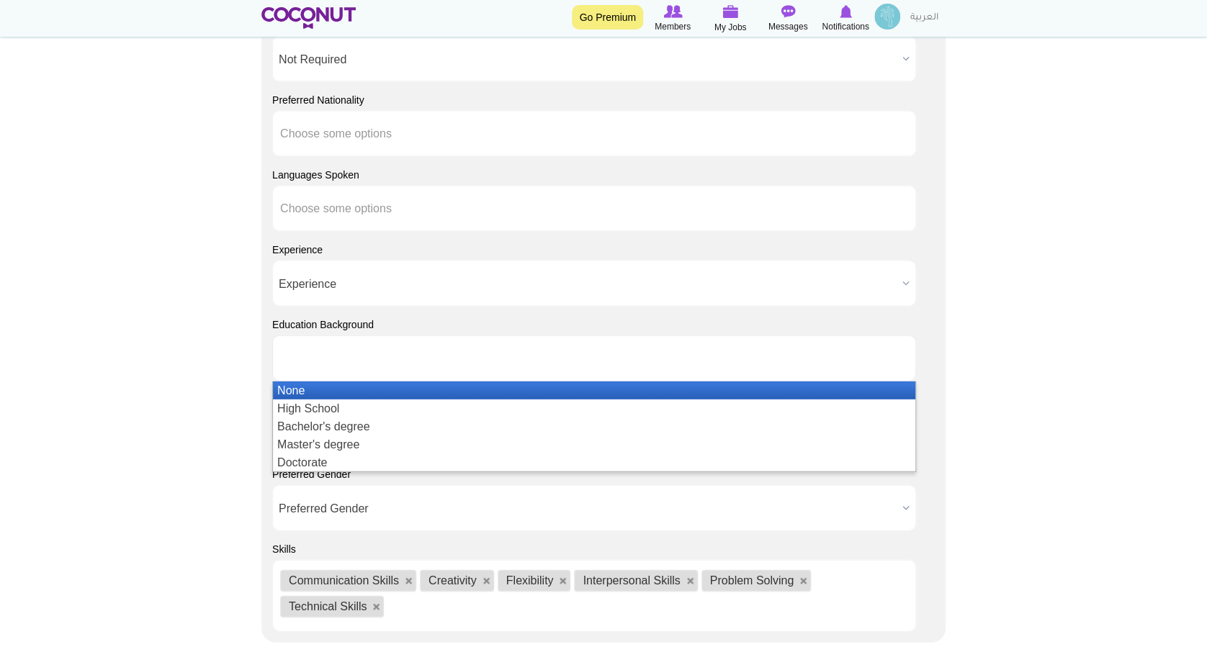
type input "Choose some options"
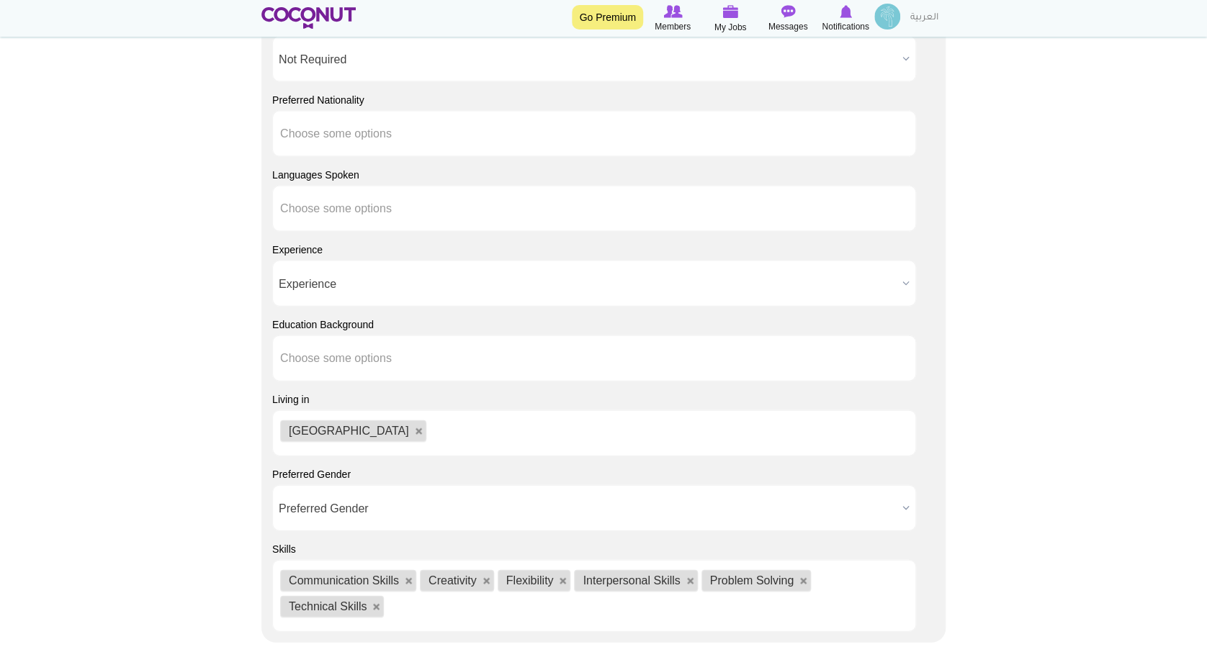
click at [796, 281] on span "Experience" at bounding box center [588, 284] width 618 height 46
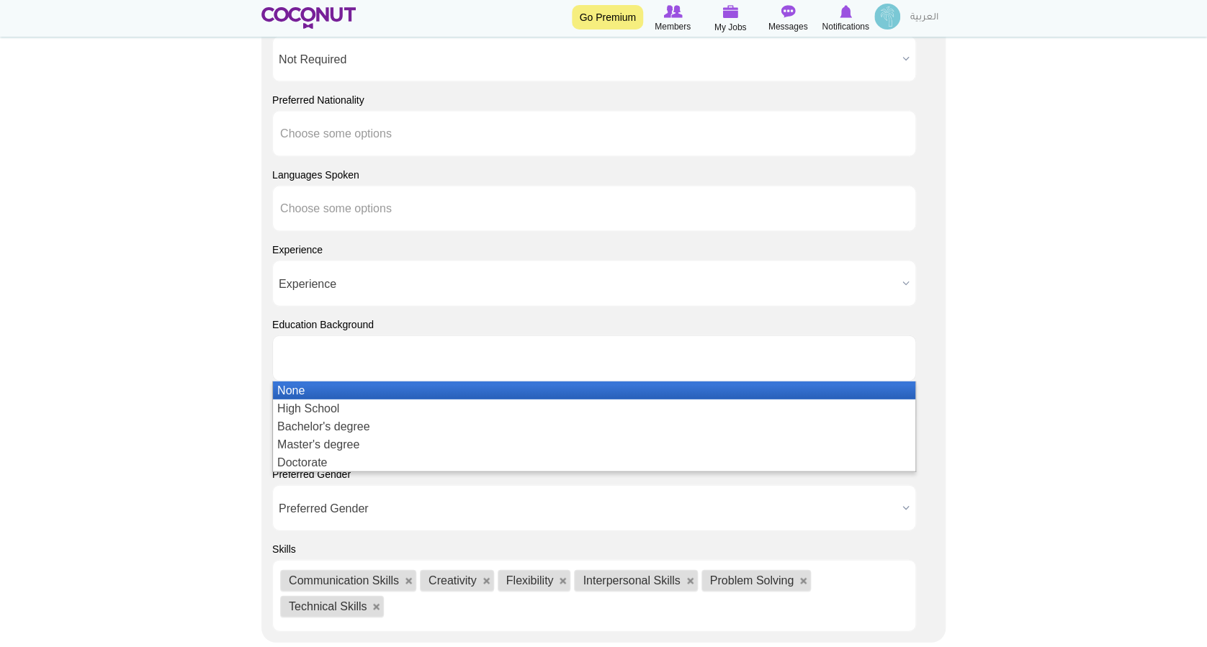
click at [438, 357] on ul at bounding box center [594, 358] width 644 height 46
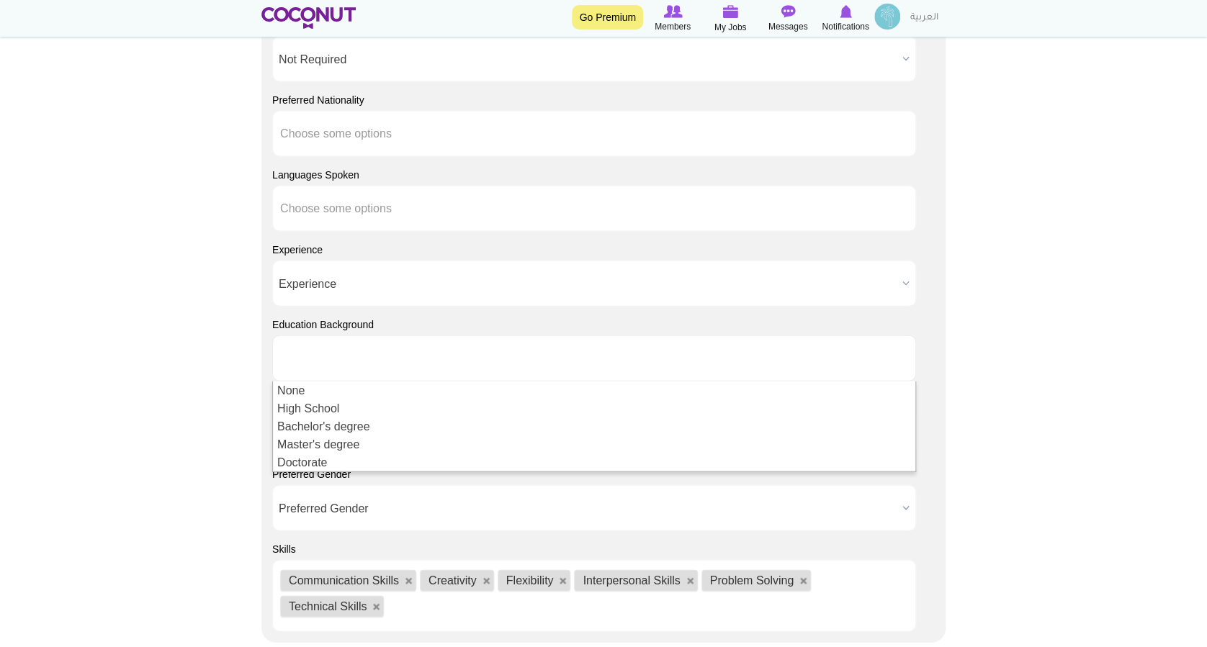
type input "Choose some options"
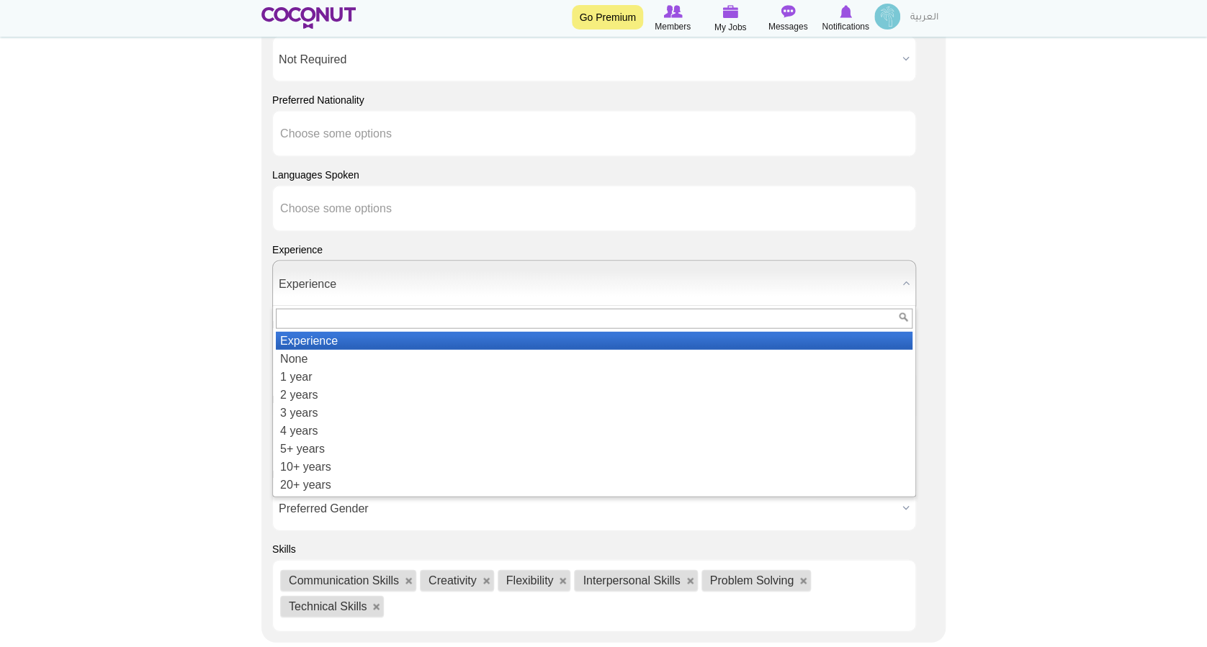
click at [782, 285] on span "Experience" at bounding box center [588, 284] width 618 height 46
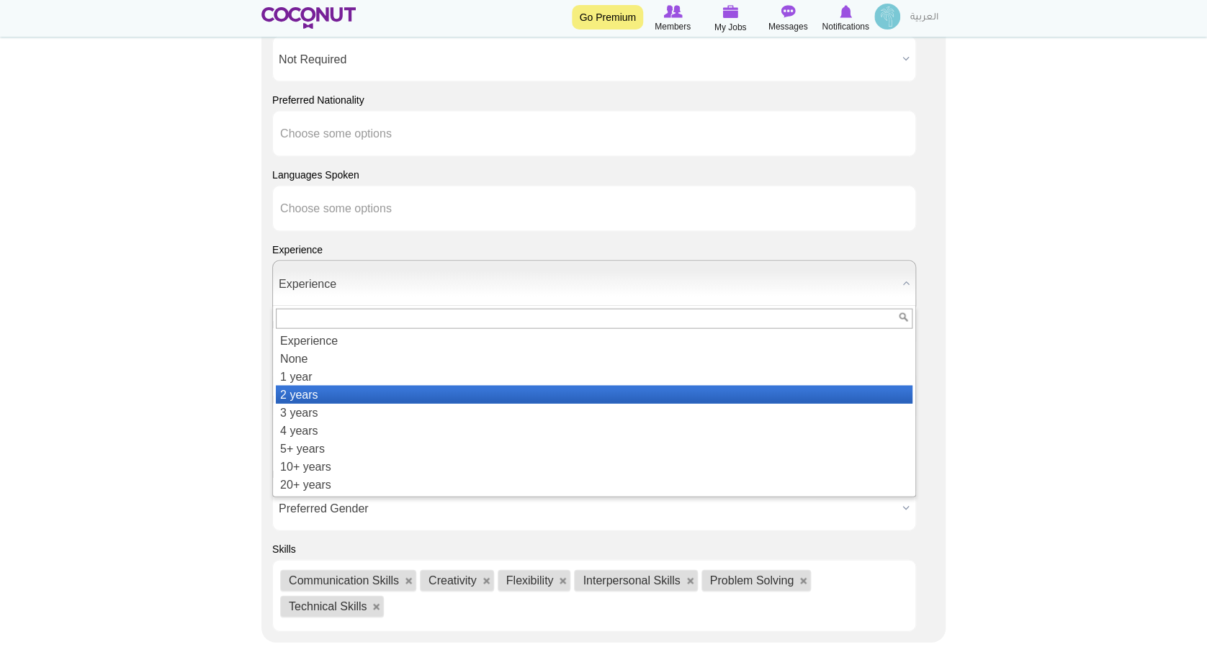
click at [307, 395] on li "2 years" at bounding box center [594, 395] width 636 height 18
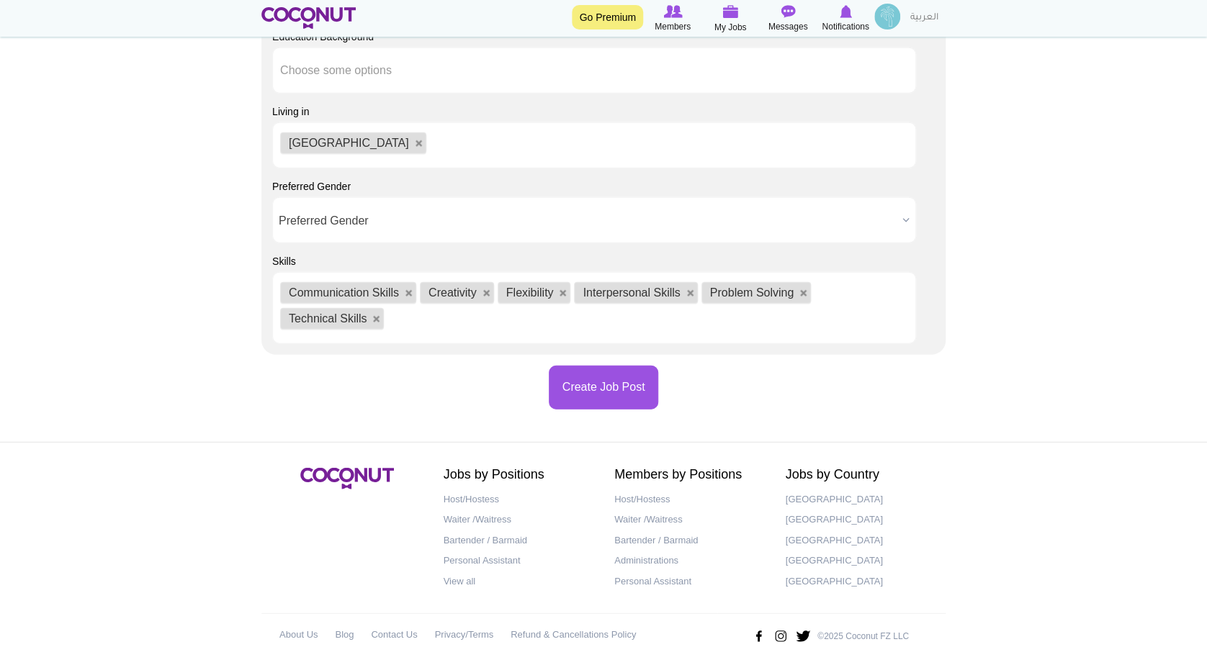
scroll to position [1738, 0]
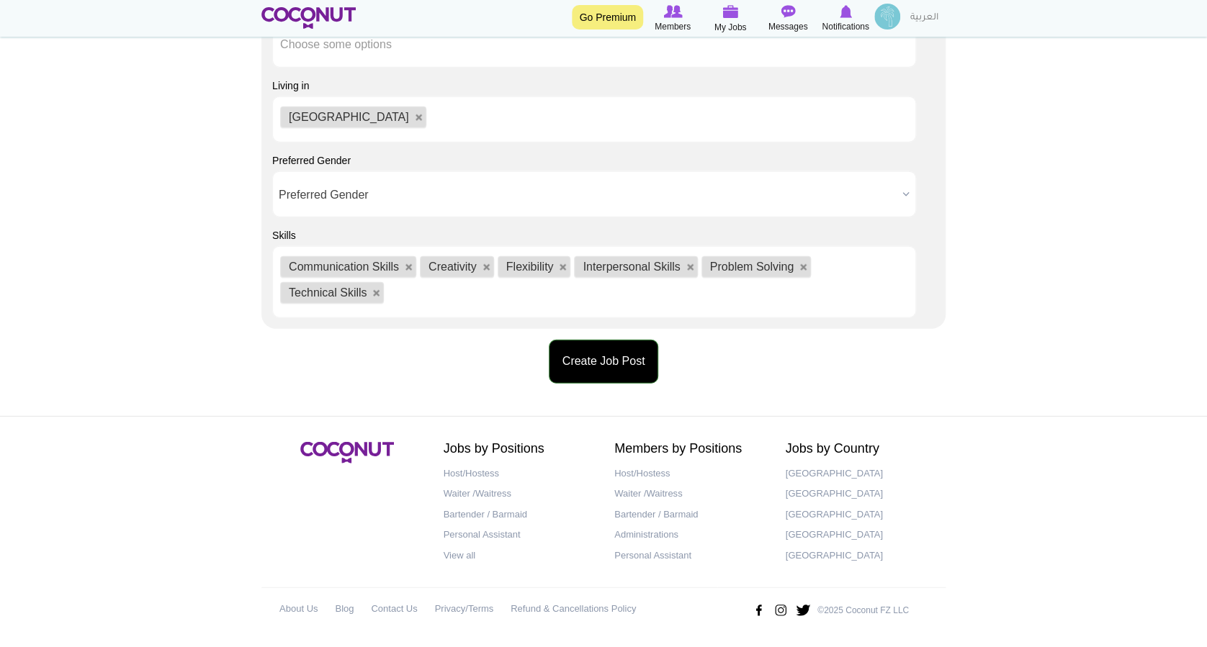
click at [633, 363] on button "Create Job Post" at bounding box center [604, 362] width 110 height 44
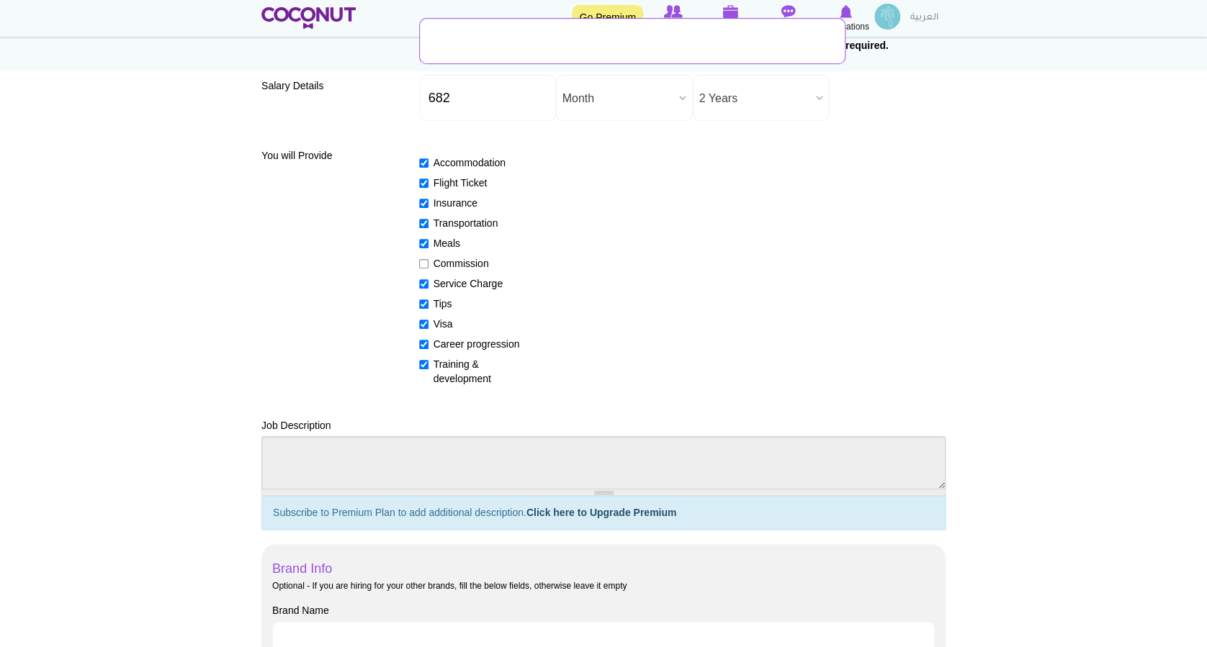
scroll to position [126, 0]
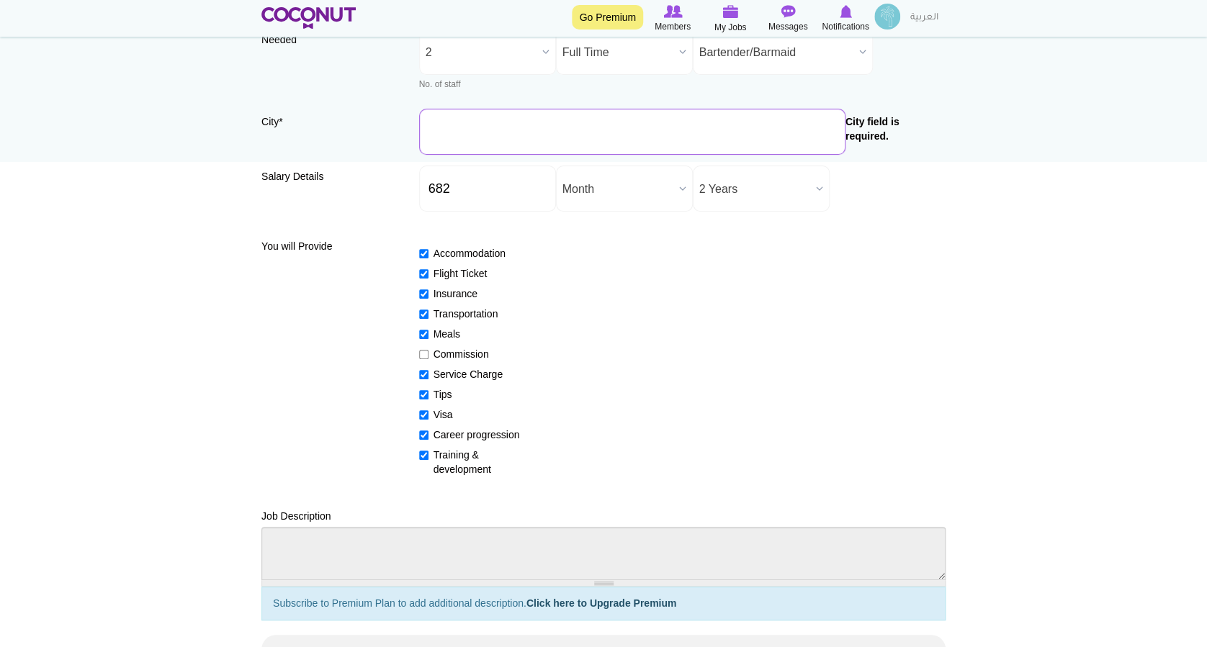
click at [539, 136] on input "City *" at bounding box center [632, 132] width 426 height 46
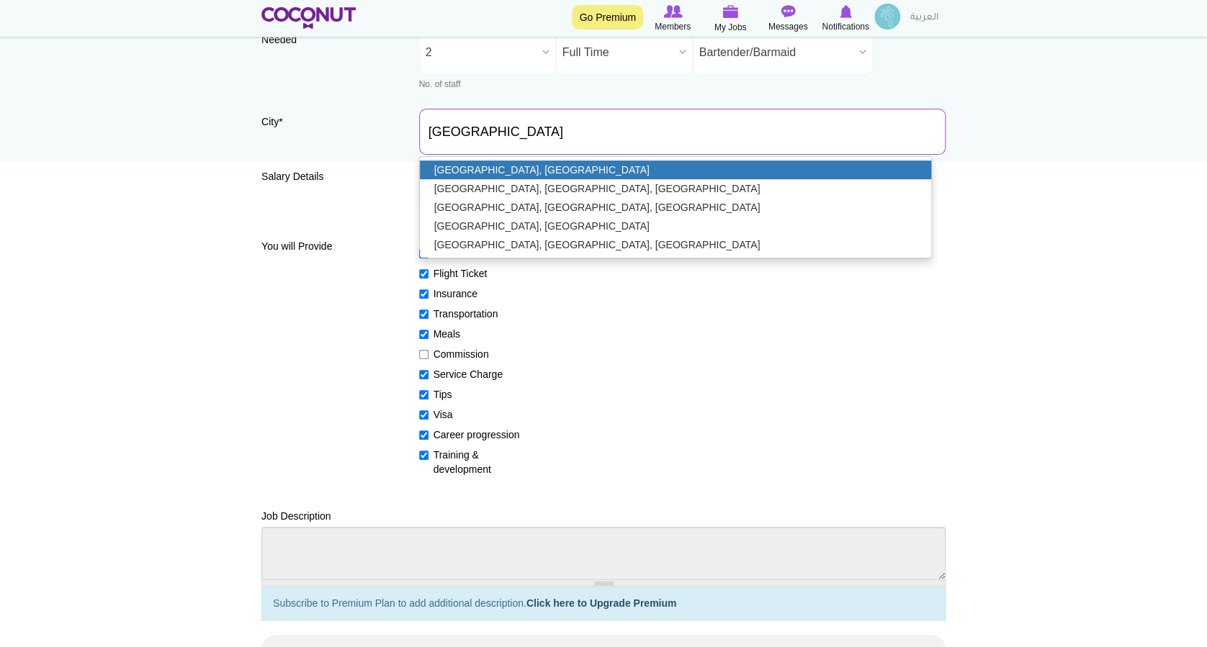
type input "[GEOGRAPHIC_DATA], [GEOGRAPHIC_DATA]"
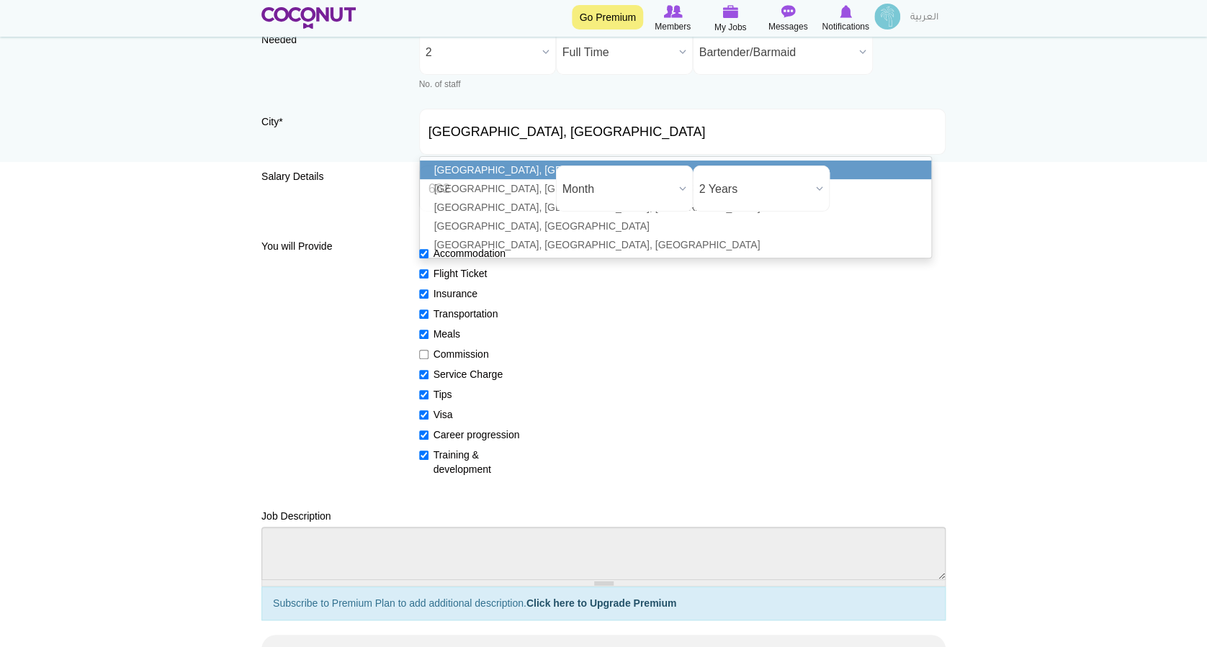
click at [533, 170] on link "[GEOGRAPHIC_DATA], [GEOGRAPHIC_DATA]" at bounding box center [676, 170] width 512 height 19
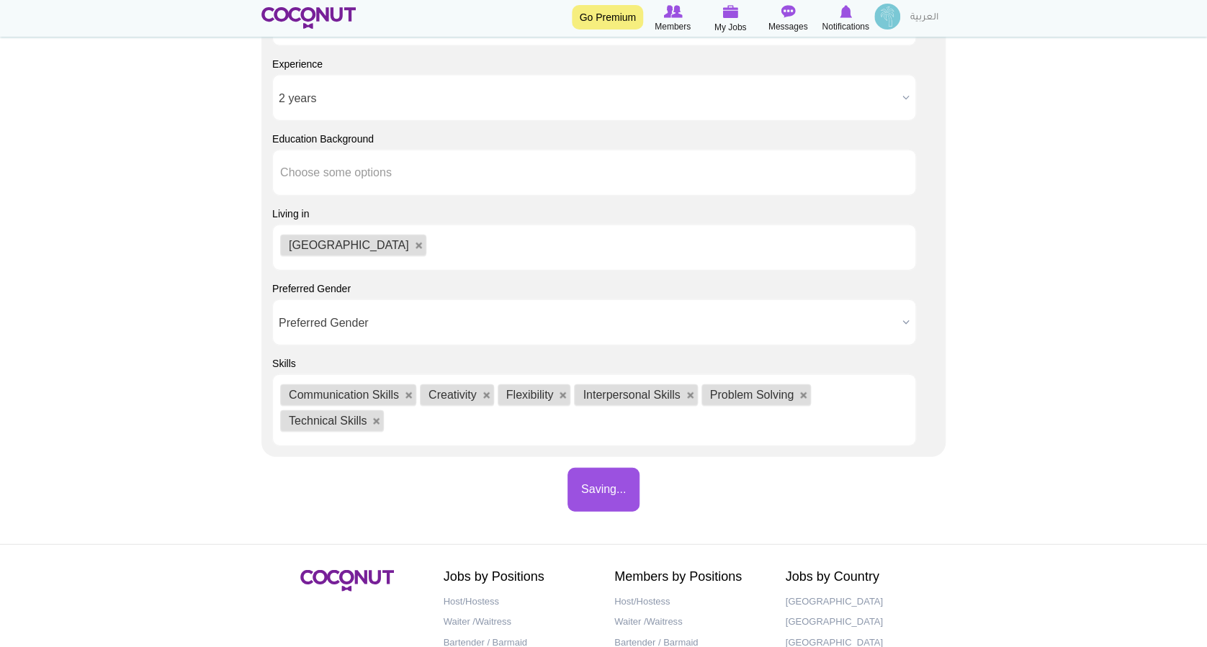
scroll to position [1738, 0]
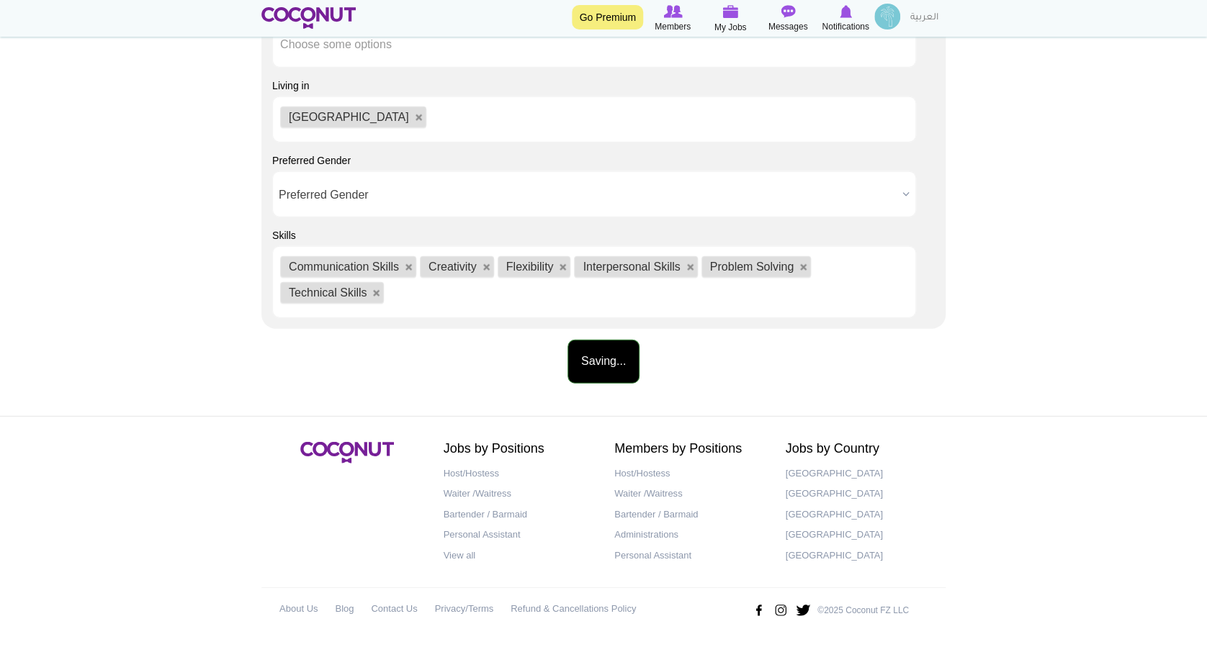
click at [608, 357] on button "Saving..." at bounding box center [603, 362] width 72 height 44
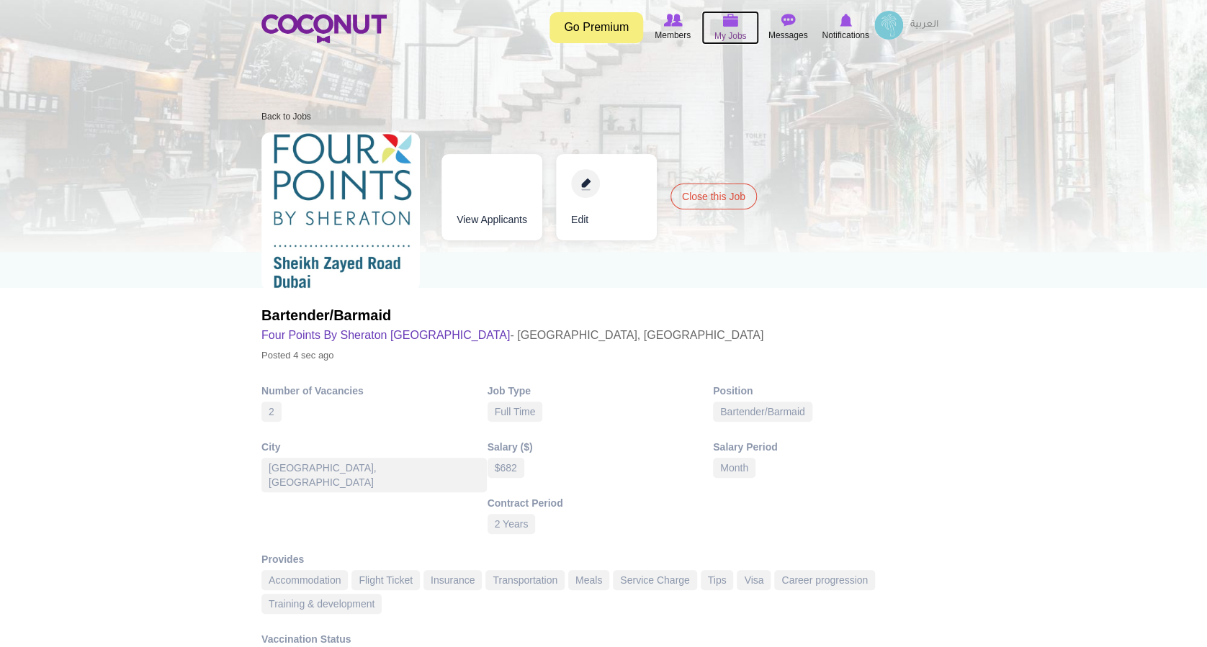
click at [717, 25] on icon at bounding box center [730, 20] width 55 height 17
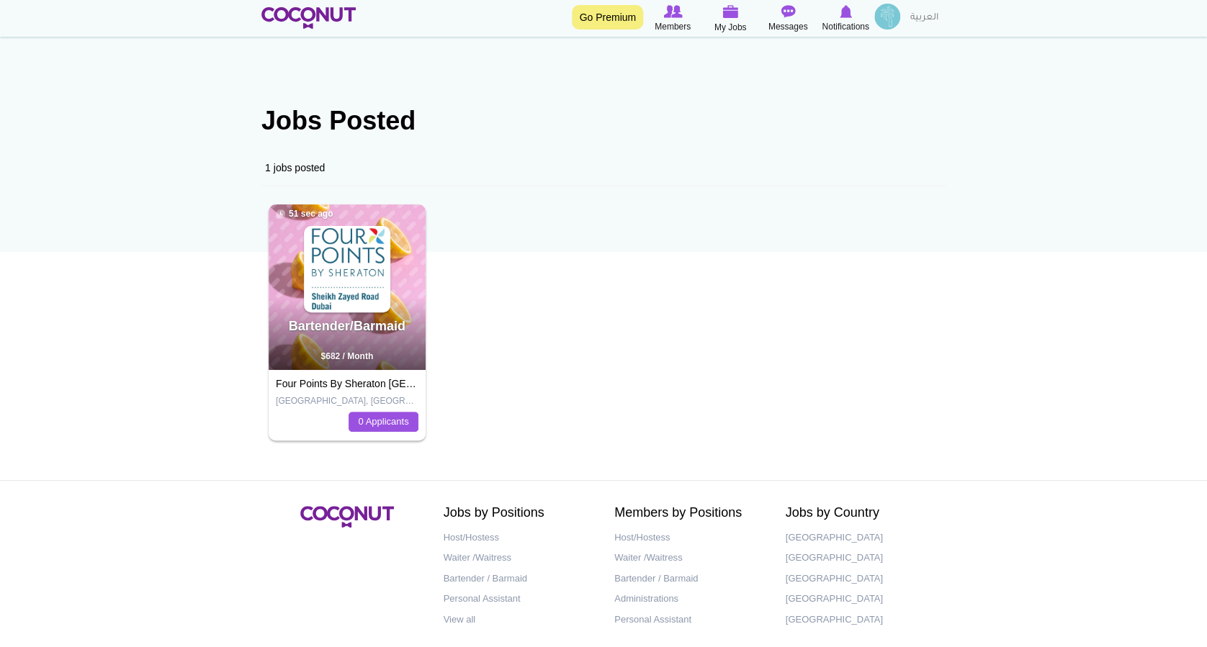
scroll to position [6, 0]
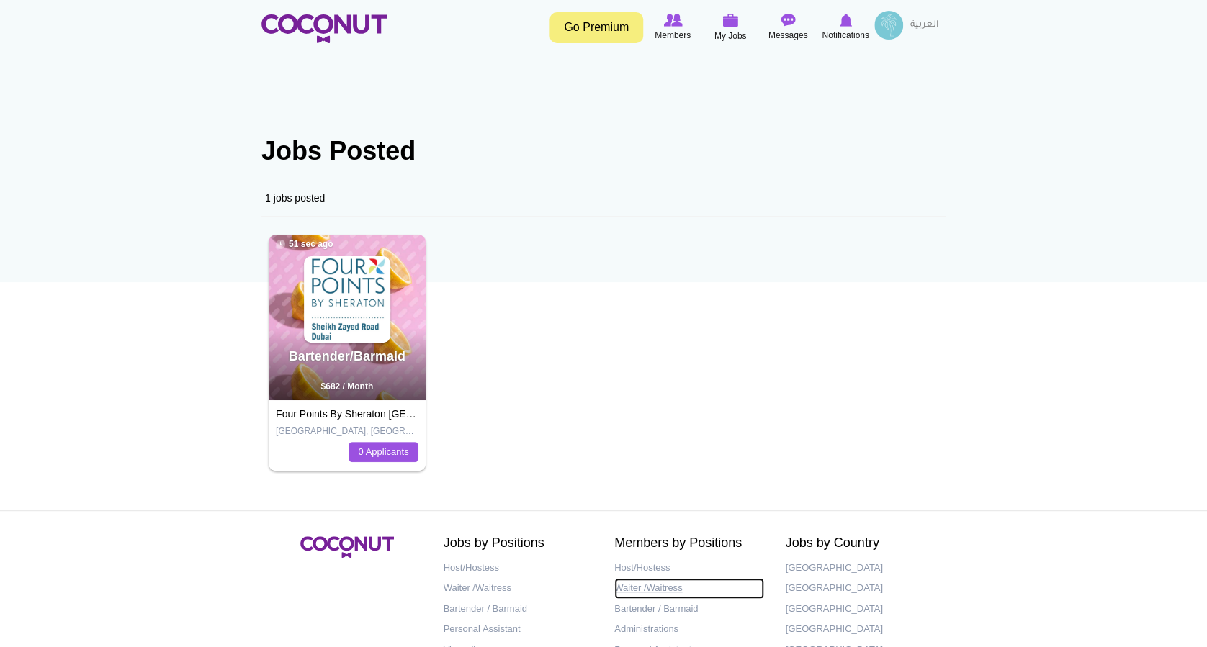
click at [663, 587] on link "Waiter /Waitress" at bounding box center [689, 588] width 150 height 21
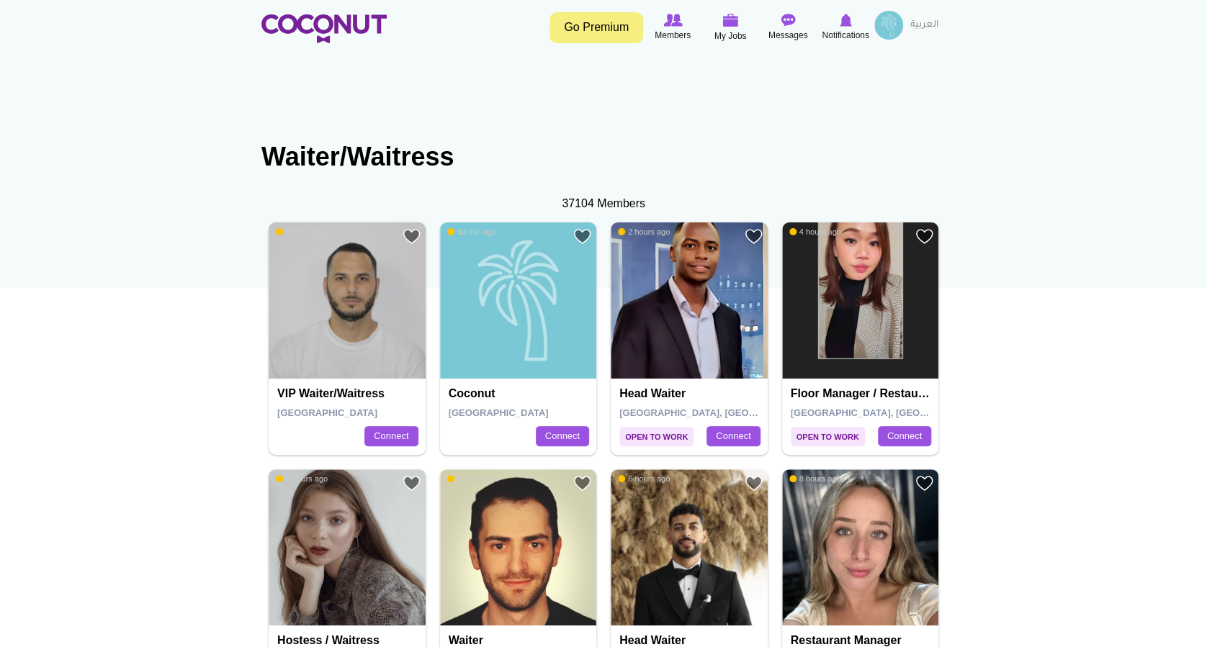
click at [591, 32] on link "Go Premium" at bounding box center [596, 27] width 94 height 31
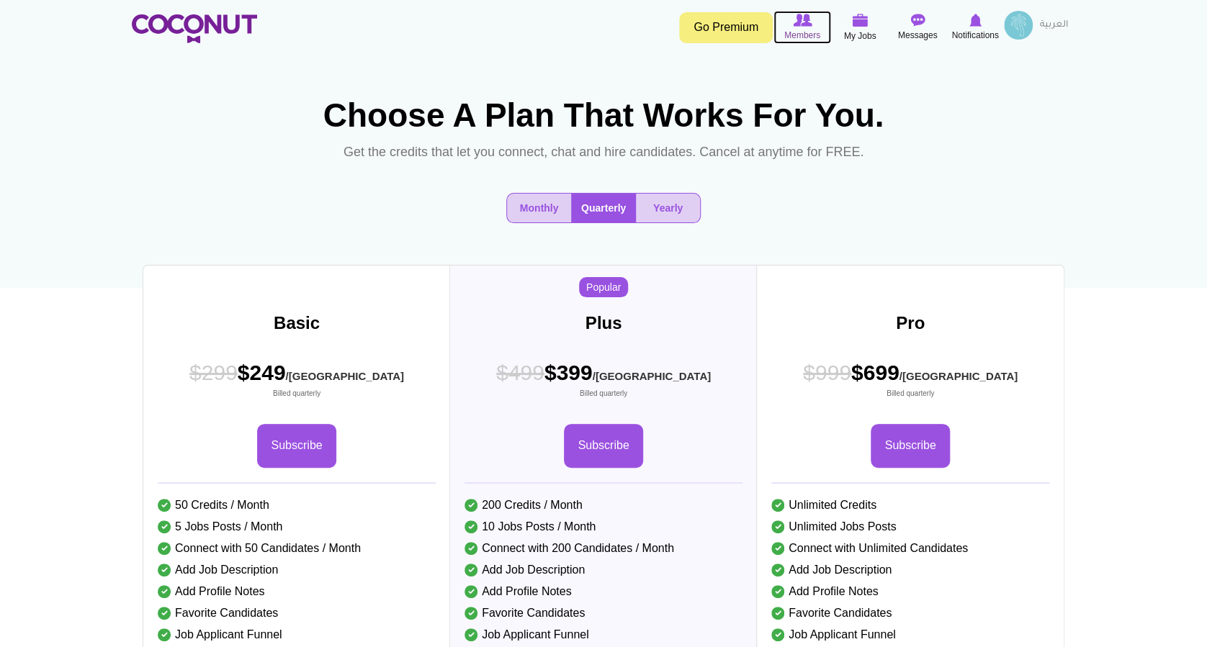
click at [796, 28] on span "Members" at bounding box center [802, 35] width 36 height 14
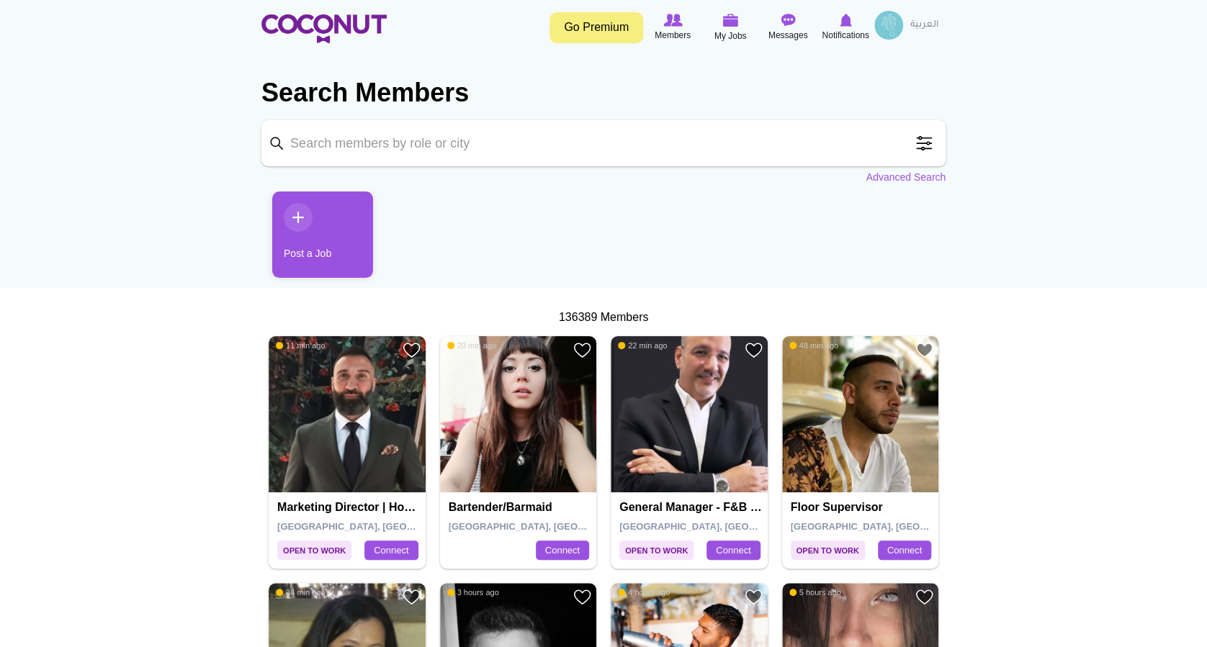
click at [323, 227] on link "Post a Job" at bounding box center [322, 234] width 101 height 86
click at [301, 216] on link "Post a Job" at bounding box center [322, 234] width 101 height 86
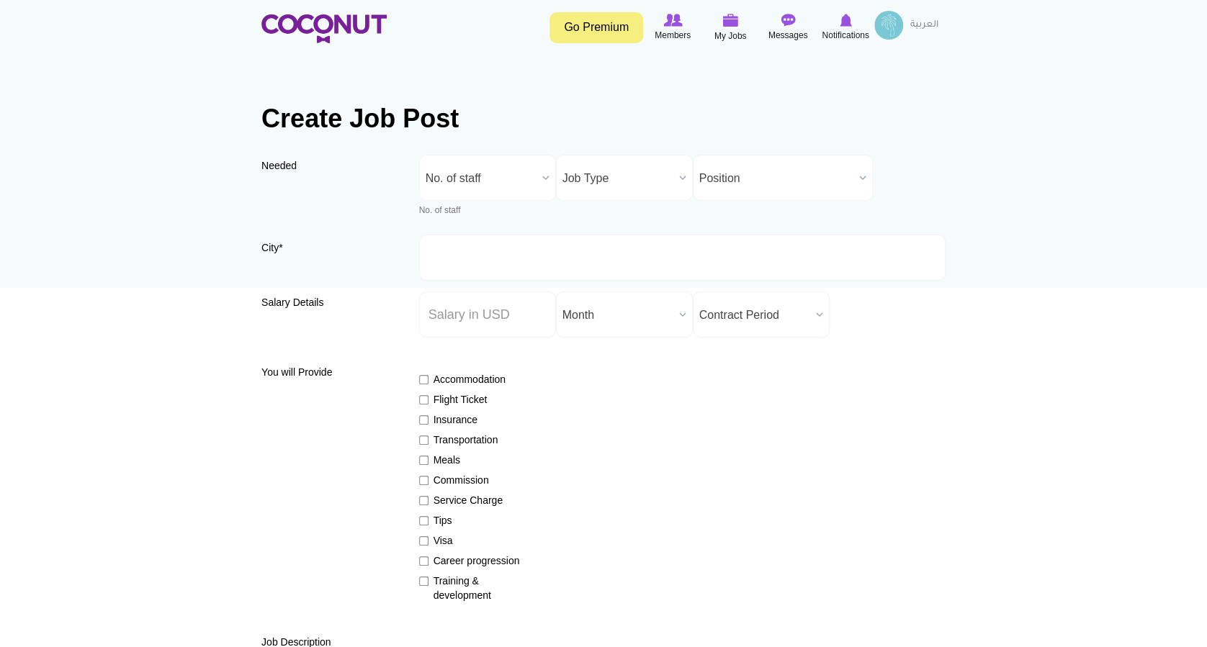
click at [461, 183] on span "No. of staff" at bounding box center [480, 179] width 111 height 46
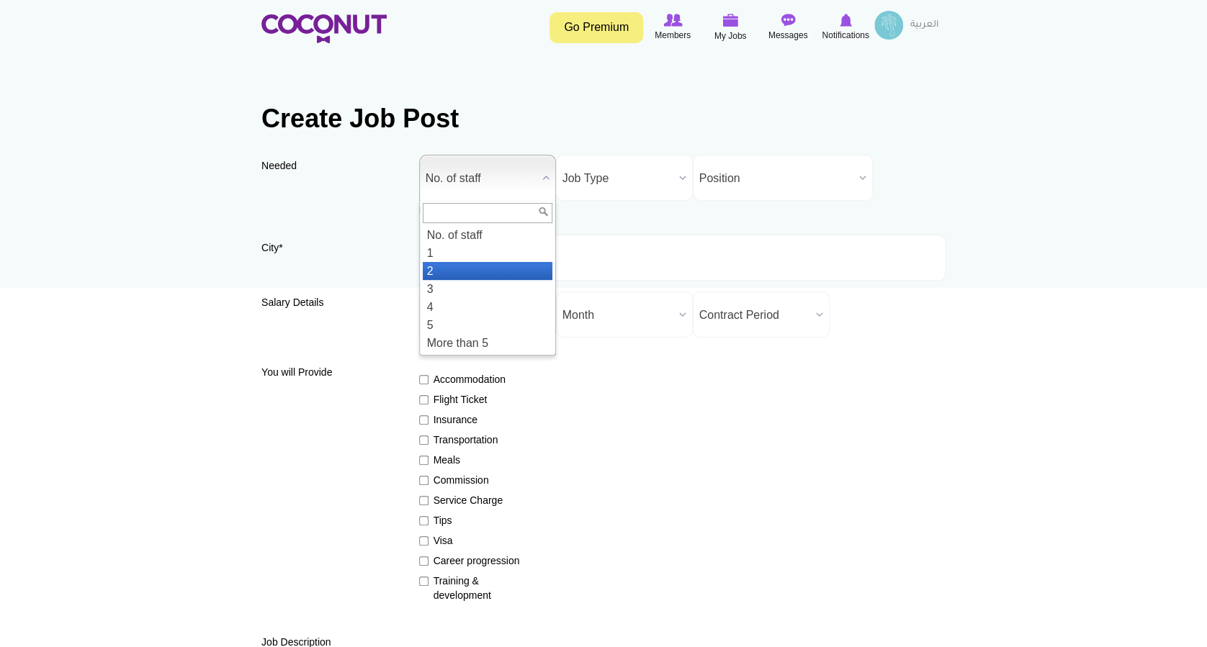
click at [441, 273] on li "2" at bounding box center [488, 271] width 130 height 18
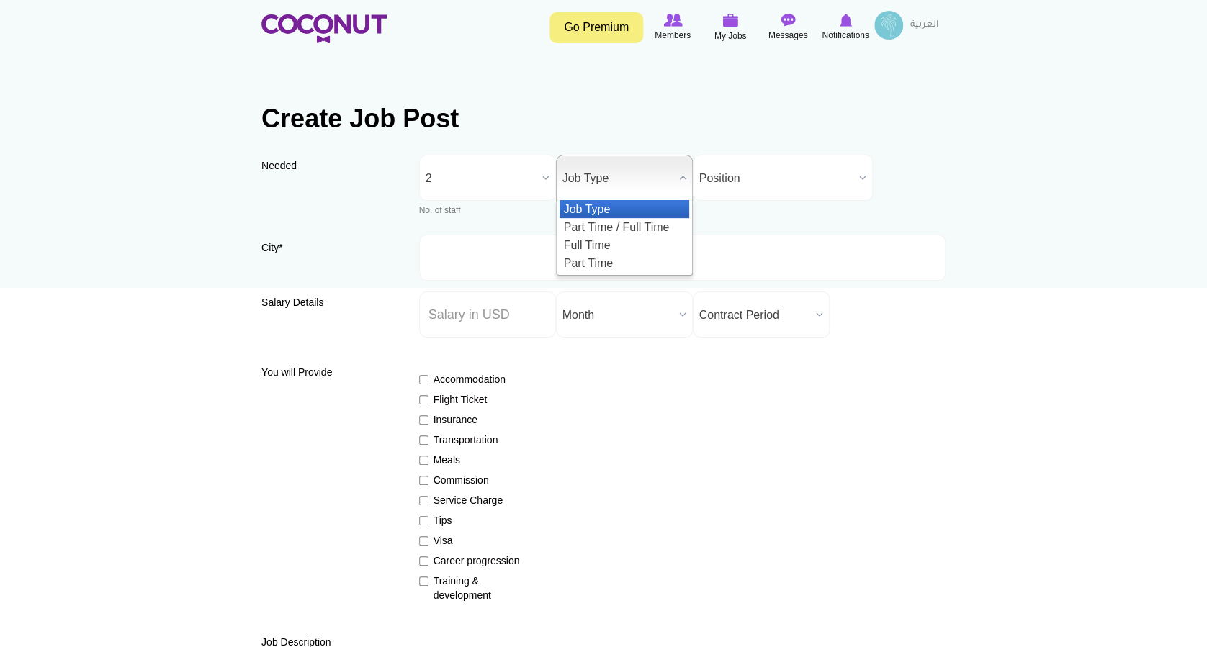
click at [576, 179] on span "Job Type" at bounding box center [617, 179] width 111 height 46
click at [581, 241] on li "Full Time" at bounding box center [624, 245] width 130 height 18
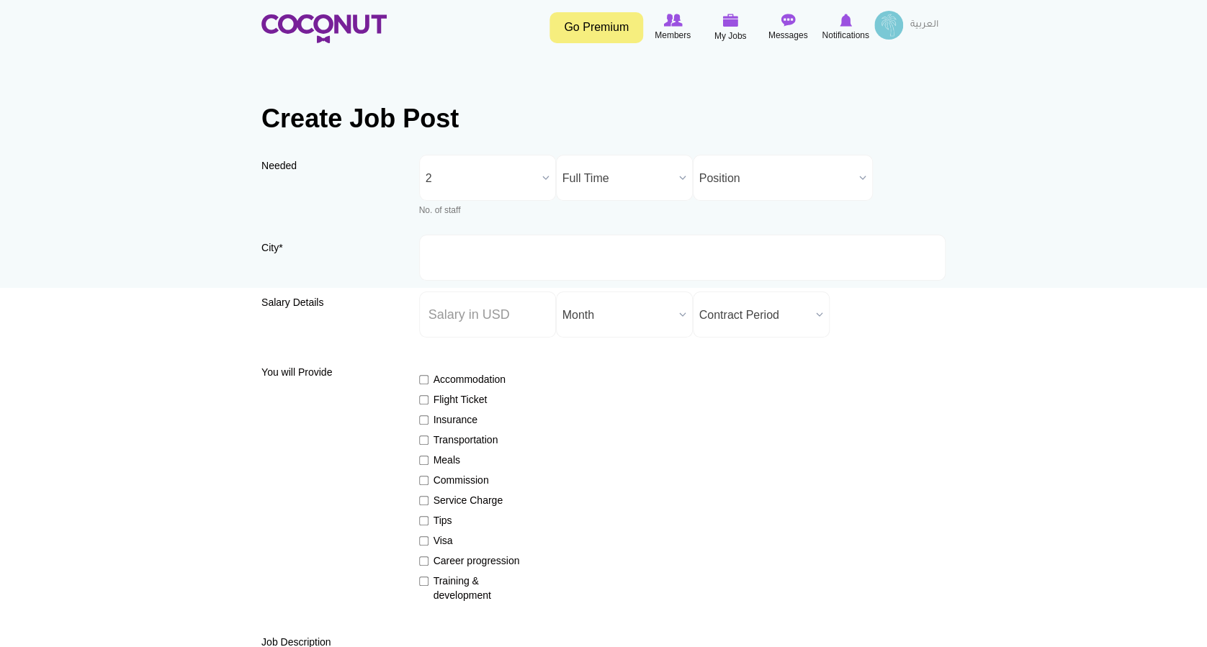
click at [723, 183] on span "Position" at bounding box center [776, 179] width 154 height 46
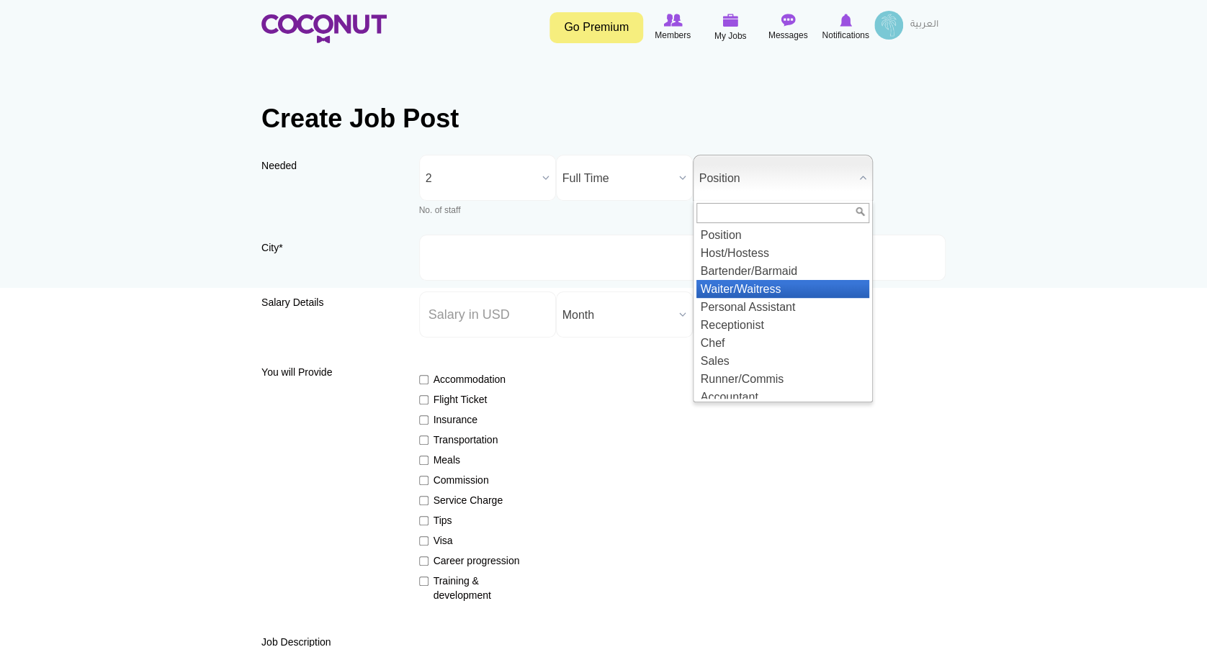
click at [743, 292] on li "Waiter/Waitress" at bounding box center [782, 289] width 173 height 18
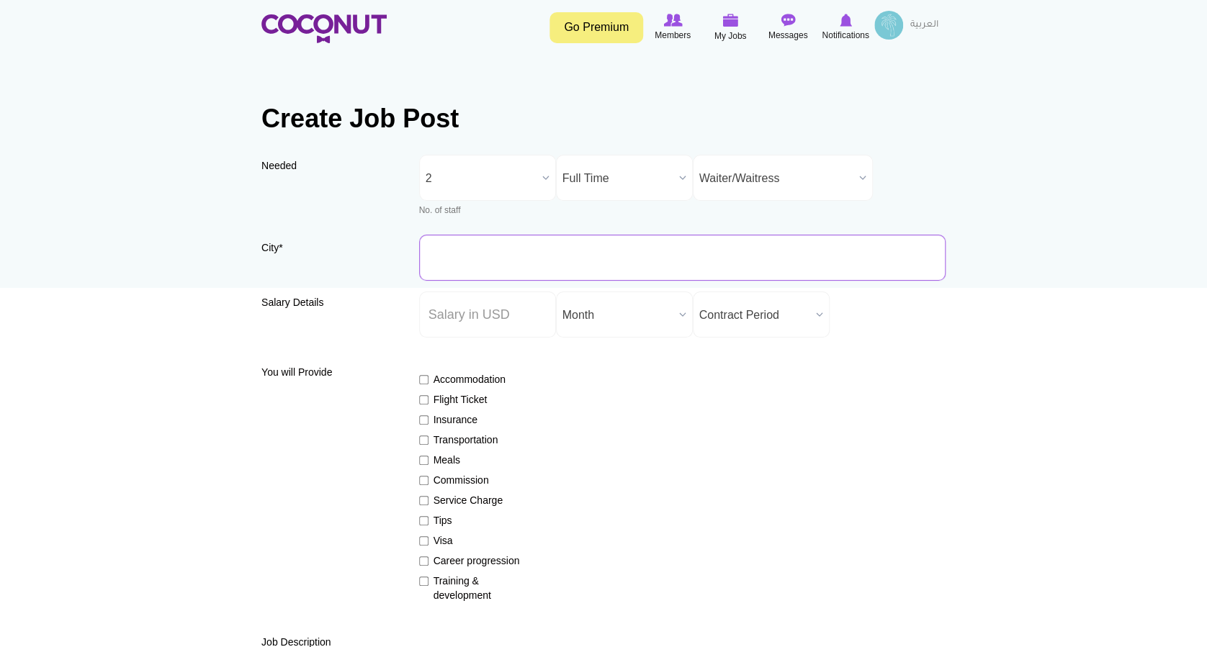
click at [472, 266] on input "City *" at bounding box center [682, 258] width 527 height 46
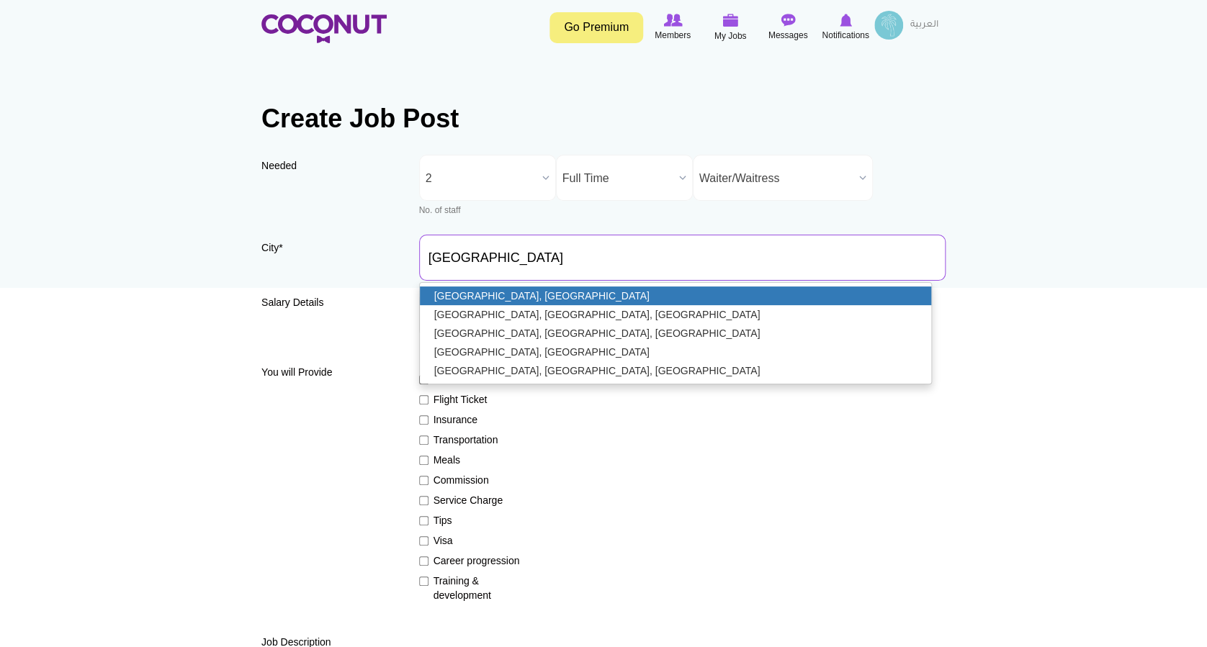
type input "[GEOGRAPHIC_DATA], [GEOGRAPHIC_DATA]"
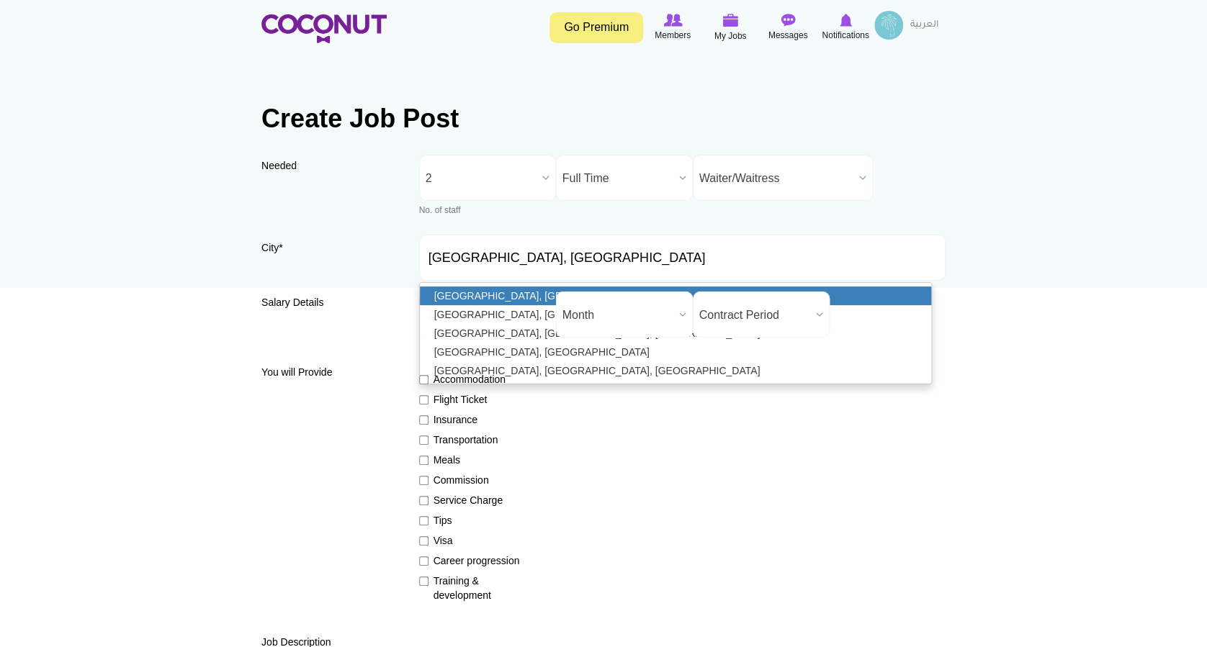
click at [534, 293] on link "[GEOGRAPHIC_DATA], [GEOGRAPHIC_DATA]" at bounding box center [676, 296] width 512 height 19
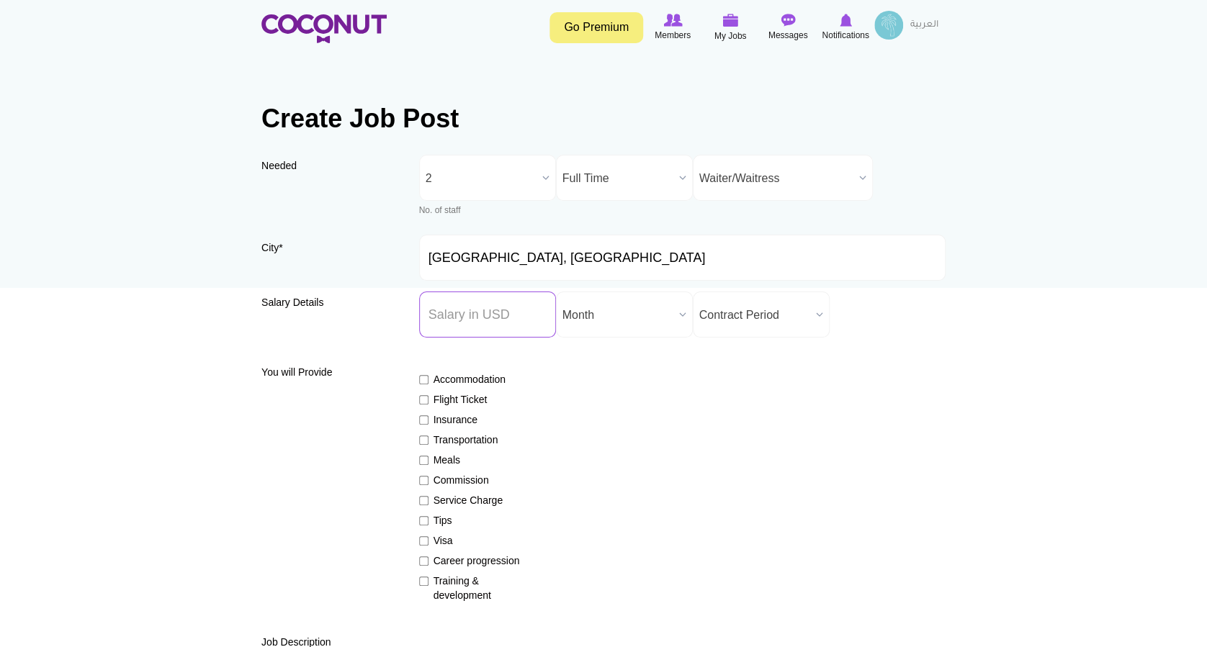
click at [495, 318] on input "Salary ($) *" at bounding box center [487, 315] width 137 height 46
type input "435"
click at [438, 380] on label "Accommodation" at bounding box center [471, 379] width 105 height 14
click at [428, 380] on input "Accommodation" at bounding box center [423, 379] width 9 height 9
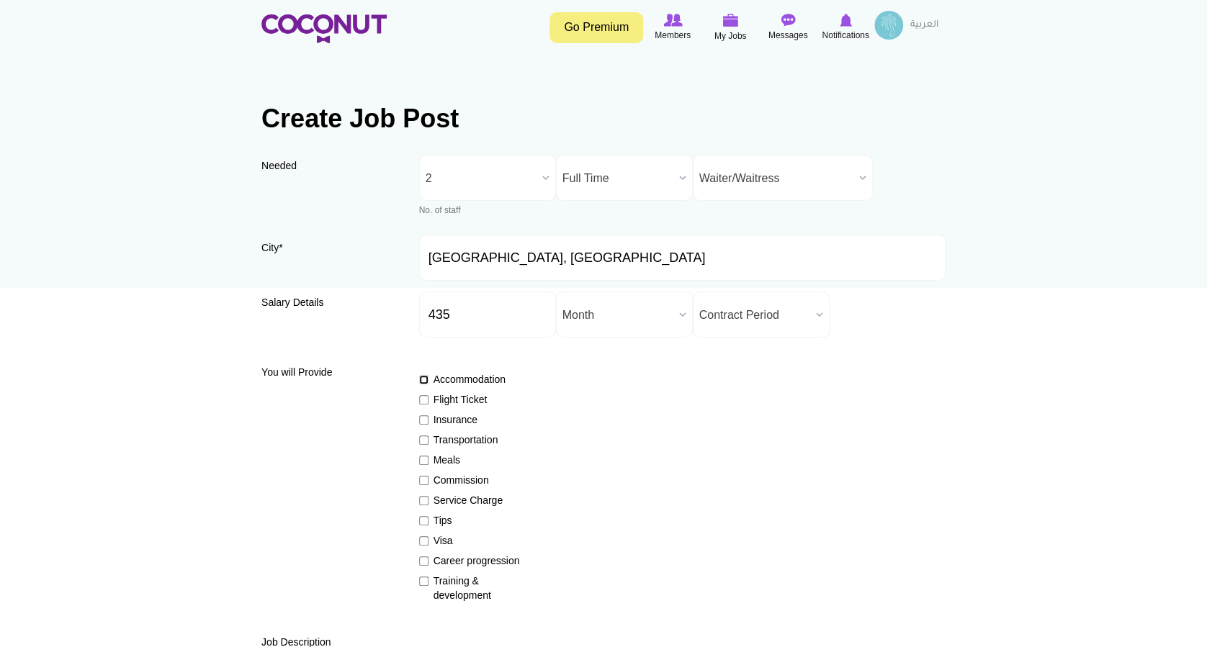
checkbox input "true"
click at [479, 397] on label "Flight Ticket" at bounding box center [471, 399] width 105 height 14
click at [428, 397] on input "Flight Ticket" at bounding box center [423, 399] width 9 height 9
checkbox input "true"
click at [461, 420] on label "Insurance" at bounding box center [471, 420] width 105 height 14
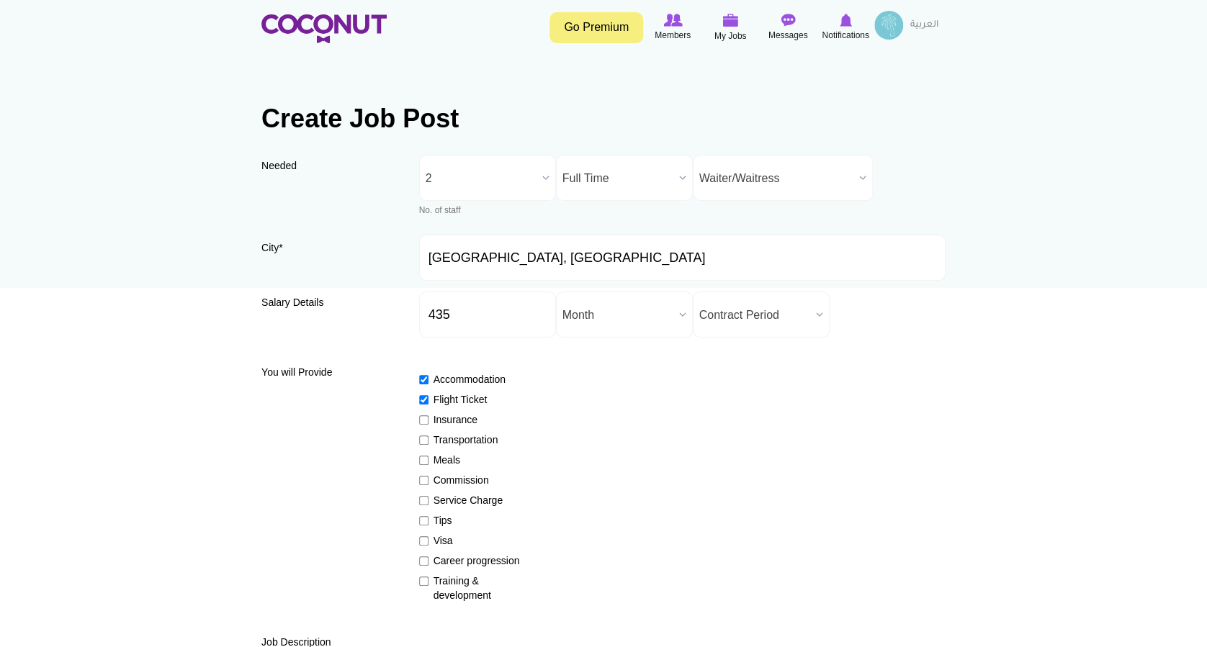
click at [428, 420] on input "Insurance" at bounding box center [423, 419] width 9 height 9
checkbox input "true"
click at [484, 433] on label "Transportation" at bounding box center [471, 440] width 105 height 14
click at [428, 436] on input "Transportation" at bounding box center [423, 440] width 9 height 9
checkbox input "true"
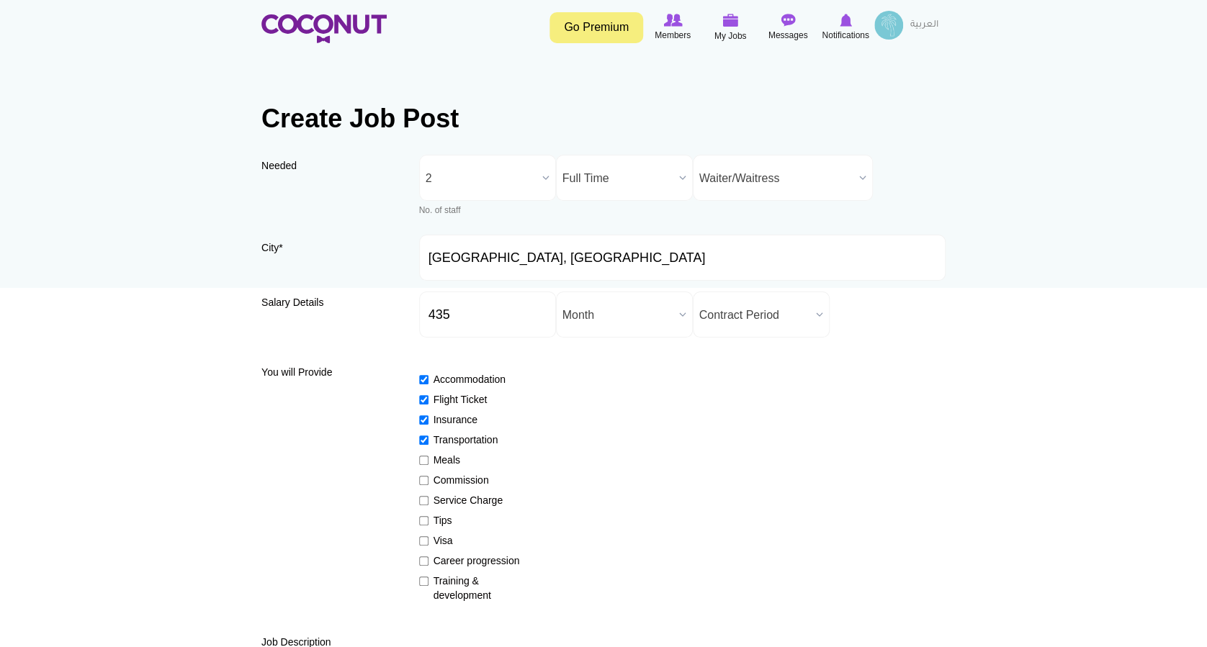
click at [441, 460] on label "Meals" at bounding box center [471, 460] width 105 height 14
click at [428, 460] on input "Meals" at bounding box center [423, 460] width 9 height 9
checkbox input "true"
click at [458, 497] on label "Service Charge" at bounding box center [471, 500] width 105 height 14
click at [428, 497] on input "Service Charge" at bounding box center [423, 500] width 9 height 9
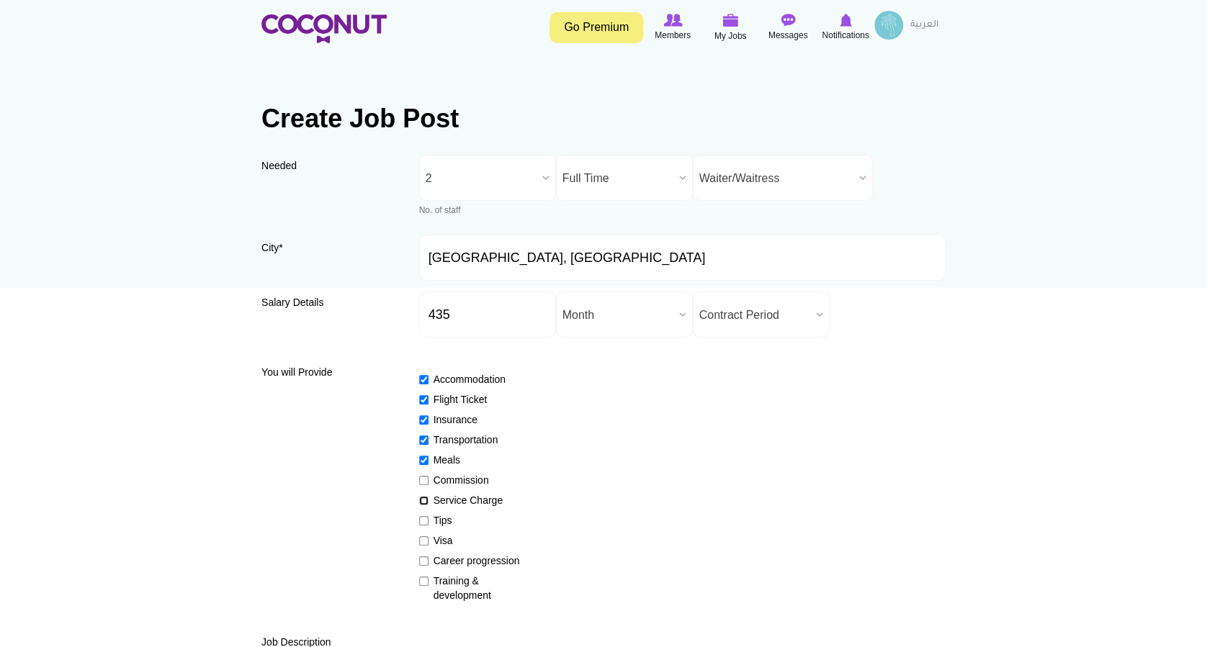
checkbox input "true"
click at [436, 522] on label "Tips" at bounding box center [471, 520] width 105 height 14
click at [428, 522] on input "Tips" at bounding box center [423, 520] width 9 height 9
checkbox input "true"
click at [443, 538] on label "Visa" at bounding box center [471, 540] width 105 height 14
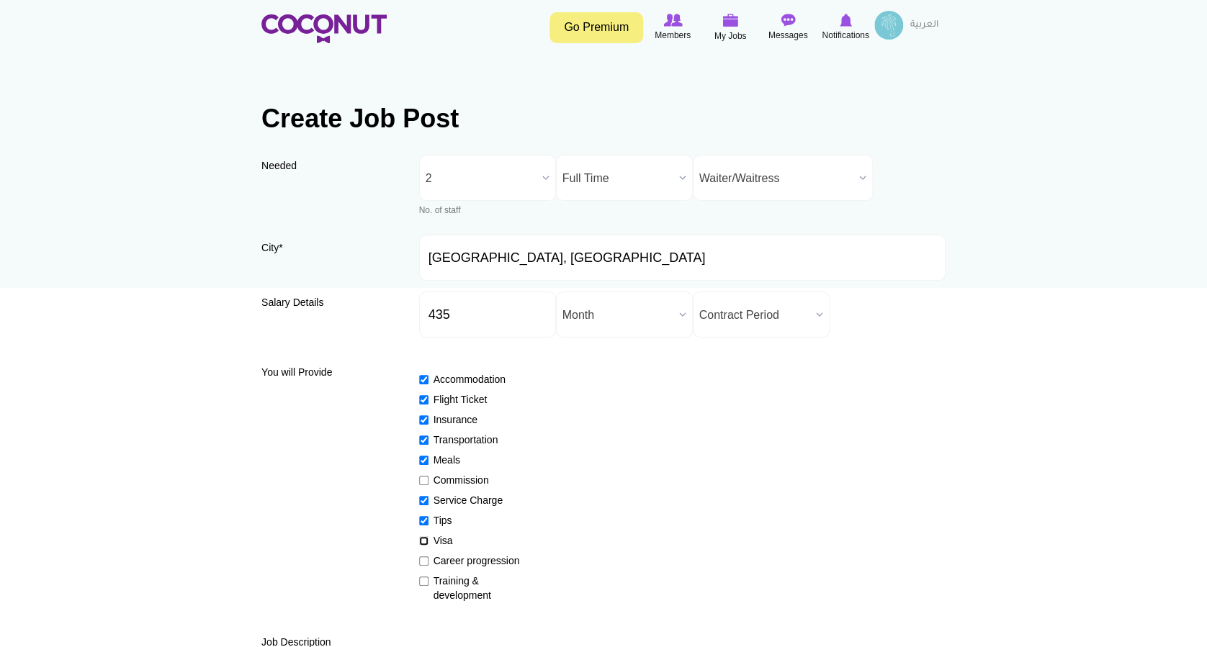
click at [428, 538] on input "Visa" at bounding box center [423, 540] width 9 height 9
checkbox input "true"
click at [452, 563] on label "Career progression" at bounding box center [471, 561] width 105 height 14
click at [428, 563] on input "Career progression" at bounding box center [423, 560] width 9 height 9
checkbox input "true"
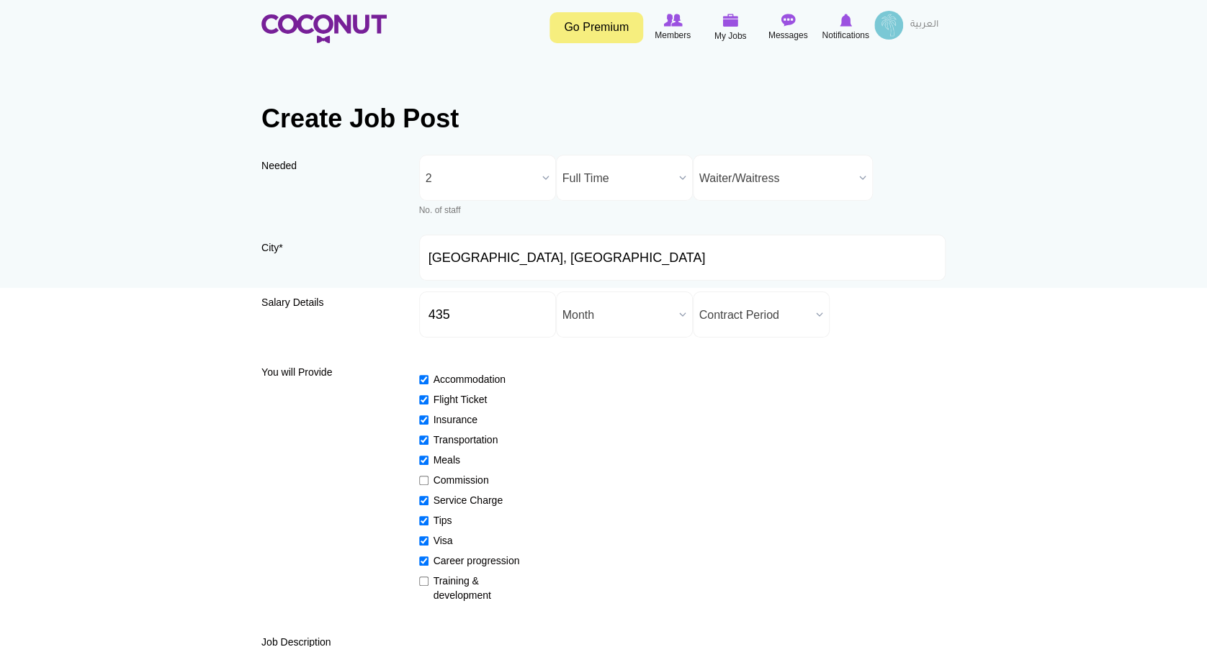
click at [450, 587] on label "Training & development" at bounding box center [471, 588] width 105 height 29
drag, startPoint x: 450, startPoint y: 587, endPoint x: 423, endPoint y: 584, distance: 26.9
click at [423, 584] on input "Training & development" at bounding box center [423, 581] width 9 height 9
checkbox input "true"
click at [937, 484] on div "Accommodation Flight Ticket Insurance Transportation Meals Commission Service C…" at bounding box center [682, 480] width 527 height 243
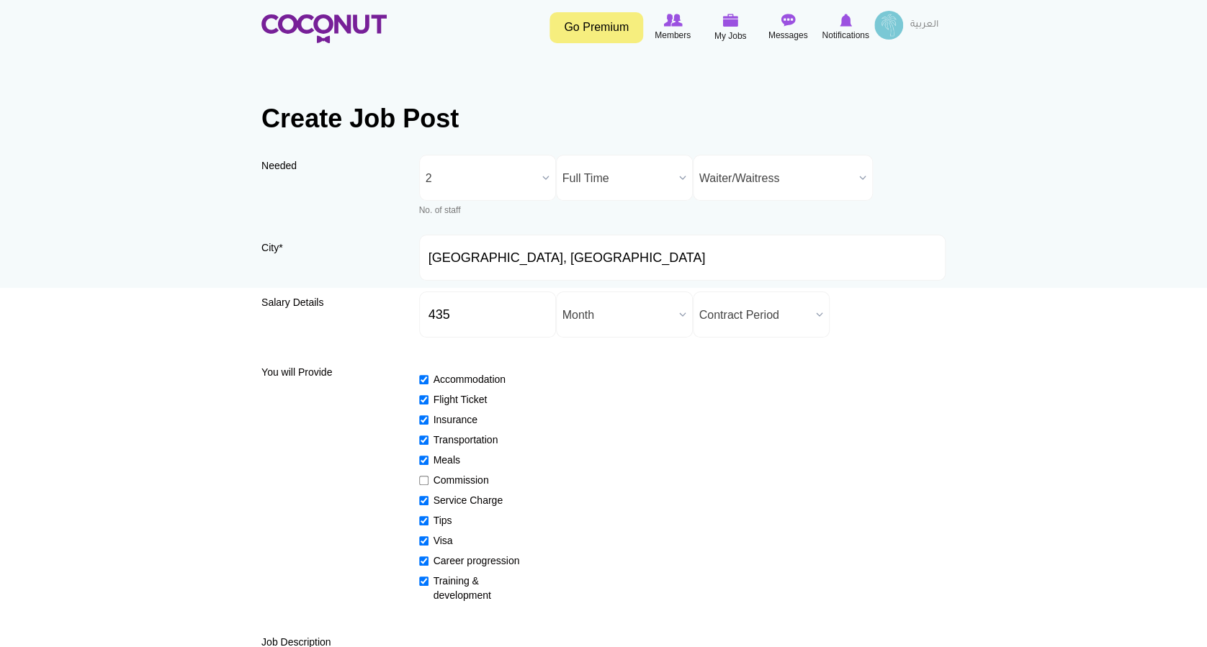
click at [613, 317] on span "Month" at bounding box center [617, 315] width 111 height 46
click at [610, 361] on li "Month" at bounding box center [624, 364] width 130 height 18
click at [724, 328] on span "Contract Period" at bounding box center [754, 315] width 111 height 46
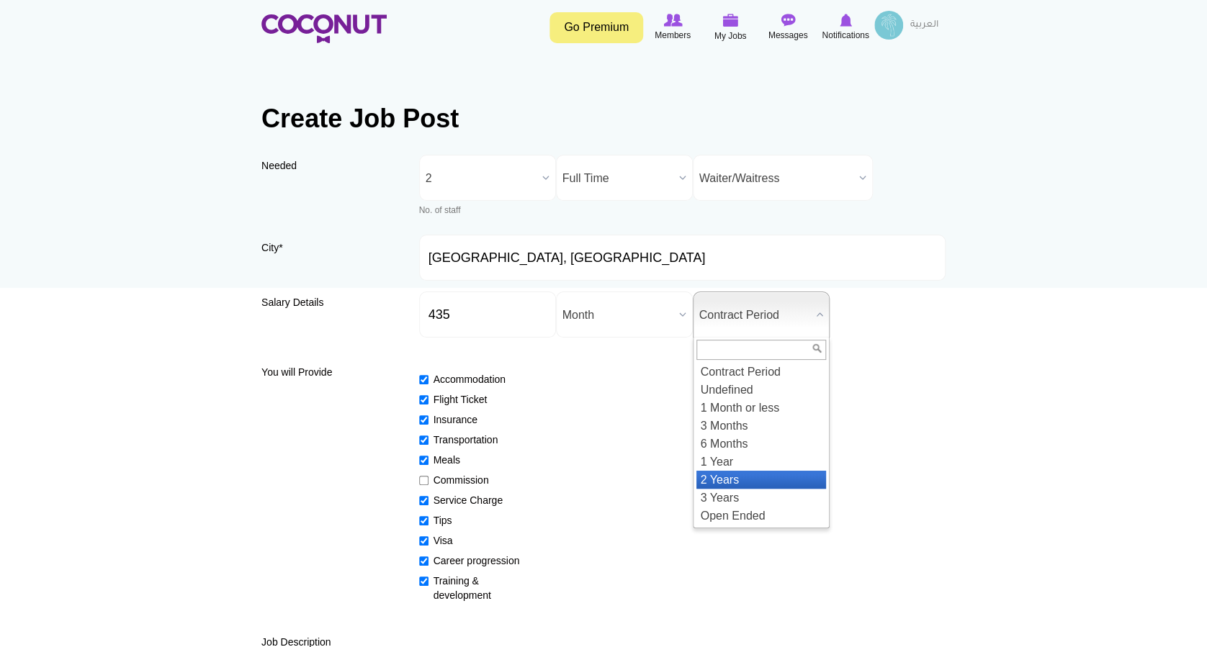
click at [734, 474] on li "2 Years" at bounding box center [761, 480] width 130 height 18
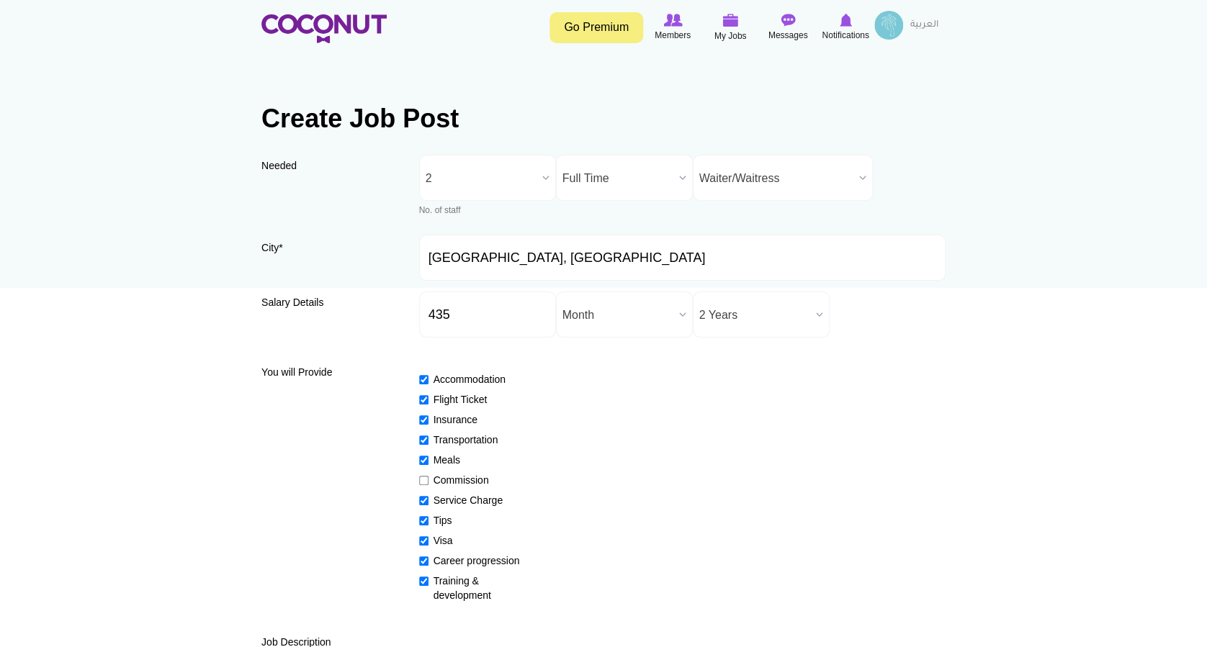
click at [846, 410] on div "Accommodation Flight Ticket Insurance Transportation Meals Commission Service C…" at bounding box center [682, 480] width 527 height 243
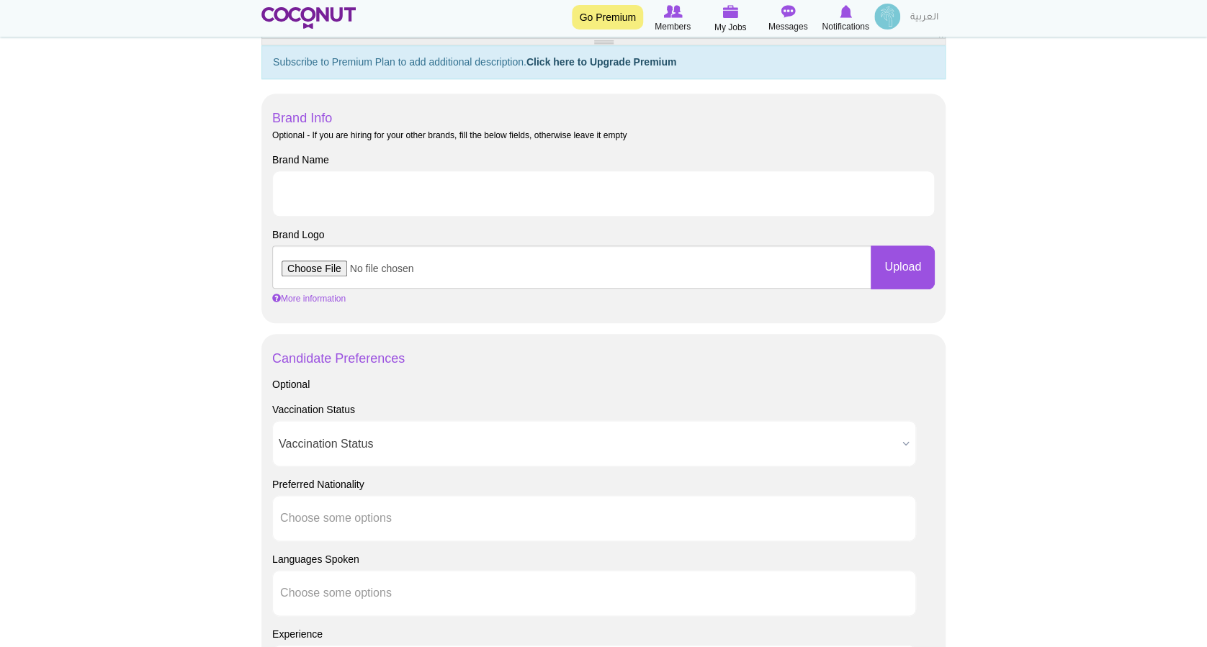
scroll to position [672, 0]
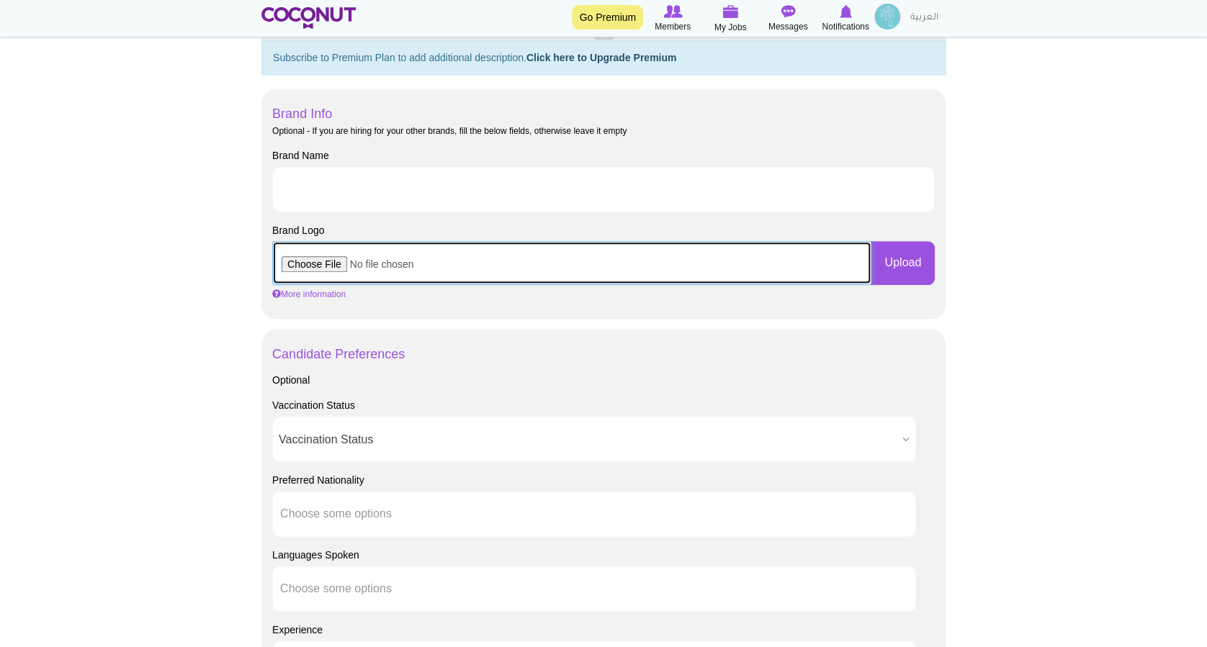
click at [315, 265] on input "file" at bounding box center [571, 262] width 599 height 43
type input "C:\fakepath\4points logo SZR-01.jpg"
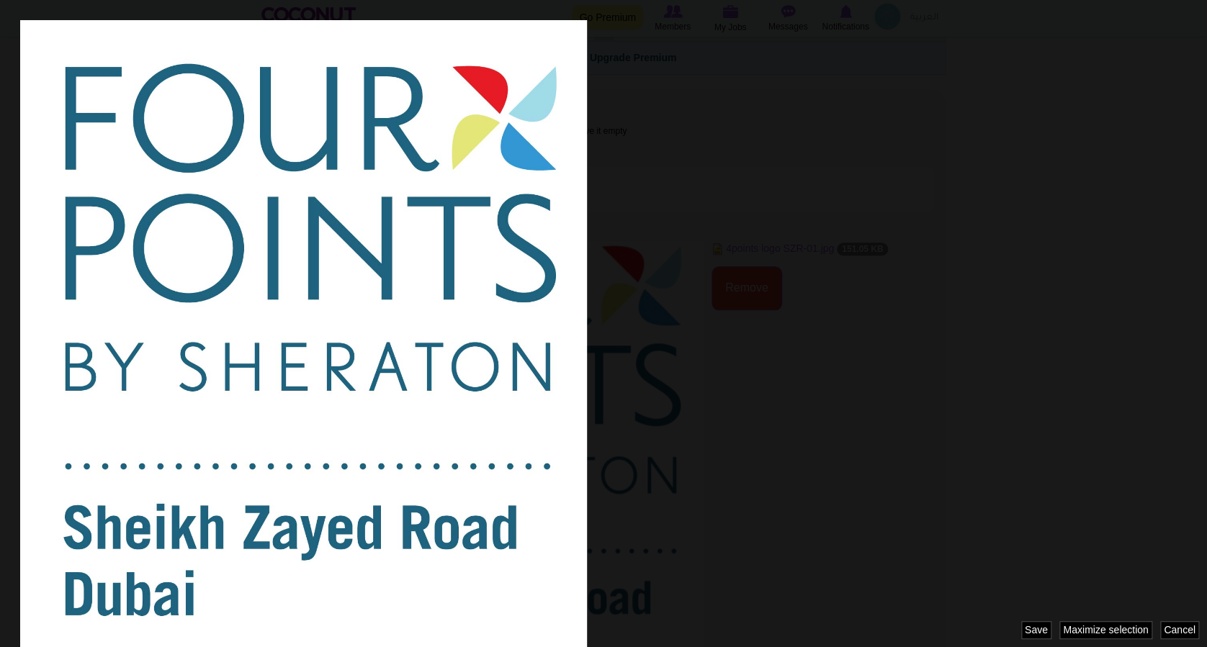
scroll to position [0, 0]
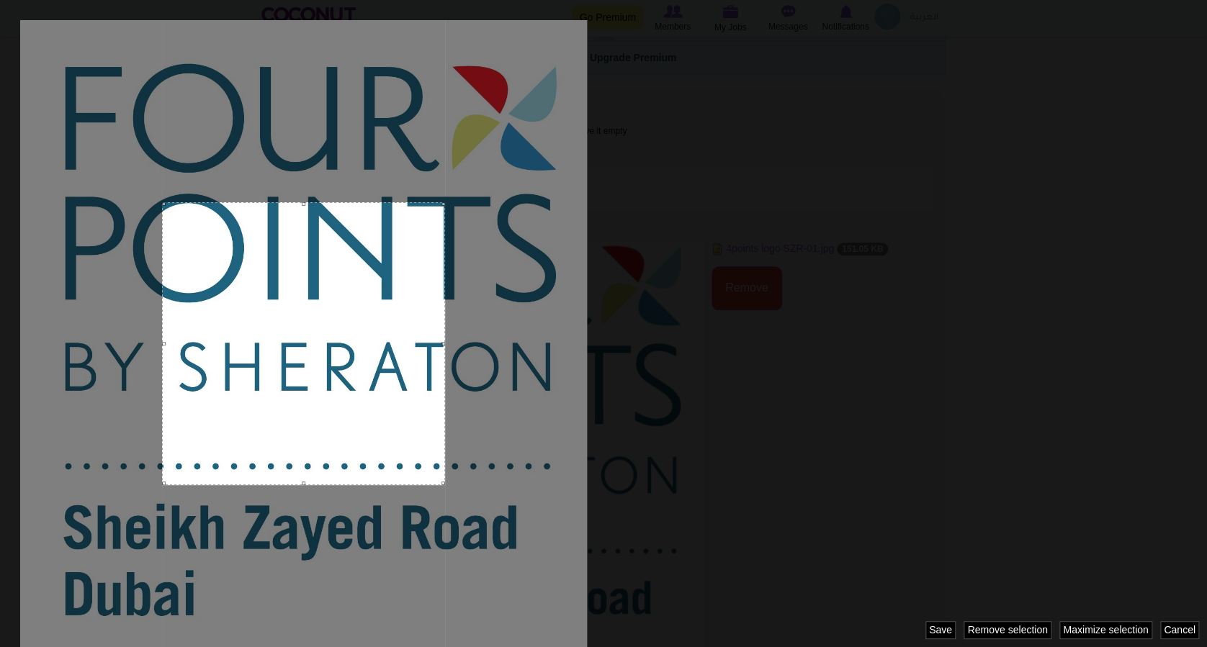
click at [545, 541] on div at bounding box center [516, 343] width 142 height 647
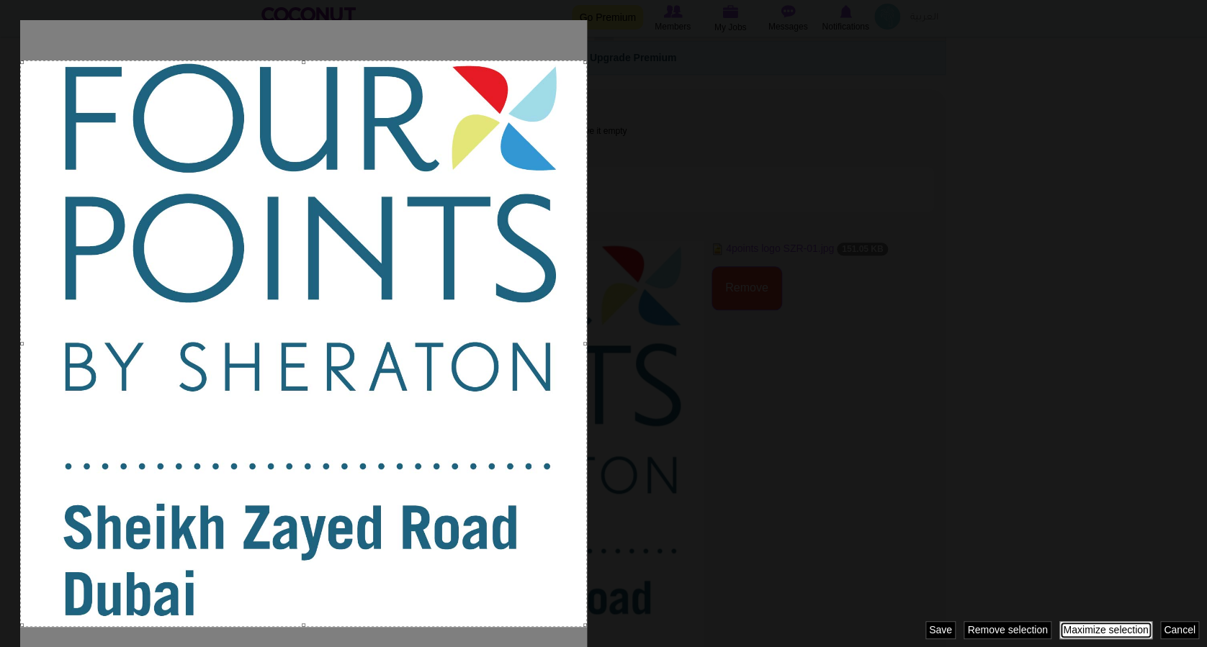
click at [1068, 634] on link "Maximize selection" at bounding box center [1105, 630] width 93 height 18
click at [490, 359] on div at bounding box center [303, 343] width 567 height 567
click at [511, 120] on div at bounding box center [303, 343] width 567 height 567
click at [1105, 629] on link "Maximize selection" at bounding box center [1105, 630] width 93 height 18
click at [433, 587] on div at bounding box center [303, 343] width 567 height 567
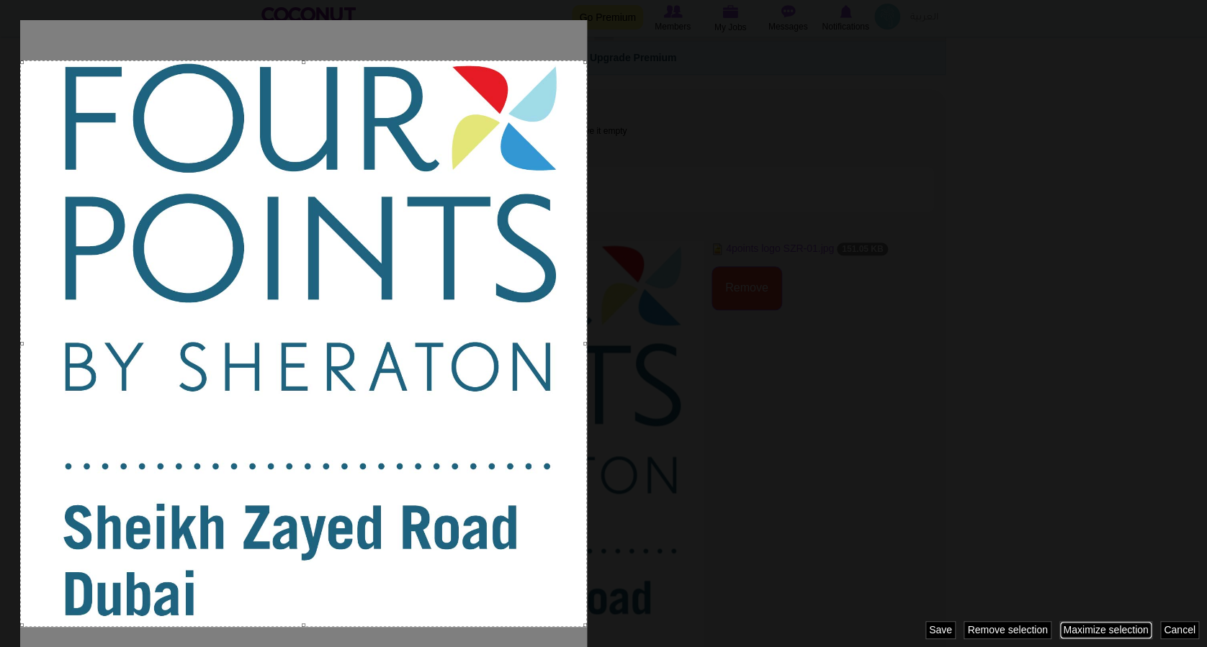
drag, startPoint x: 299, startPoint y: 60, endPoint x: 312, endPoint y: 14, distance: 47.2
click at [312, 14] on div at bounding box center [603, 323] width 1207 height 647
drag, startPoint x: 303, startPoint y: 63, endPoint x: 311, endPoint y: 26, distance: 37.6
click at [311, 26] on div at bounding box center [603, 323] width 1207 height 647
click at [824, 392] on div at bounding box center [603, 323] width 1207 height 647
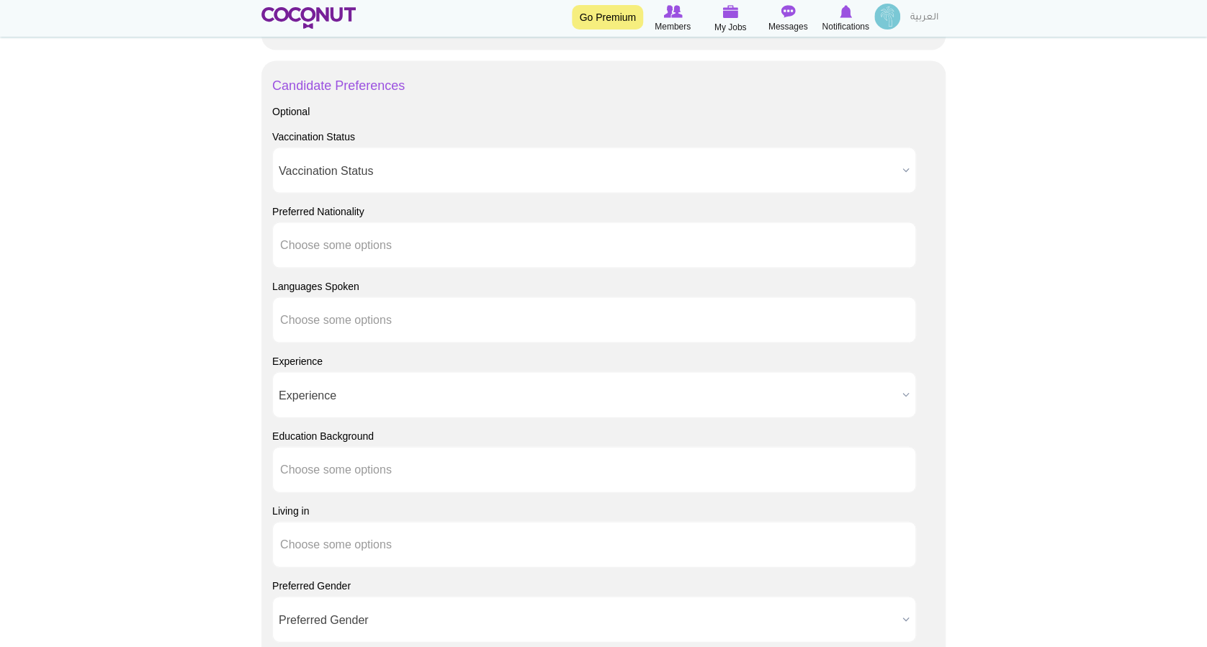
scroll to position [1343, 0]
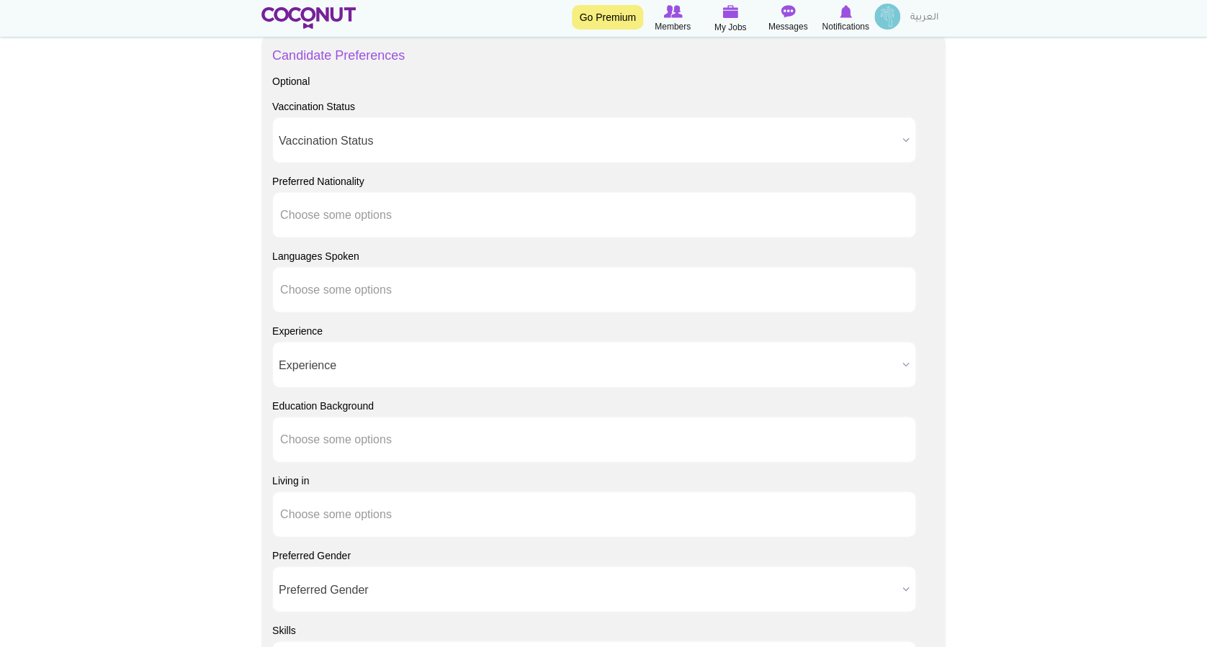
click at [494, 153] on span "Vaccination Status" at bounding box center [588, 140] width 618 height 46
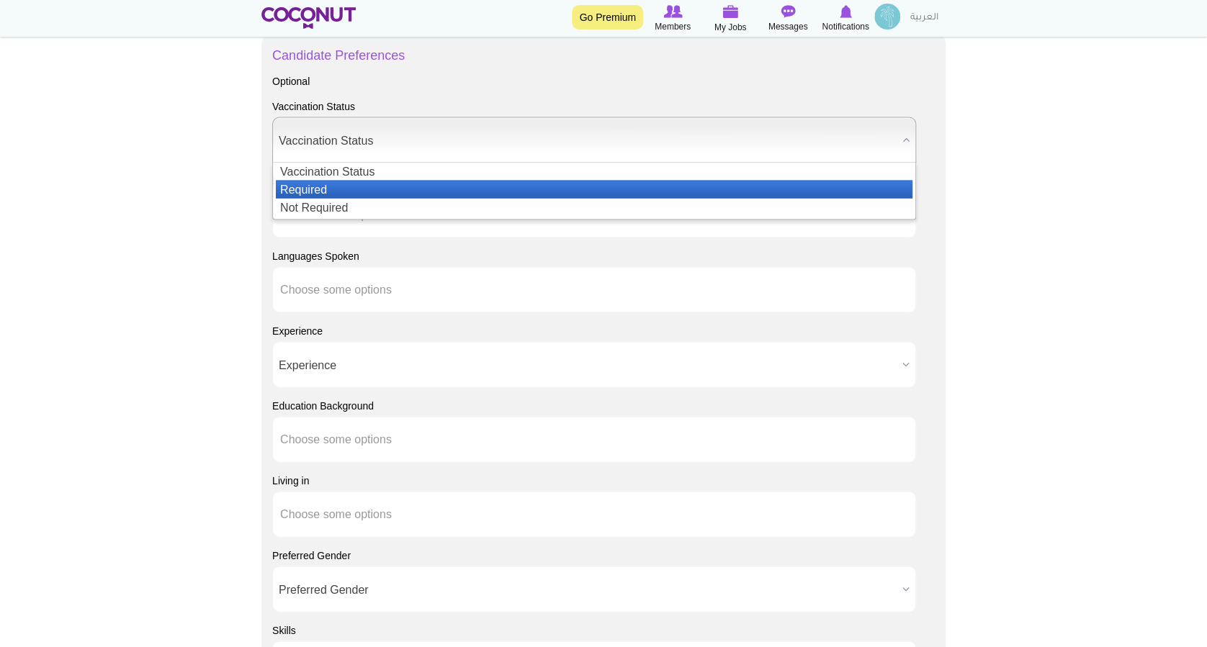
click at [370, 185] on li "Required" at bounding box center [594, 189] width 636 height 18
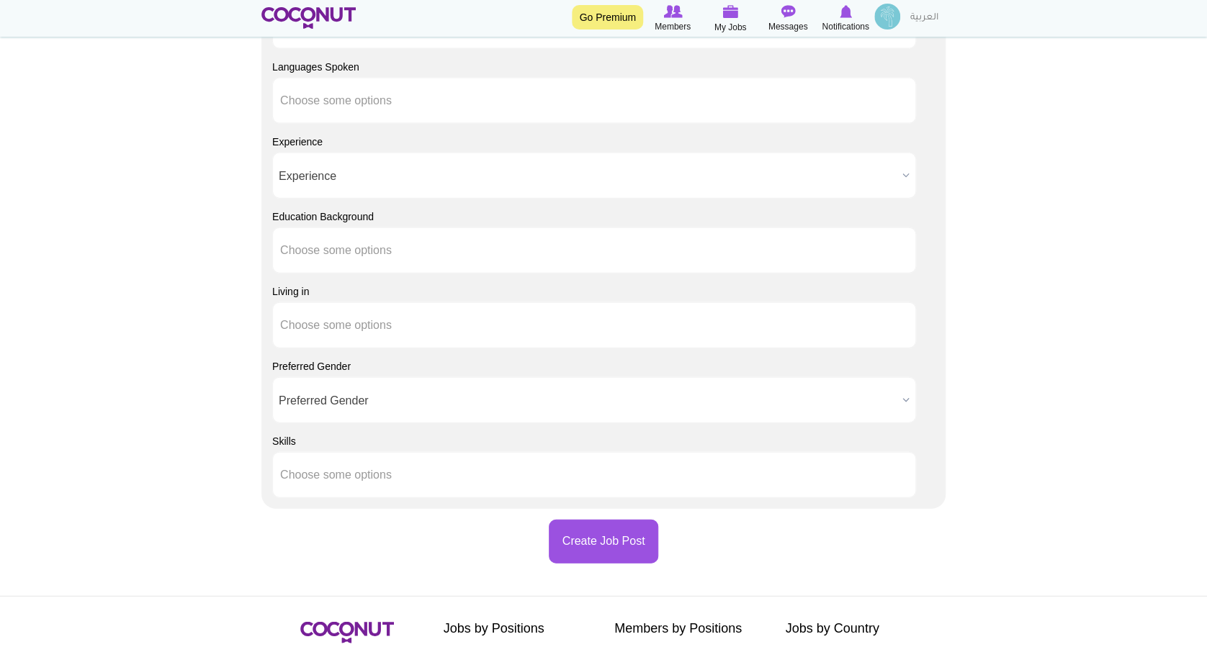
scroll to position [1536, 0]
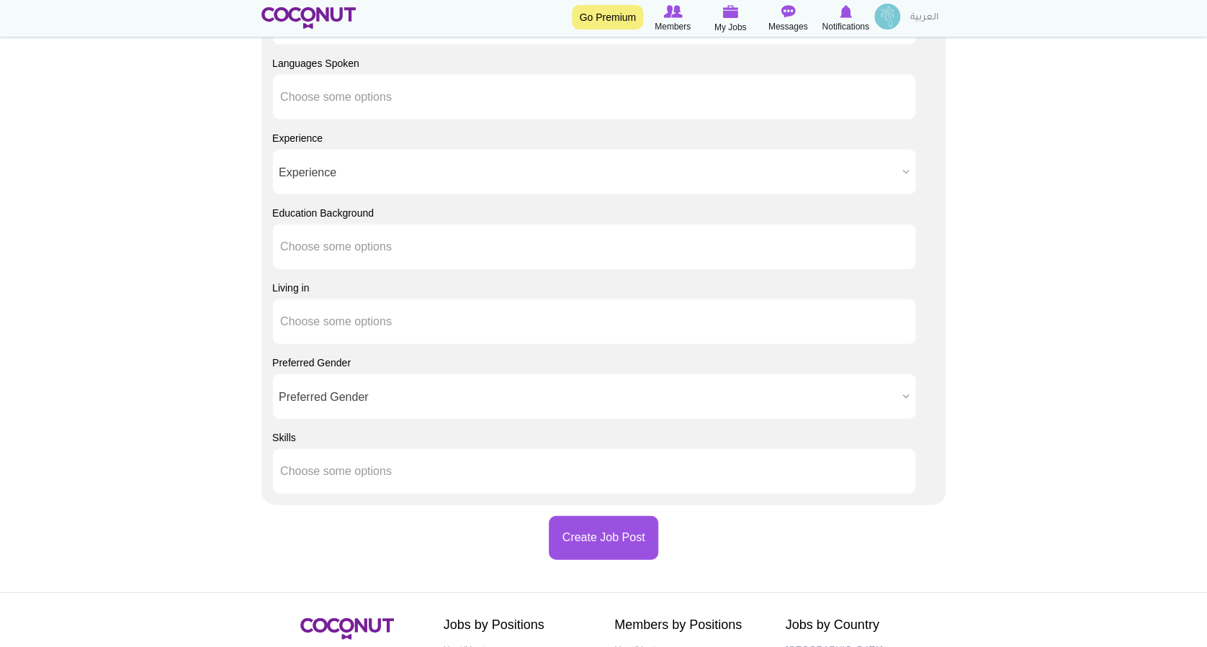
click at [422, 165] on span "Experience" at bounding box center [588, 173] width 618 height 46
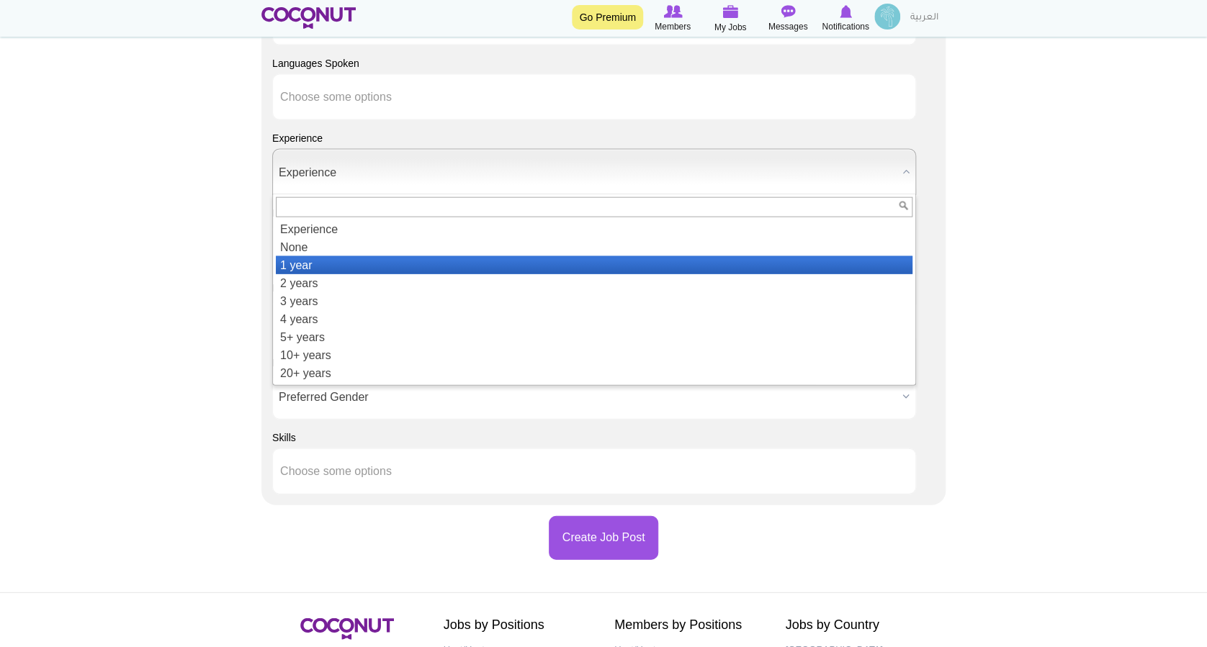
click at [309, 265] on li "1 year" at bounding box center [594, 265] width 636 height 18
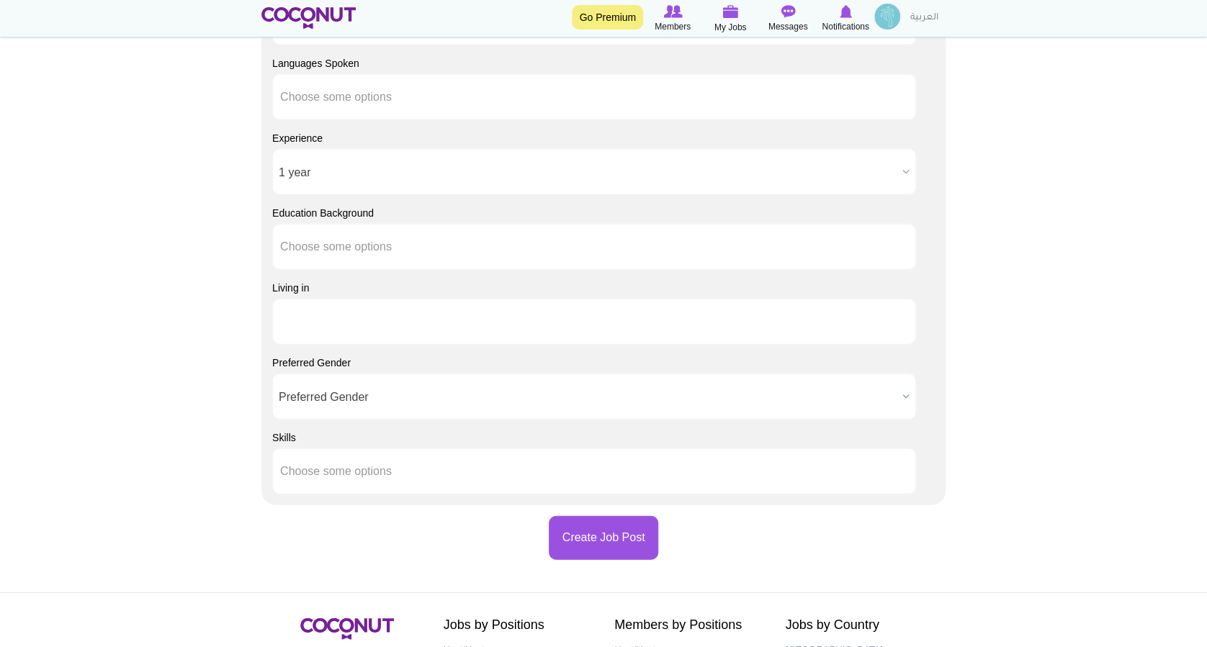
click at [374, 328] on li at bounding box center [345, 322] width 130 height 30
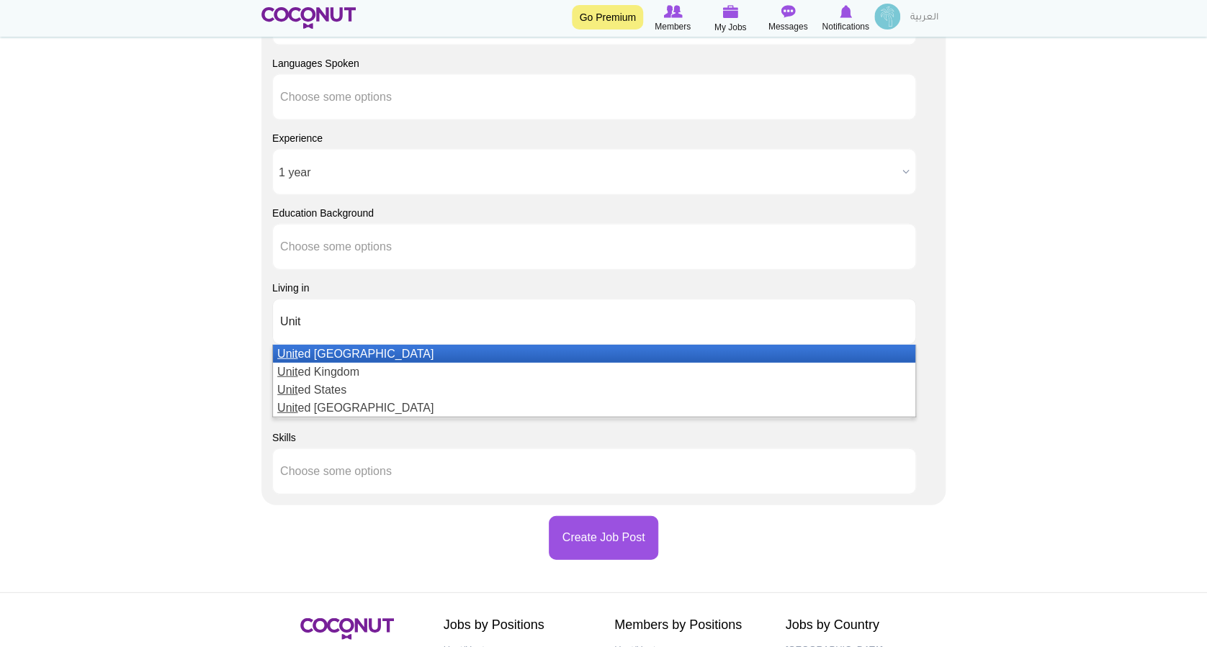
type input "Unit"
click at [352, 349] on li "Unit ed Arab Emirates" at bounding box center [594, 354] width 642 height 18
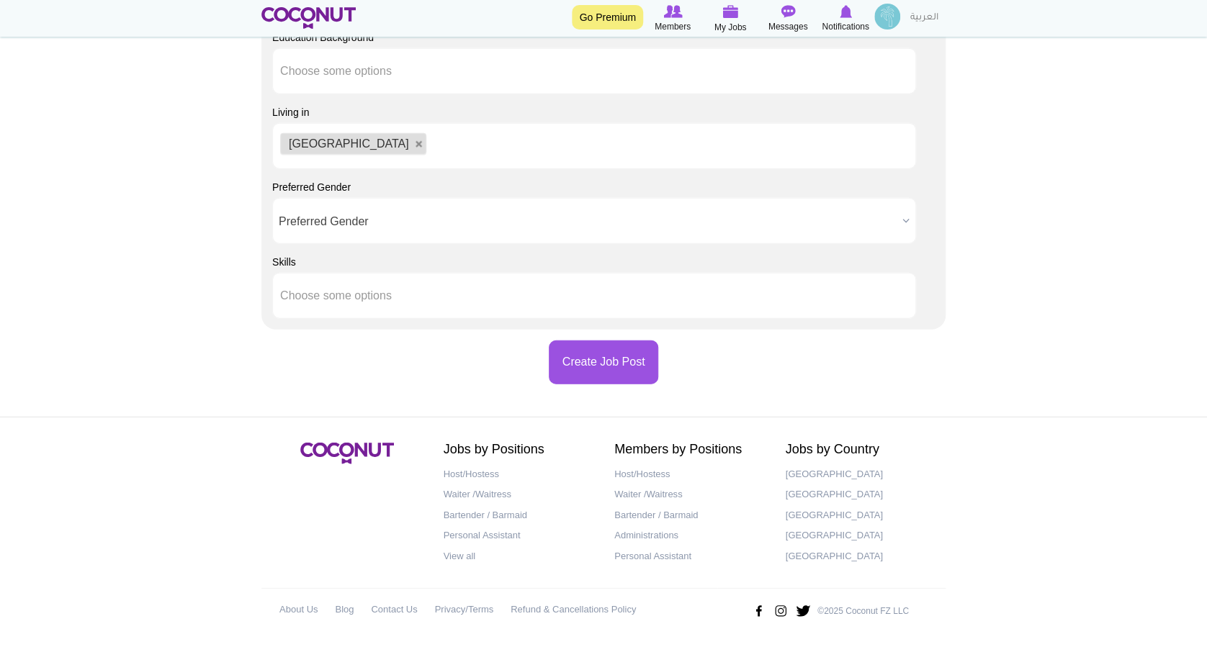
scroll to position [1712, 0]
click at [379, 300] on input "text" at bounding box center [345, 295] width 130 height 13
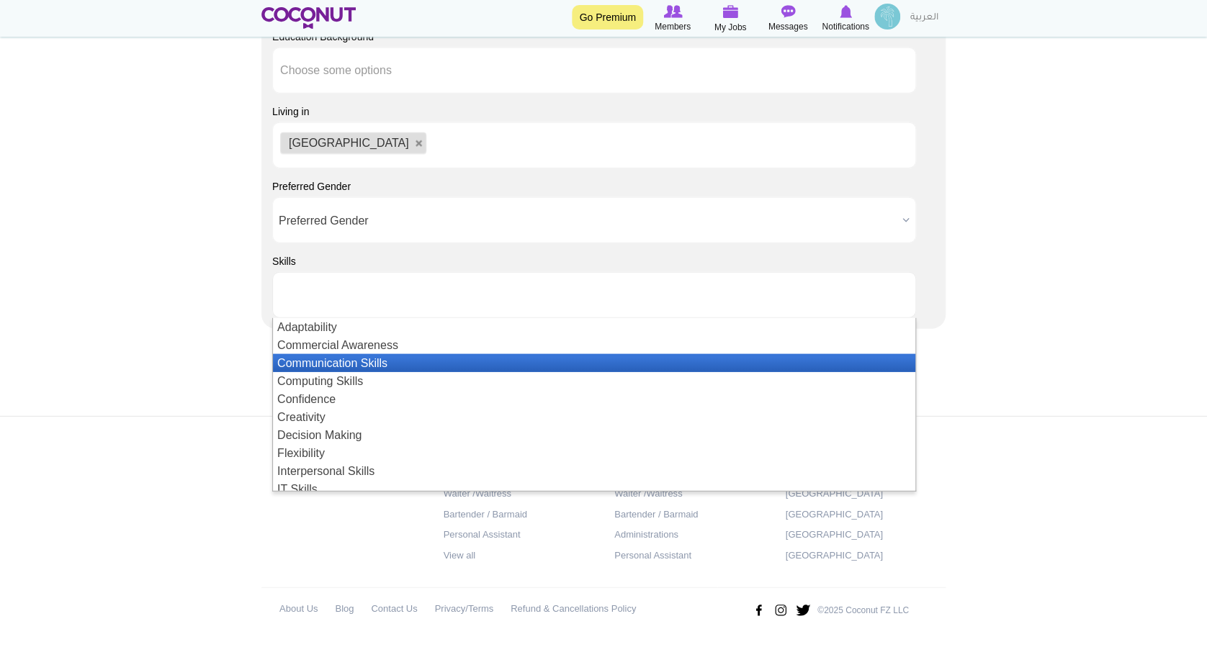
click at [364, 361] on li "Communication Skills" at bounding box center [594, 363] width 642 height 18
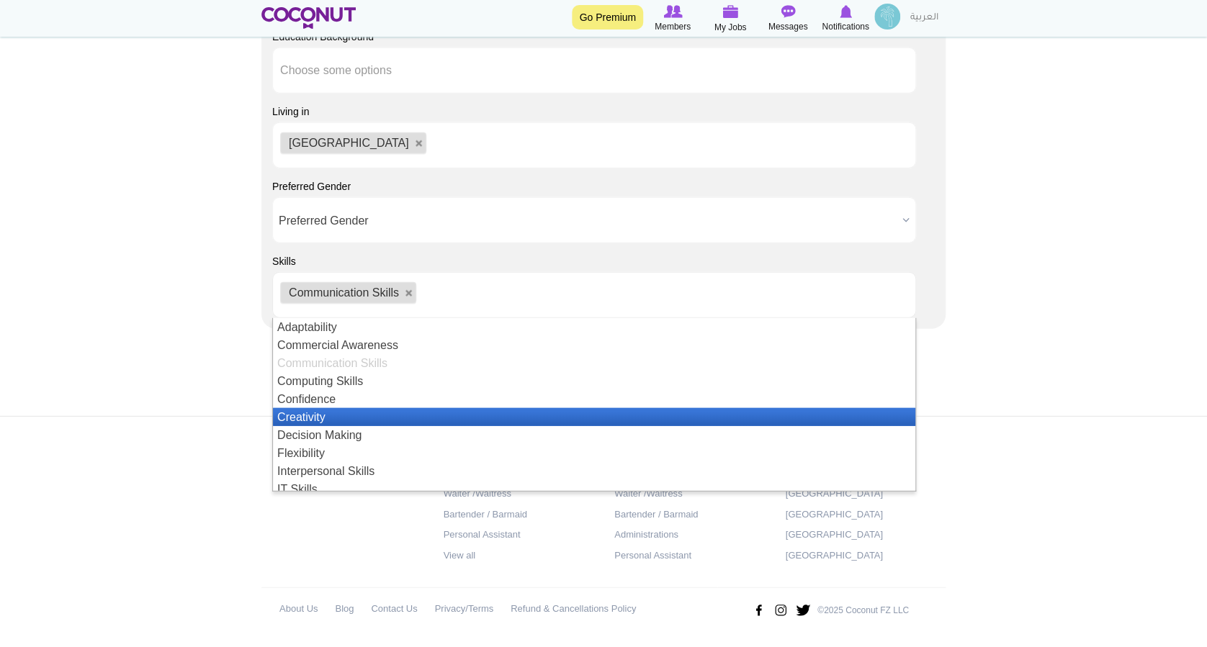
click at [312, 416] on li "Creativity" at bounding box center [594, 417] width 642 height 18
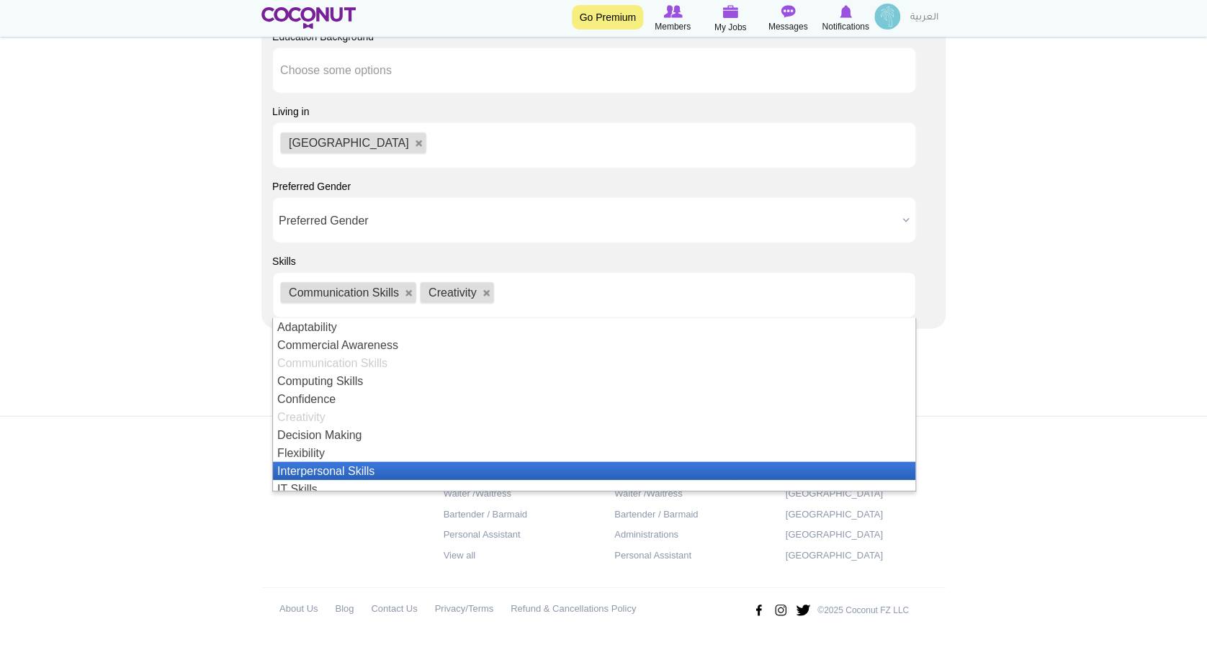
click at [340, 467] on li "Interpersonal Skills" at bounding box center [594, 471] width 642 height 18
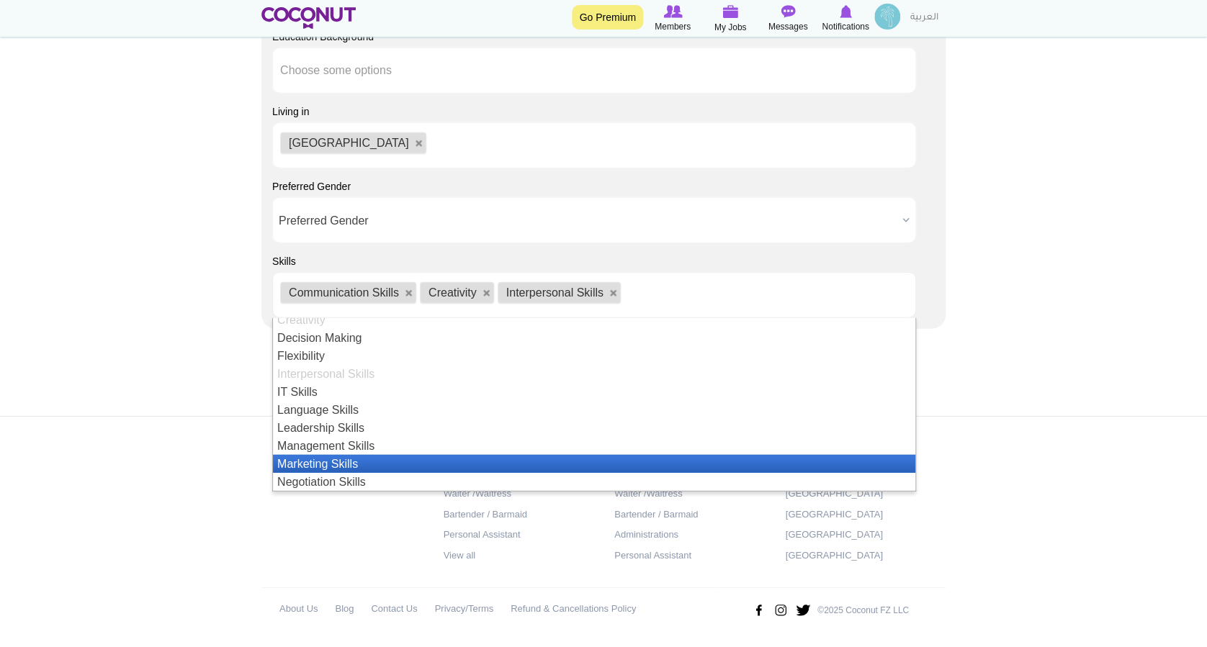
scroll to position [193, 0]
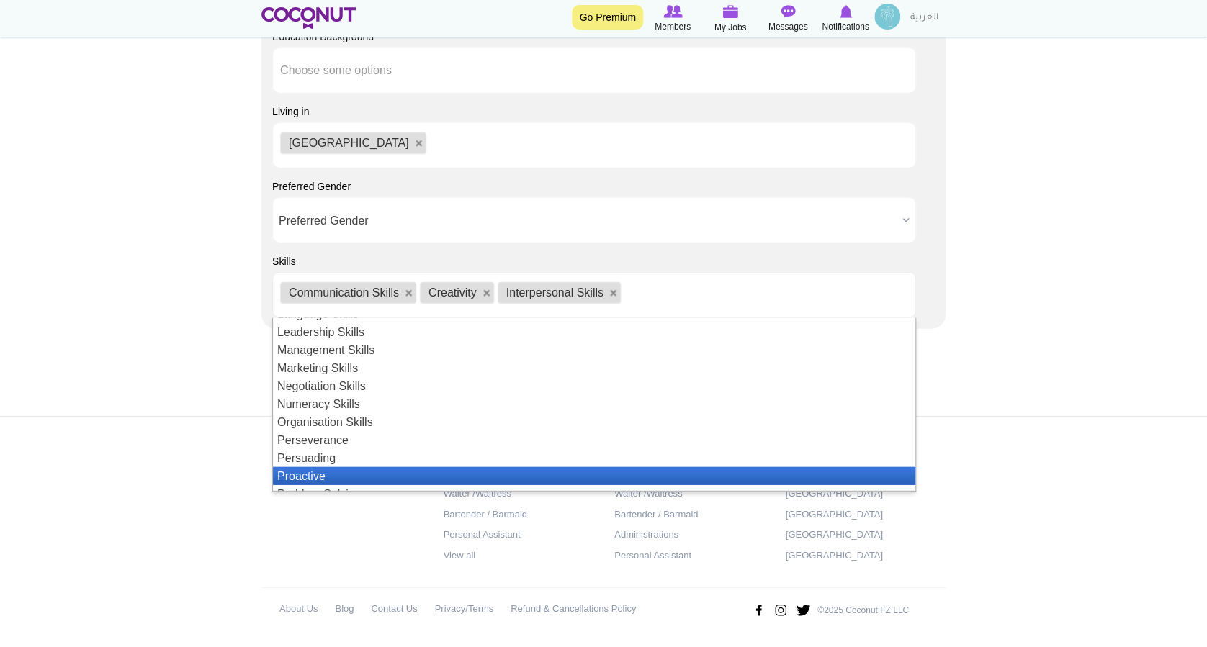
click at [310, 470] on li "Proactive" at bounding box center [594, 476] width 642 height 18
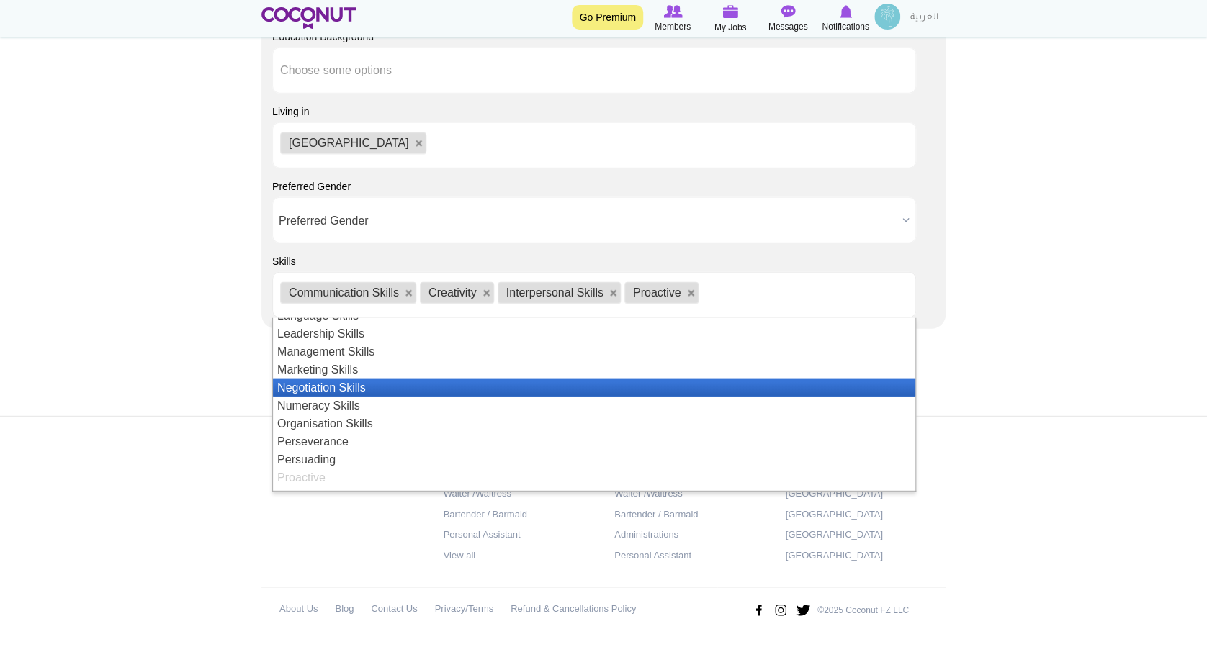
scroll to position [288, 0]
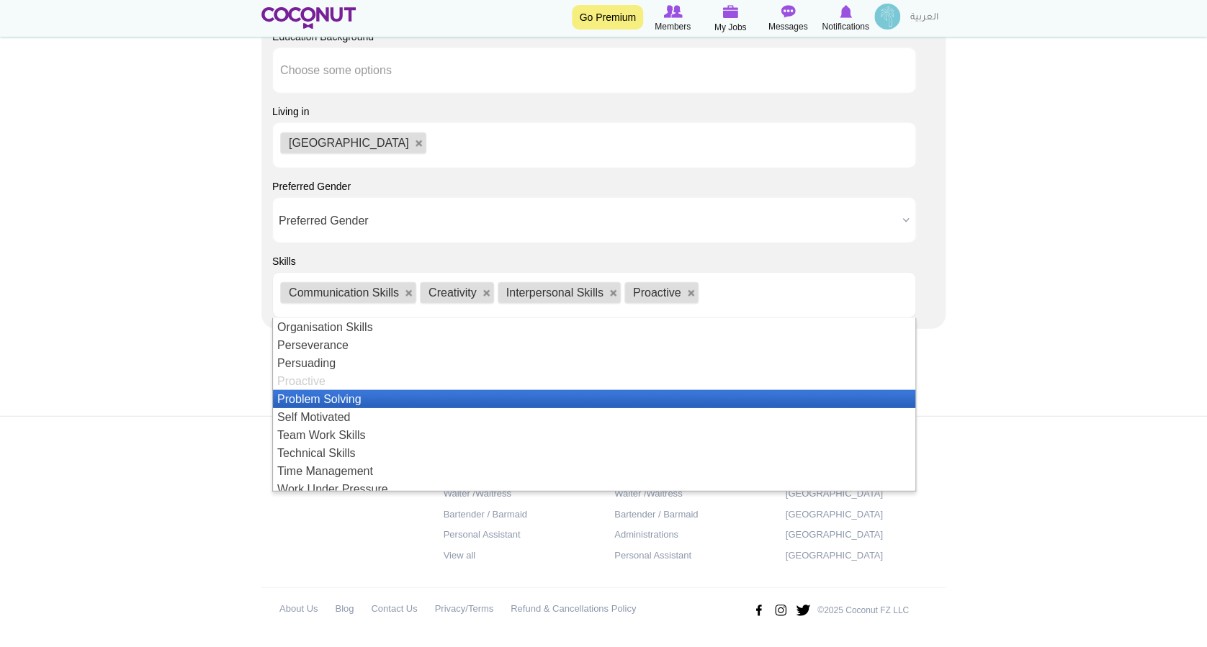
click at [356, 397] on li "Problem Solving" at bounding box center [594, 399] width 642 height 18
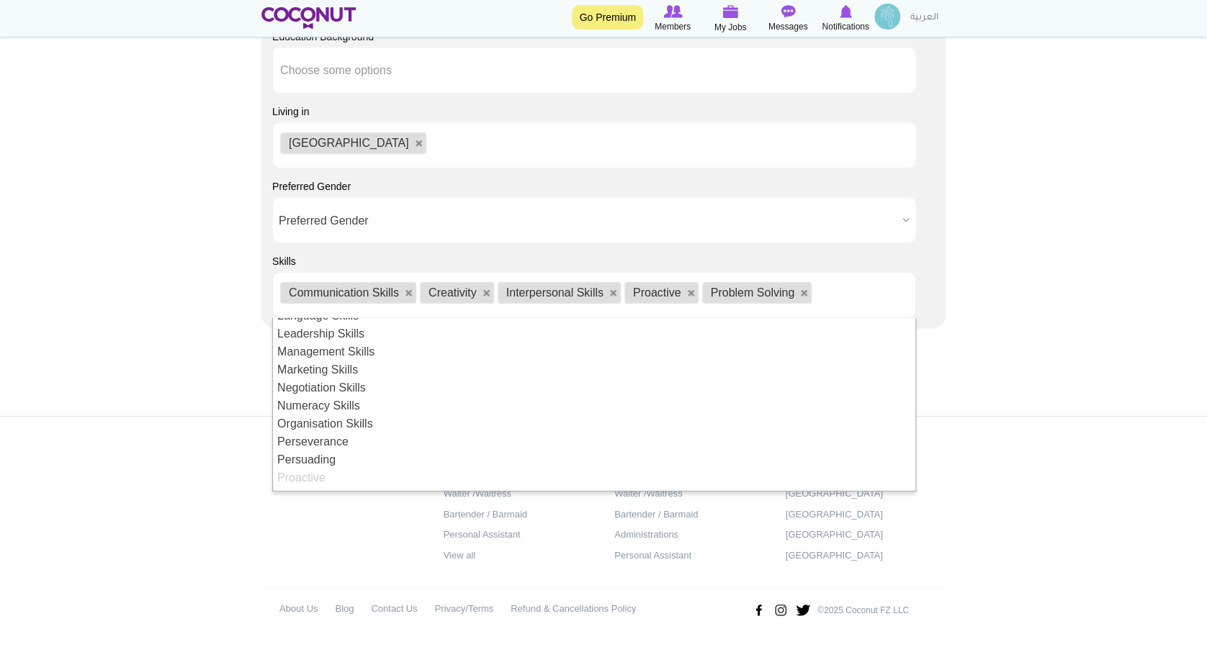
scroll to position [312, 0]
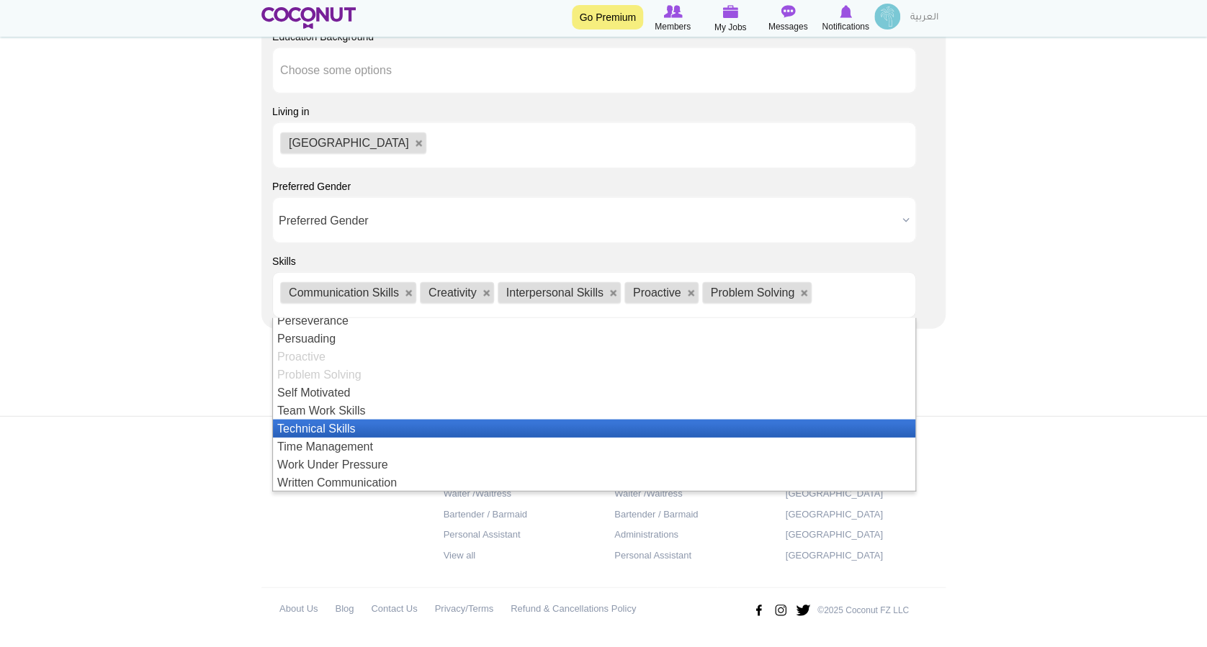
click at [353, 423] on li "Technical Skills" at bounding box center [594, 429] width 642 height 18
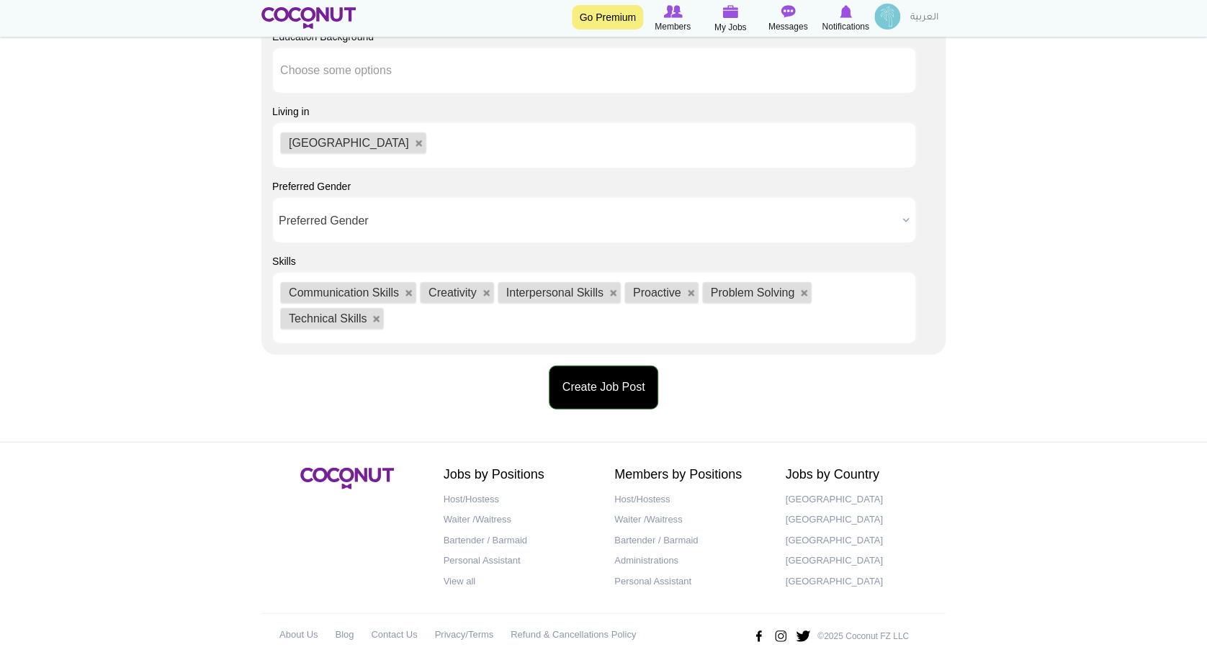
click at [622, 392] on button "Create Job Post" at bounding box center [604, 388] width 110 height 44
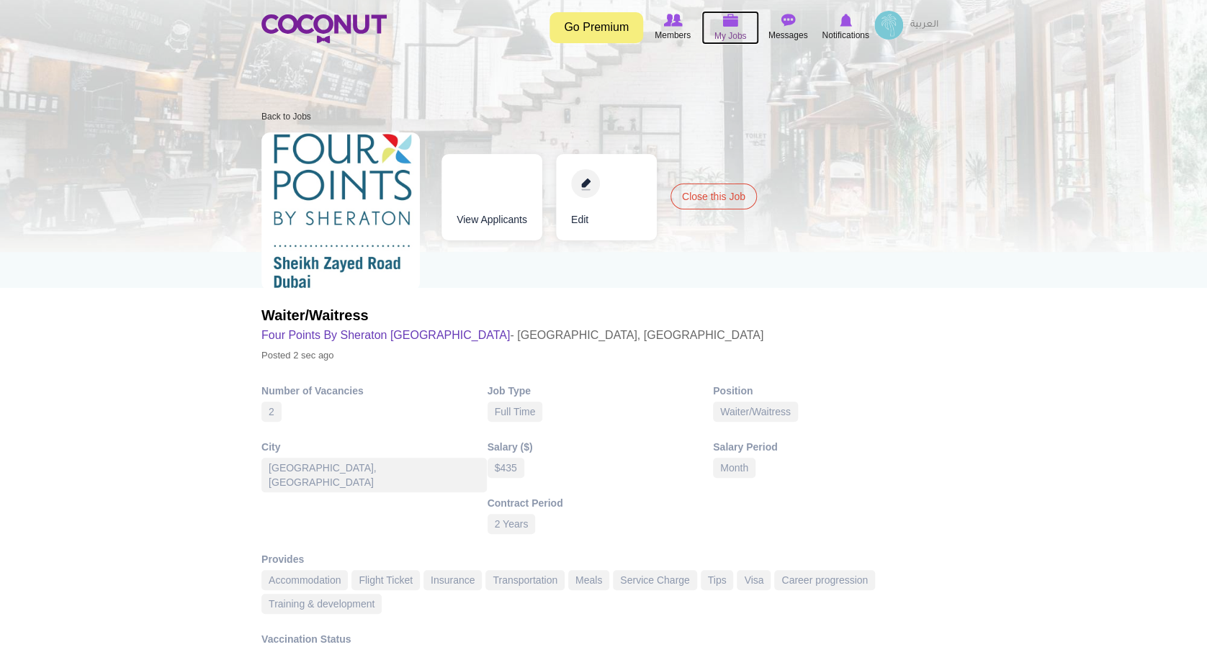
click at [731, 36] on span "My Jobs" at bounding box center [730, 36] width 32 height 14
